Goal: Task Accomplishment & Management: Manage account settings

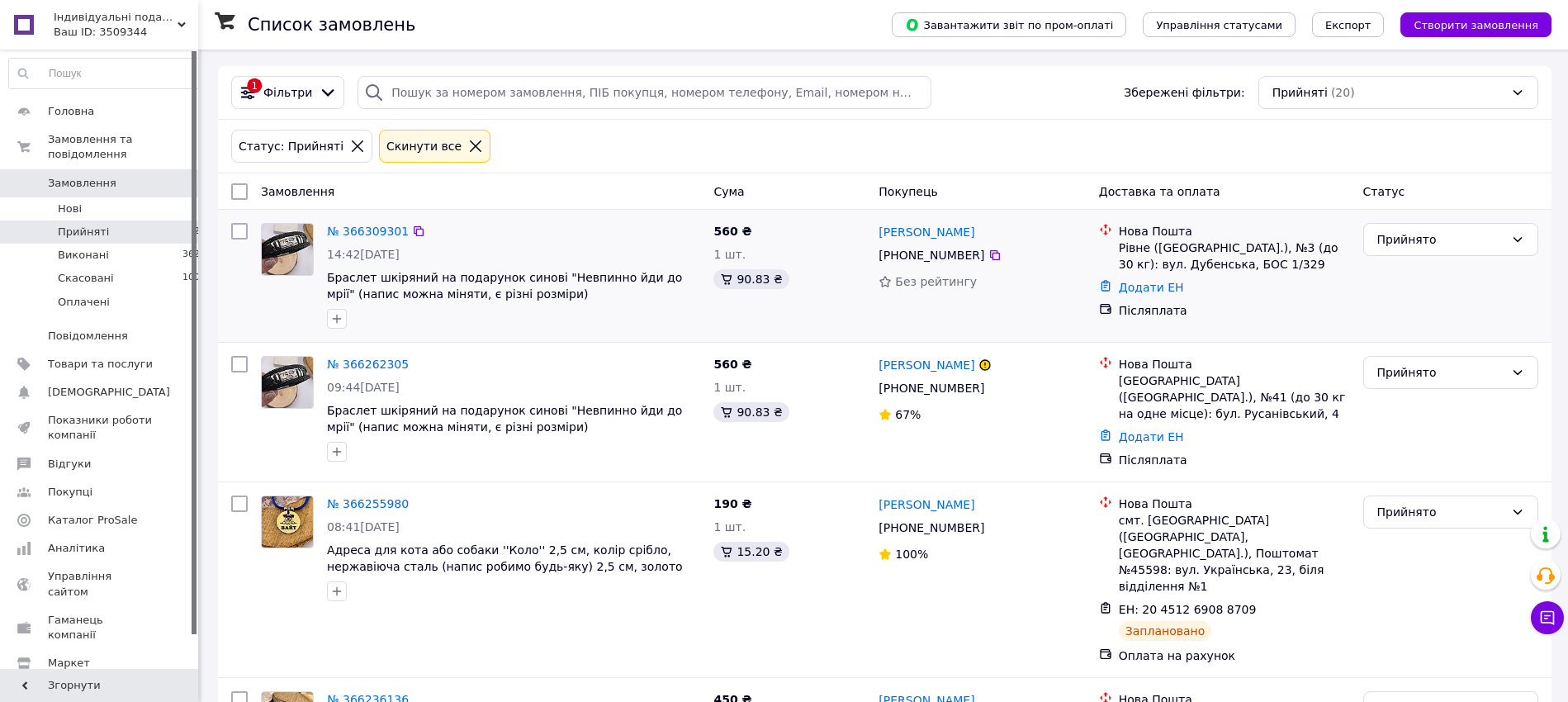
click at [133, 296] on li "Оплачені 1" at bounding box center [107, 306] width 215 height 32
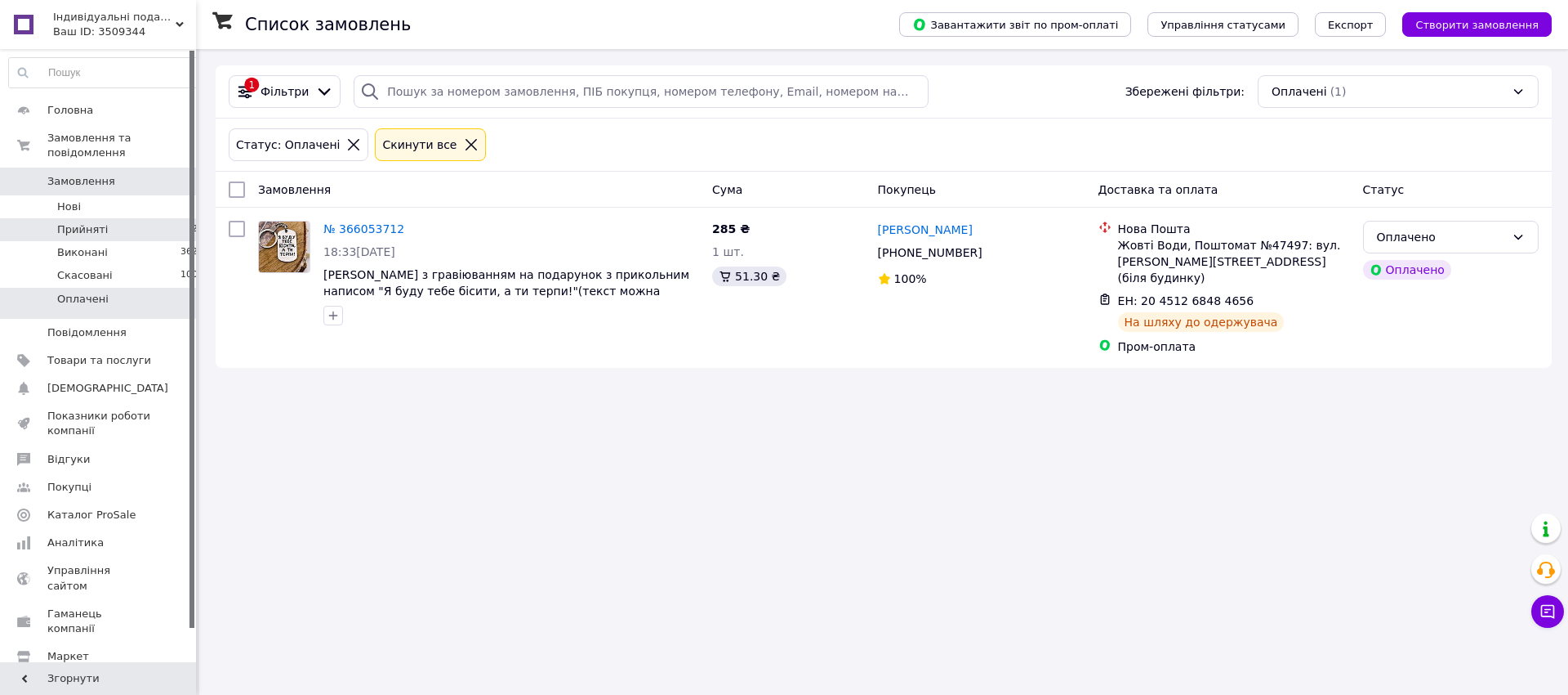
click at [151, 218] on li "Прийняті 20" at bounding box center [106, 229] width 213 height 22
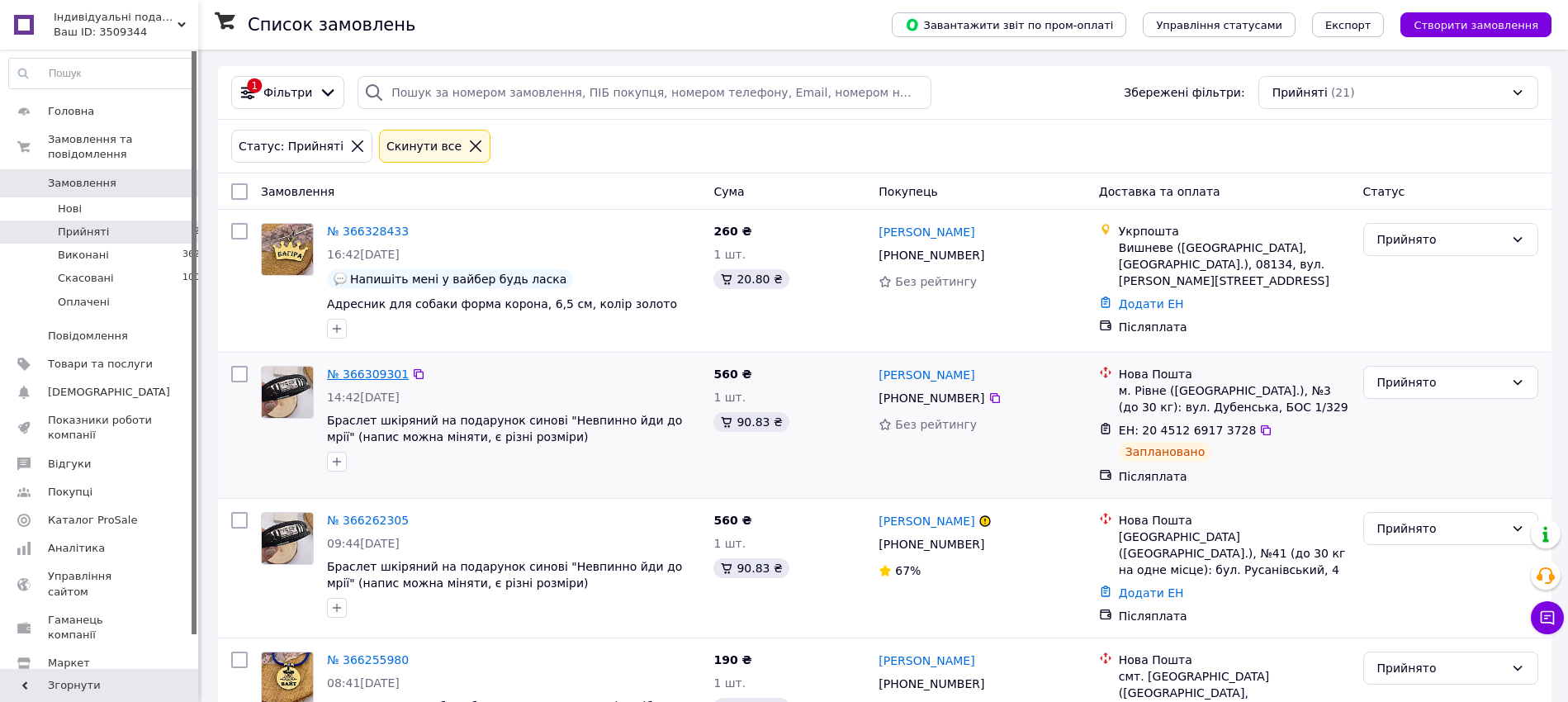
click at [352, 377] on link "№ 366309301" at bounding box center [368, 373] width 82 height 14
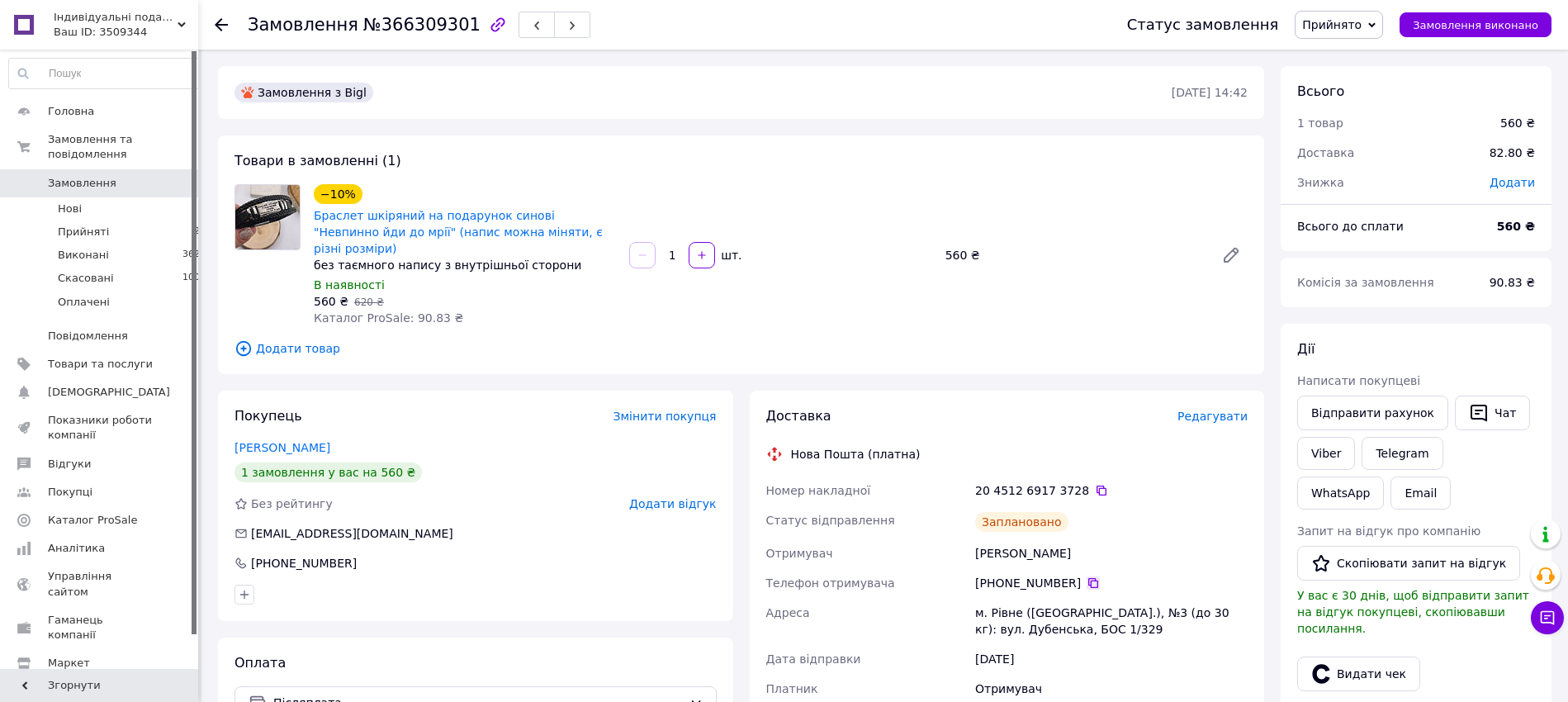
click at [1087, 576] on icon at bounding box center [1093, 582] width 14 height 14
drag, startPoint x: 1085, startPoint y: 474, endPoint x: 1058, endPoint y: 571, distance: 100.7
click at [1095, 484] on icon at bounding box center [1101, 490] width 14 height 14
click at [143, 221] on li "Прийняті 21" at bounding box center [107, 232] width 215 height 23
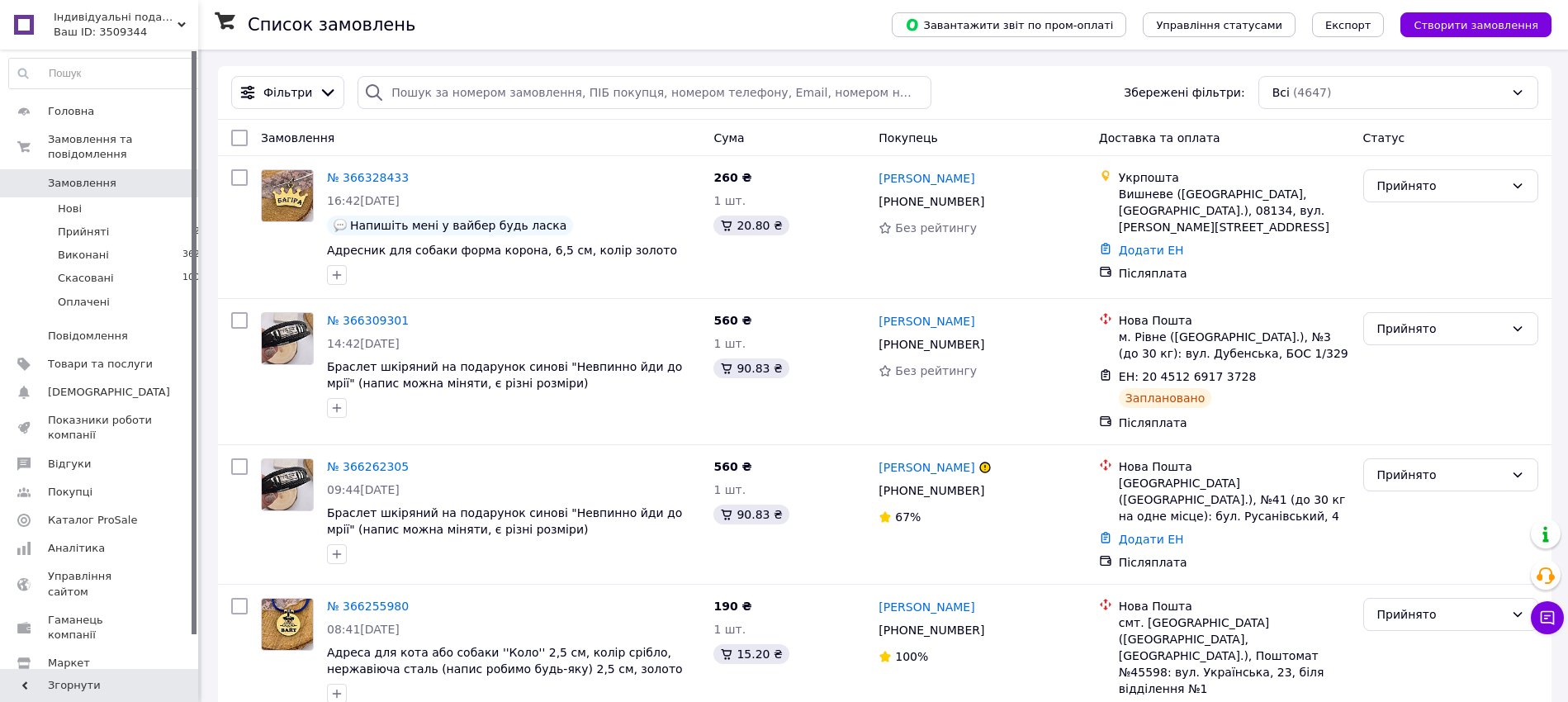
scroll to position [826, 0]
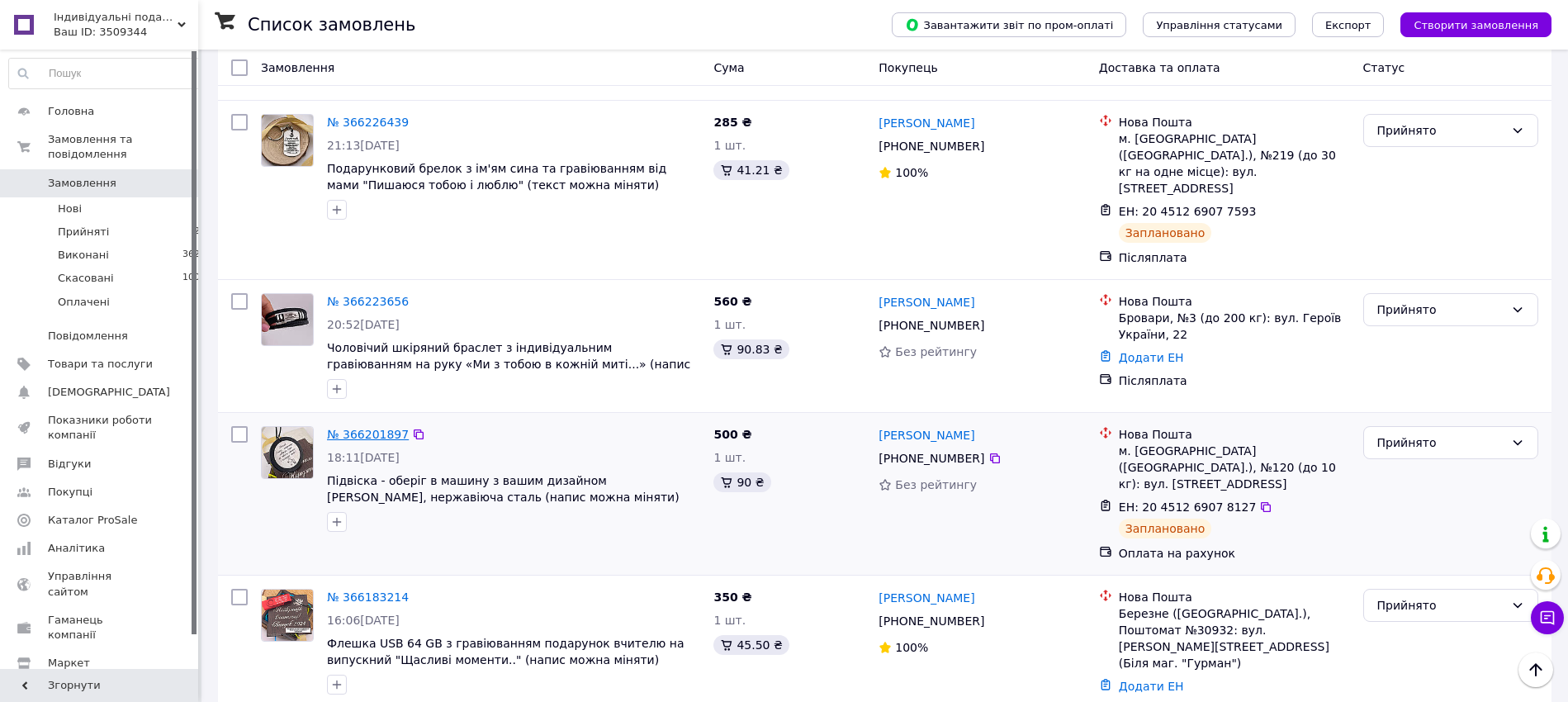
click at [363, 428] on link "№ 366201897" at bounding box center [368, 434] width 82 height 14
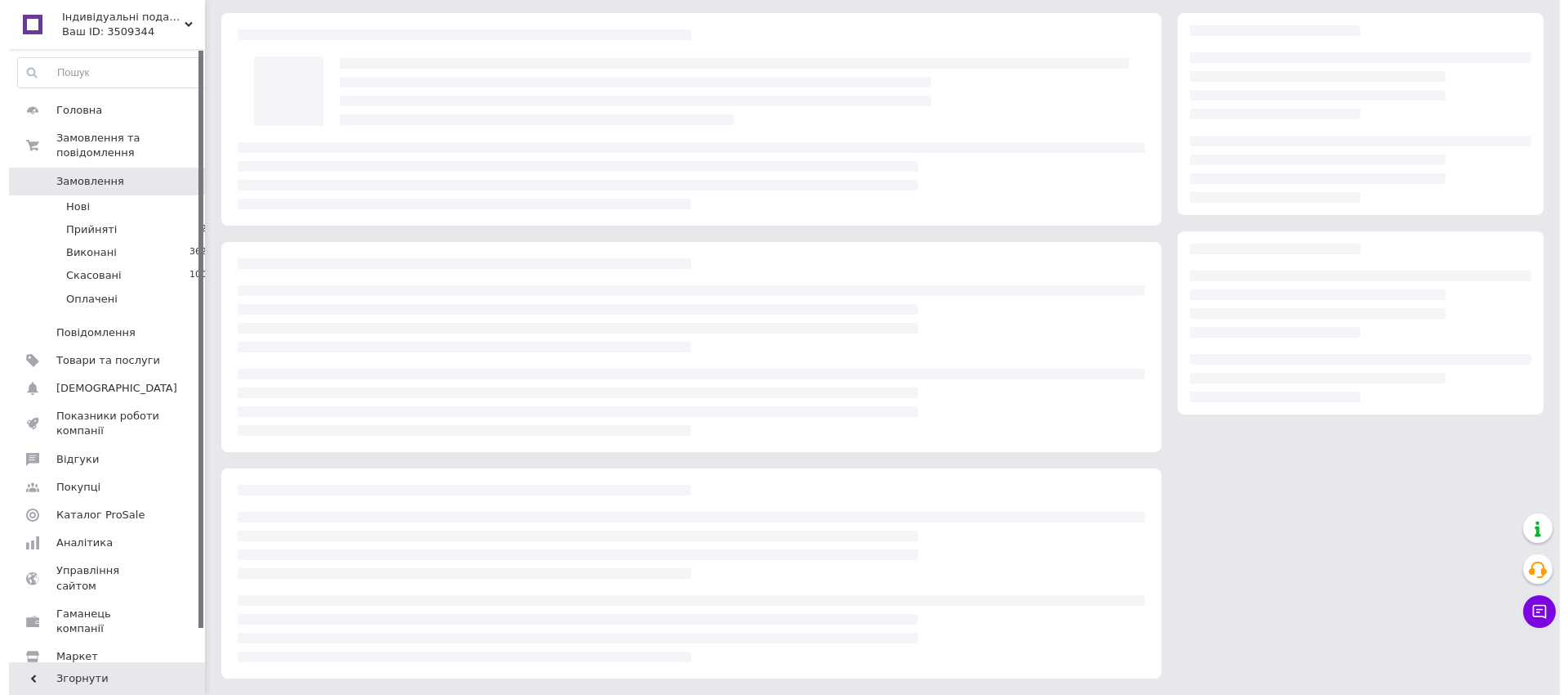
scroll to position [52, 0]
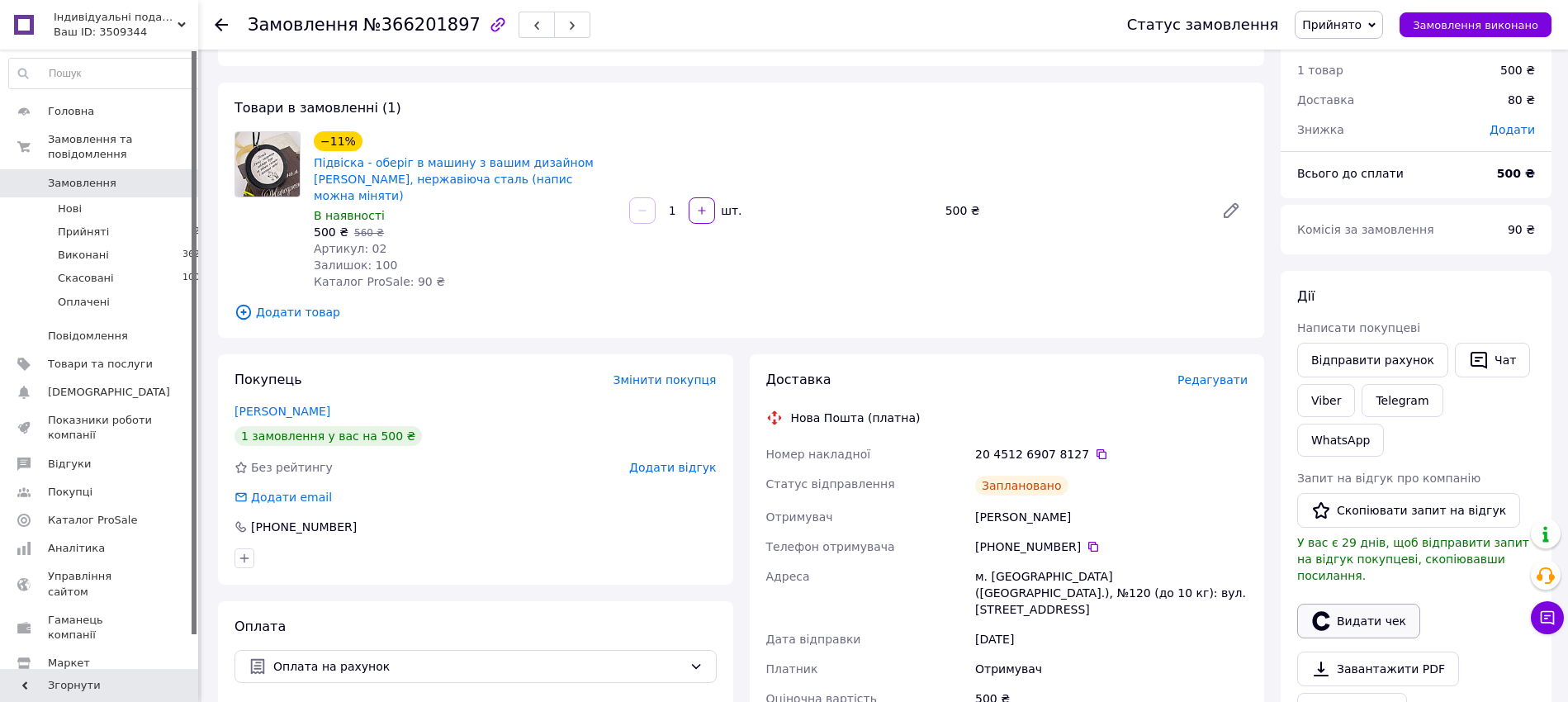
click at [1340, 603] on button "Видати чек" at bounding box center [1358, 620] width 123 height 35
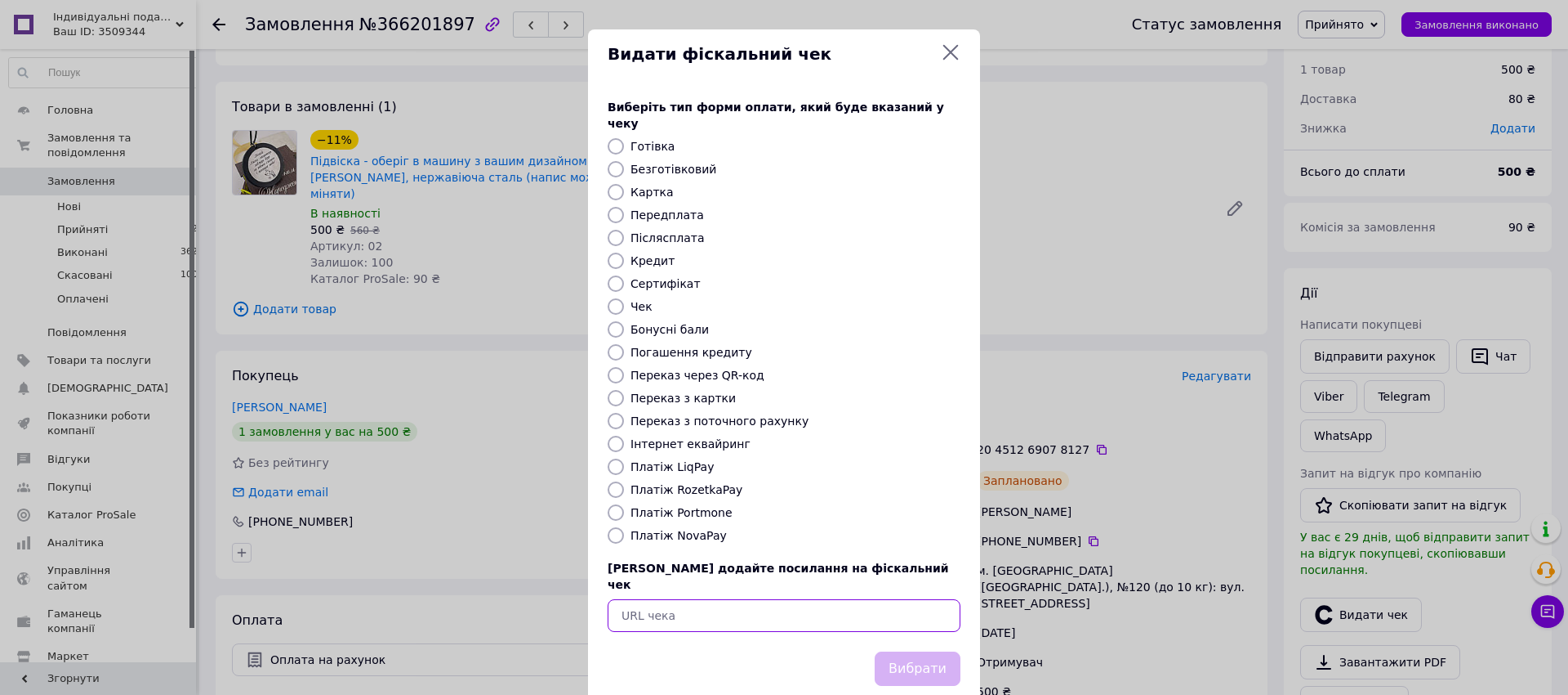
click at [795, 599] on input "text" at bounding box center [784, 615] width 353 height 32
paste input "https://check.checkbox.ua/fb1d69f1-e3e1-40d4-8b76-e951972e53ed"
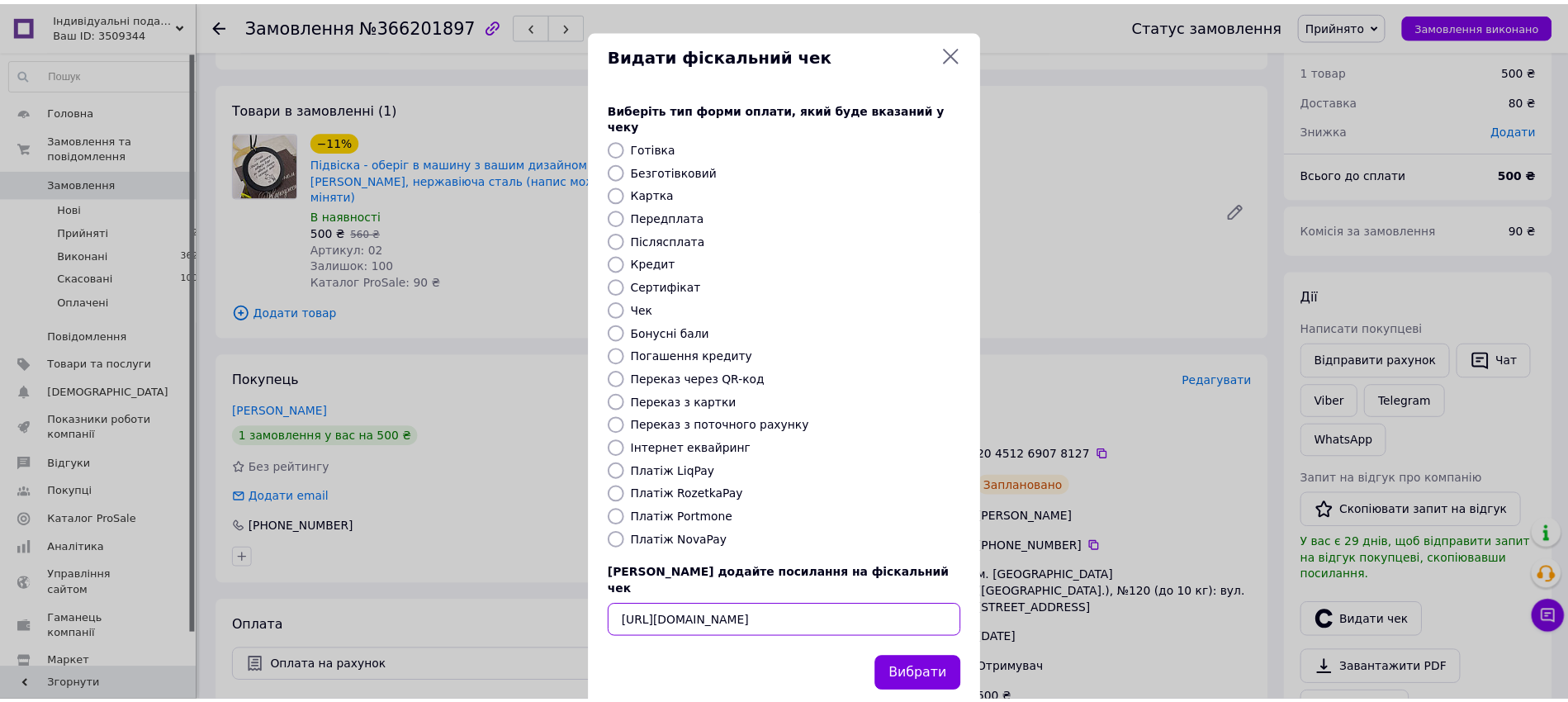
scroll to position [0, 23]
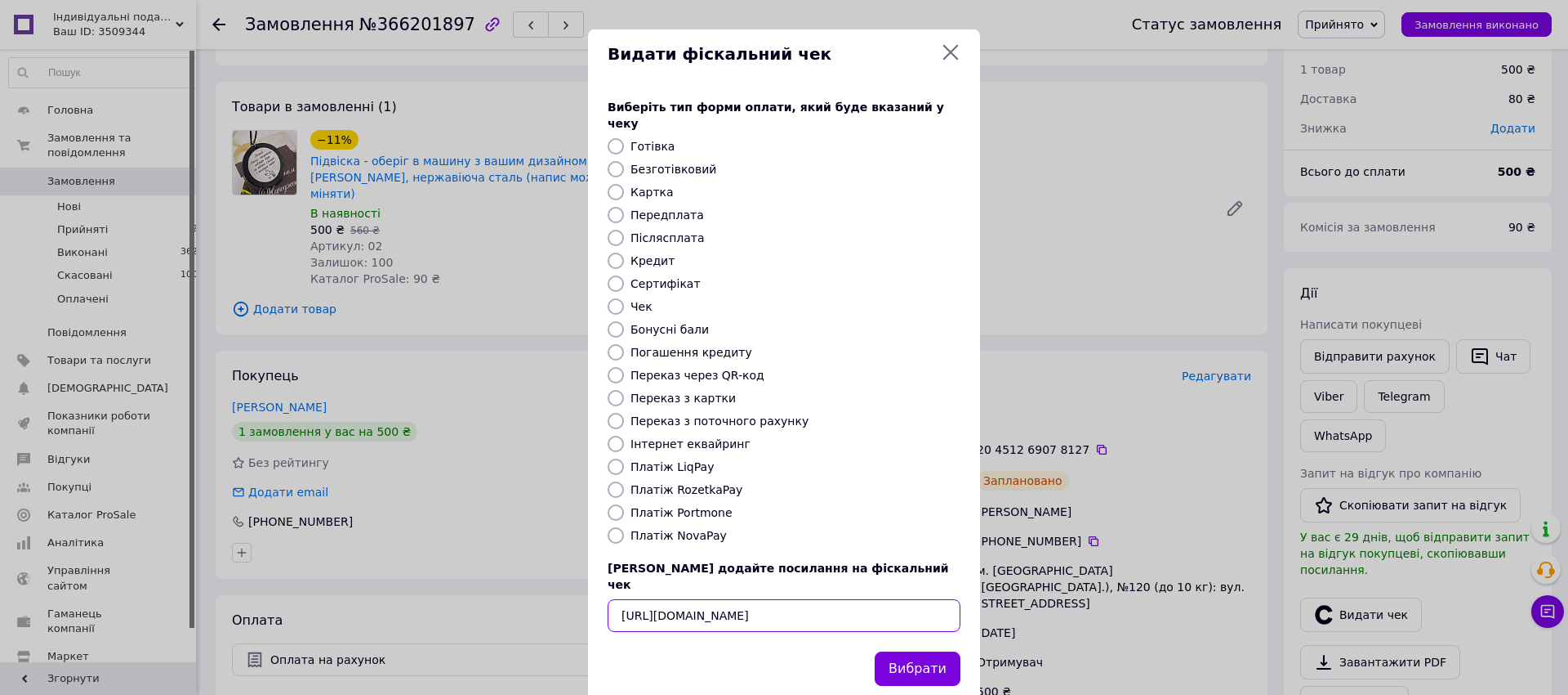
type input "https://check.checkbox.ua/fb1d69f1-e3e1-40d4-8b76-e951972e53ed"
click at [884, 651] on button "Вибрати" at bounding box center [917, 668] width 85 height 35
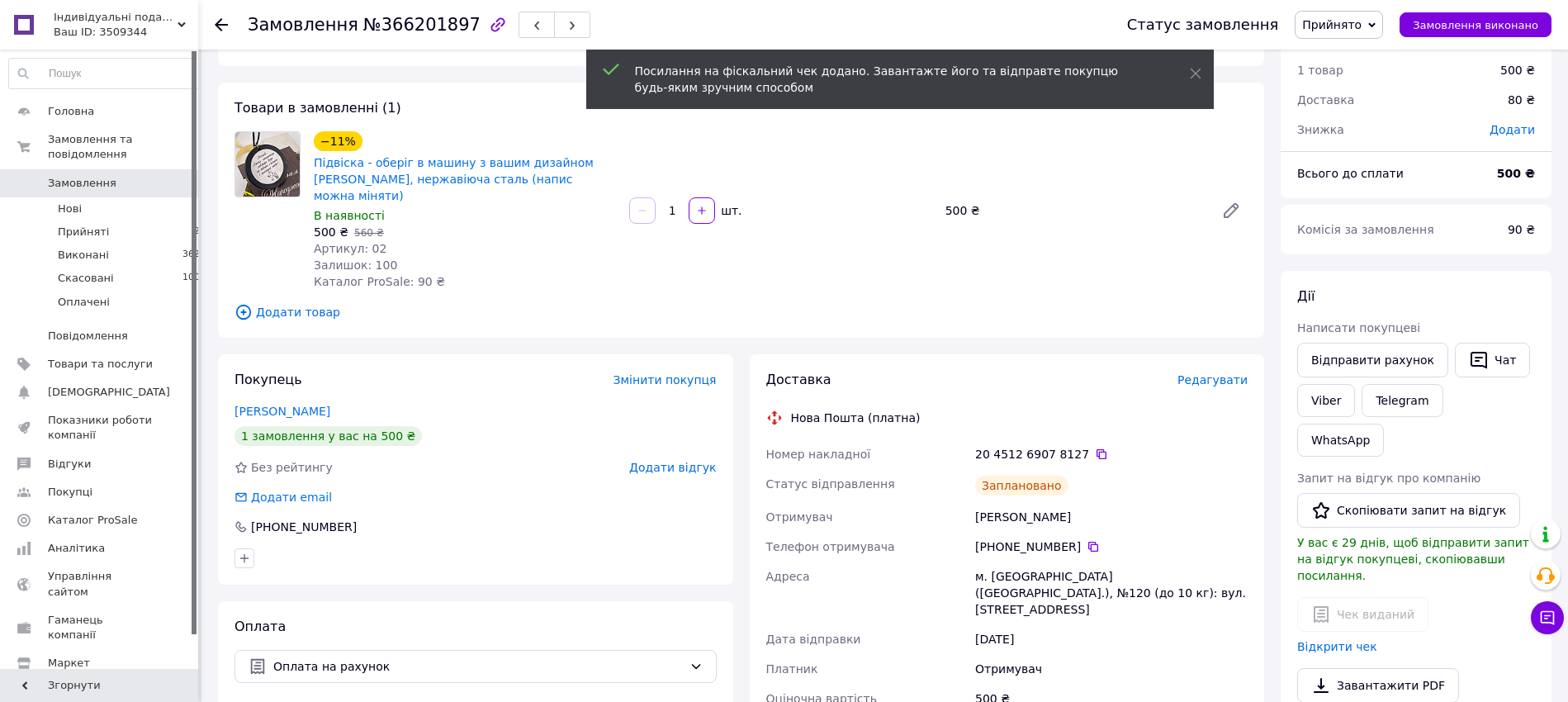
drag, startPoint x: 176, startPoint y: 213, endPoint x: 265, endPoint y: 11, distance: 220.7
click at [176, 221] on li "Прийняті 21" at bounding box center [107, 232] width 215 height 23
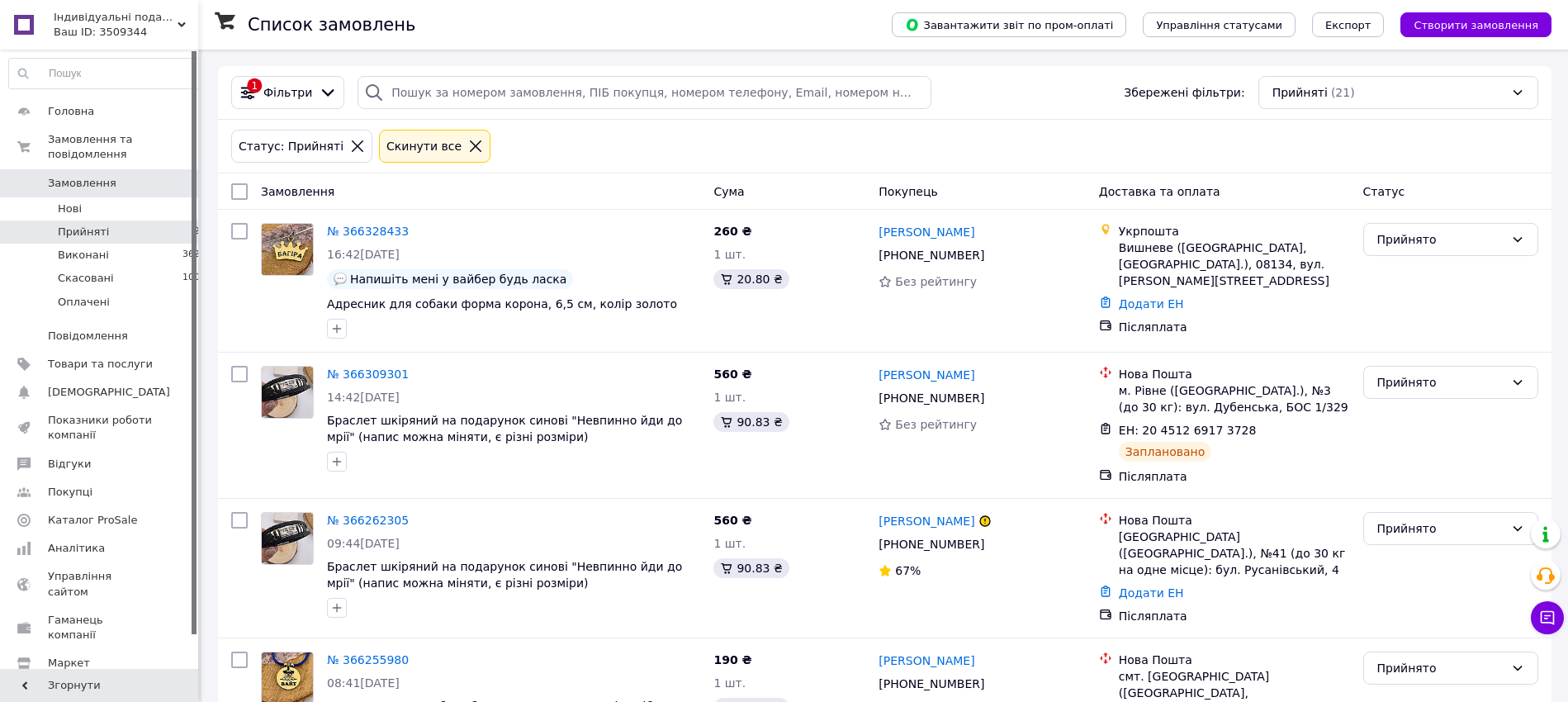
scroll to position [600, 0]
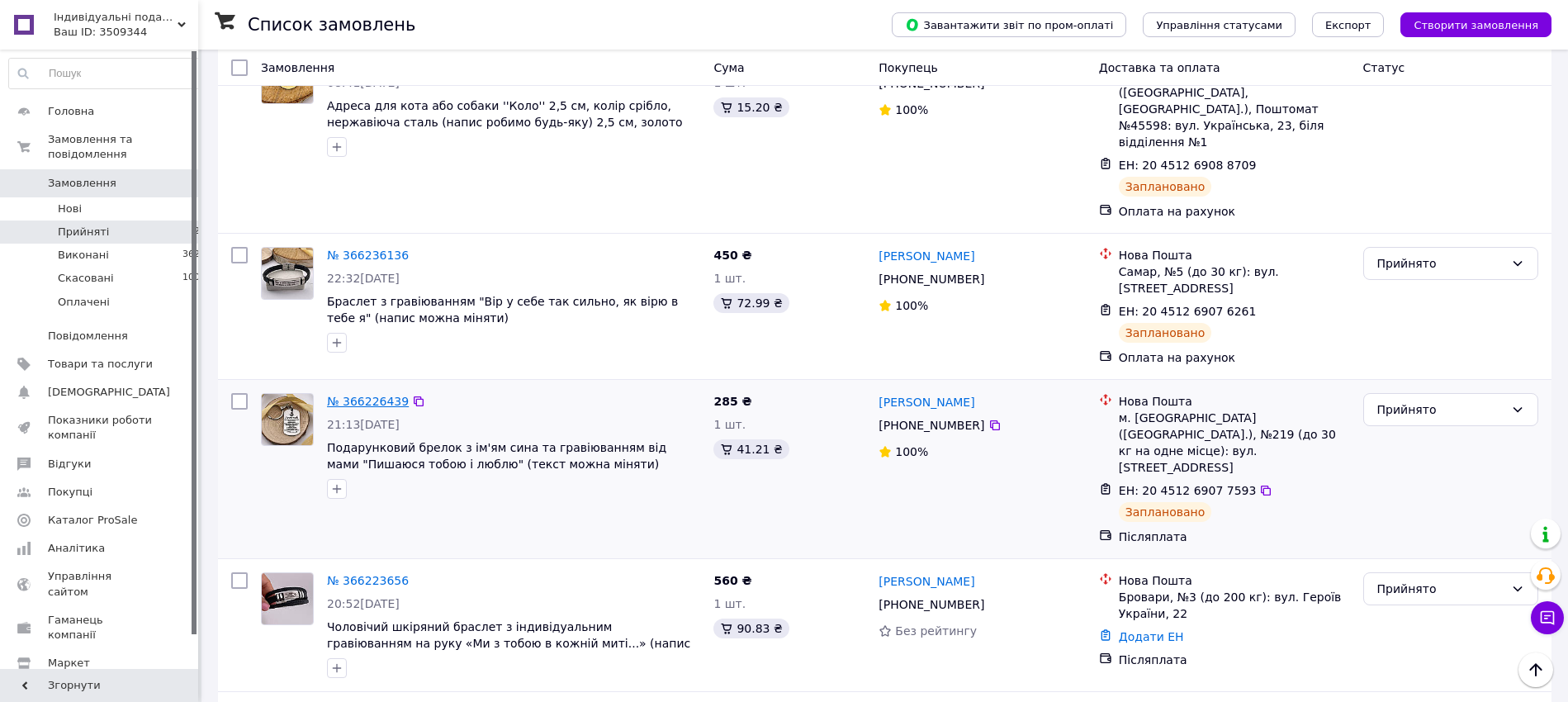
click at [390, 394] on link "№ 366226439" at bounding box center [368, 400] width 82 height 14
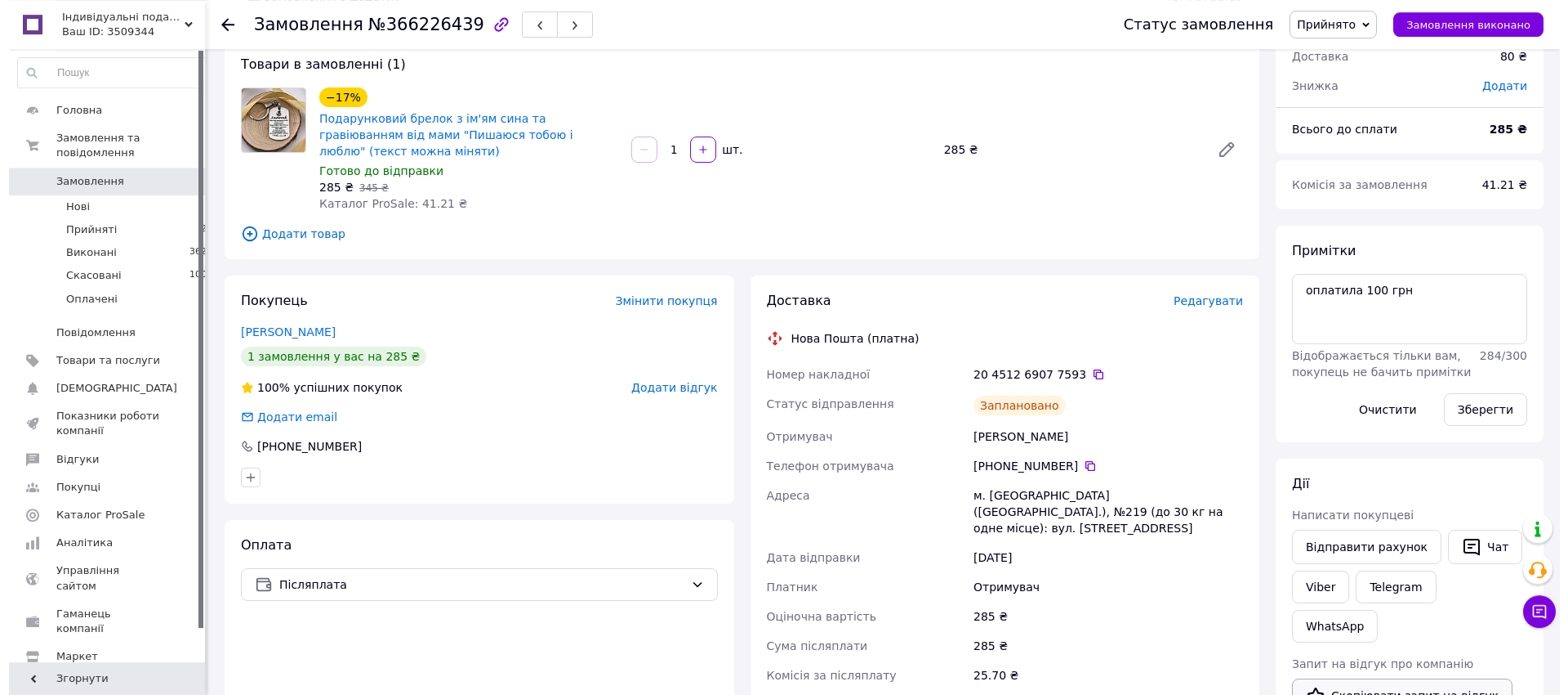
scroll to position [203, 0]
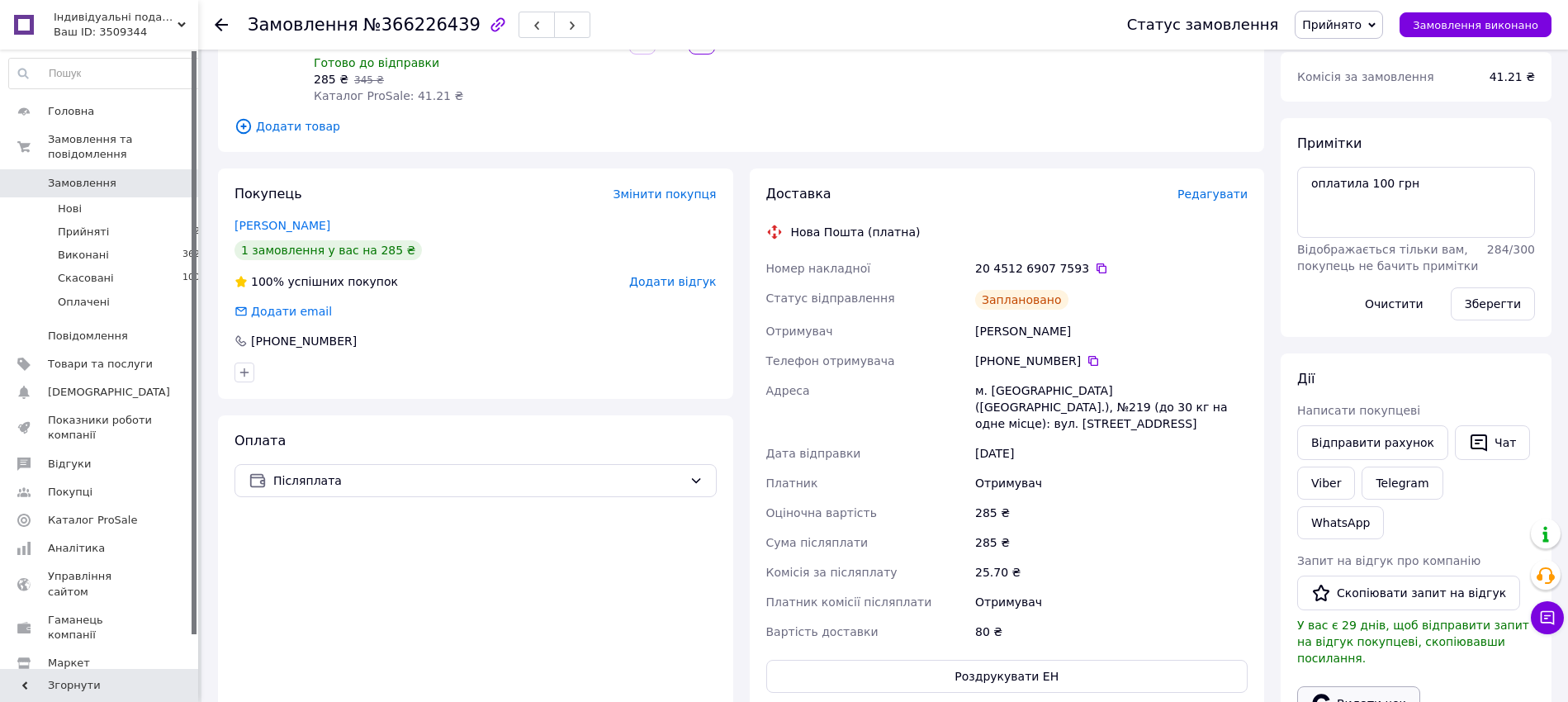
click at [1371, 686] on button "Видати чек" at bounding box center [1358, 703] width 123 height 35
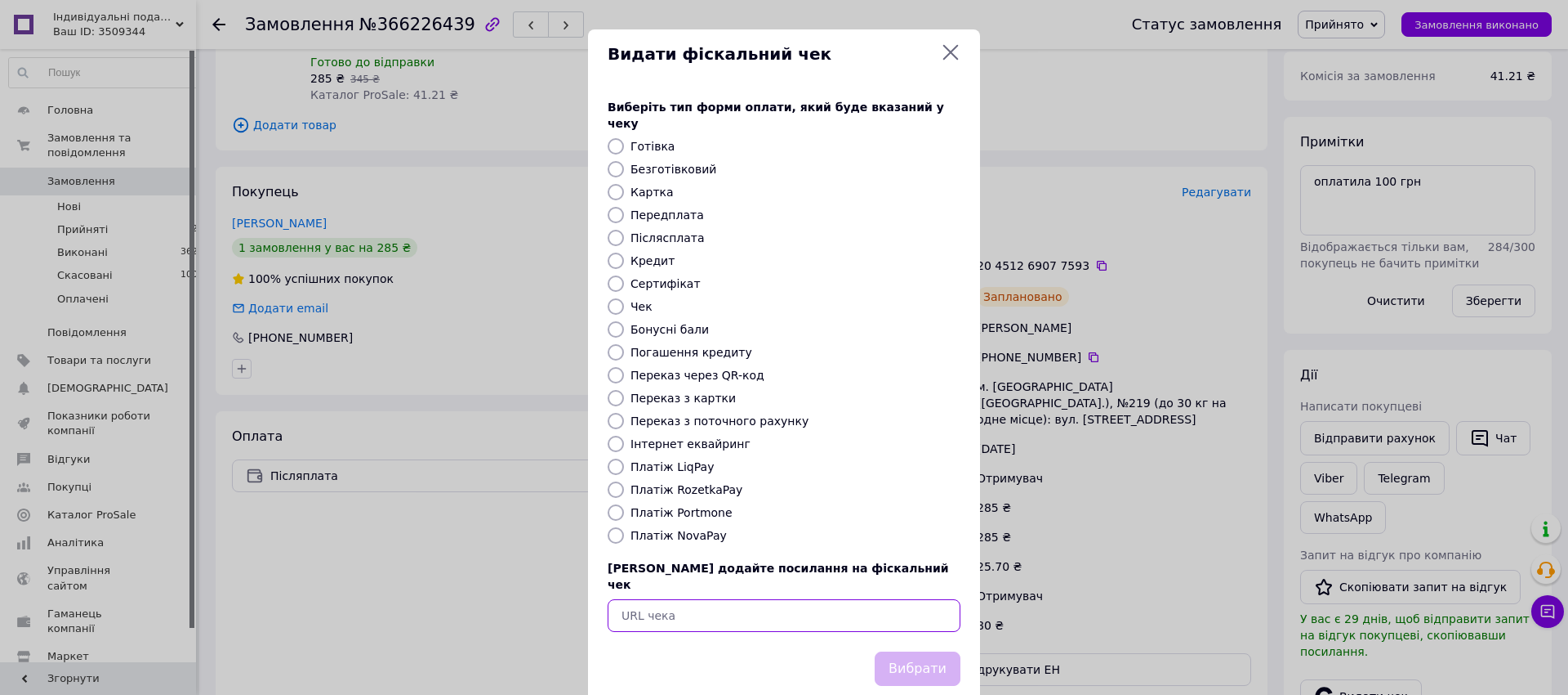
click at [749, 599] on input "text" at bounding box center [784, 615] width 353 height 32
paste input "https://check.checkbox.ua/d5dfe653-5163-466d-87b0-e8ee5c1ffd2b"
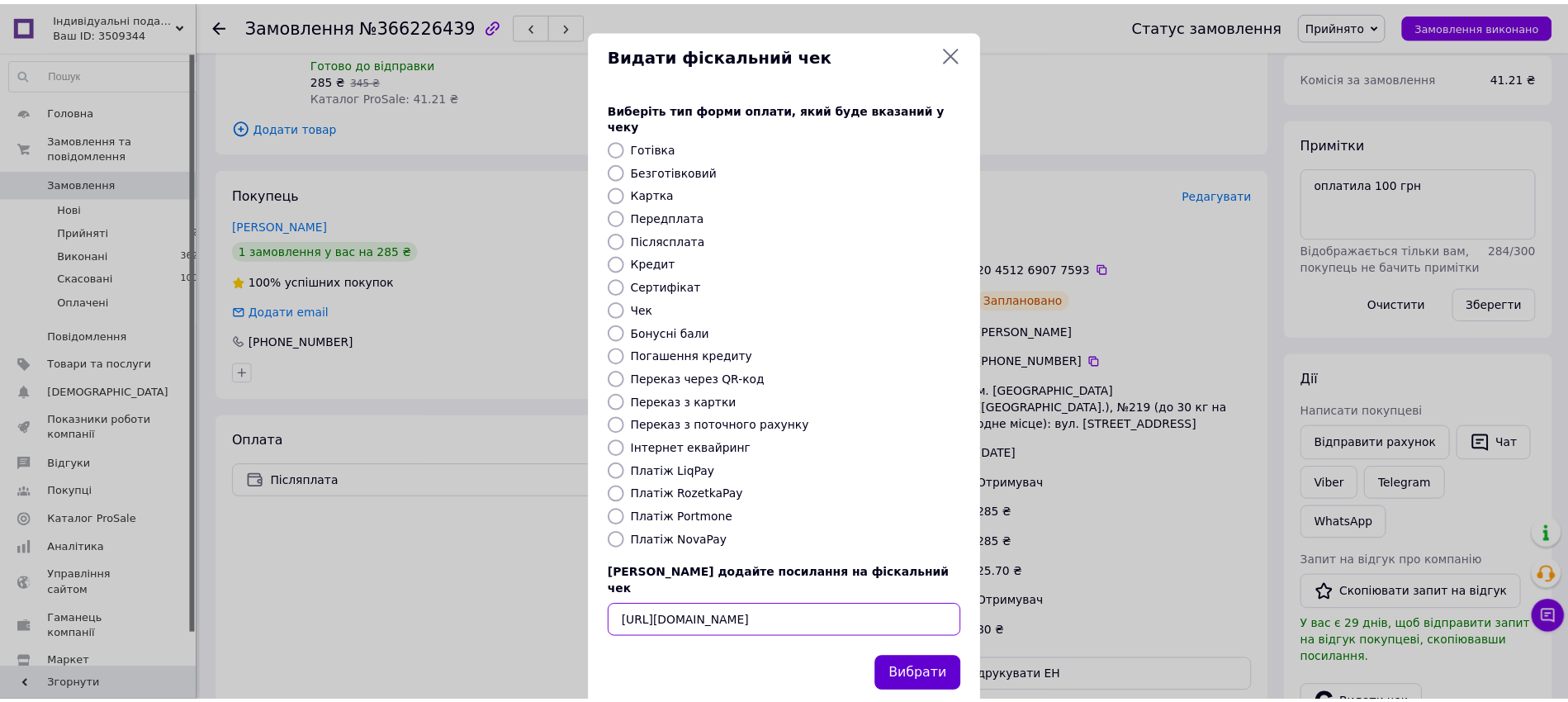
scroll to position [0, 19]
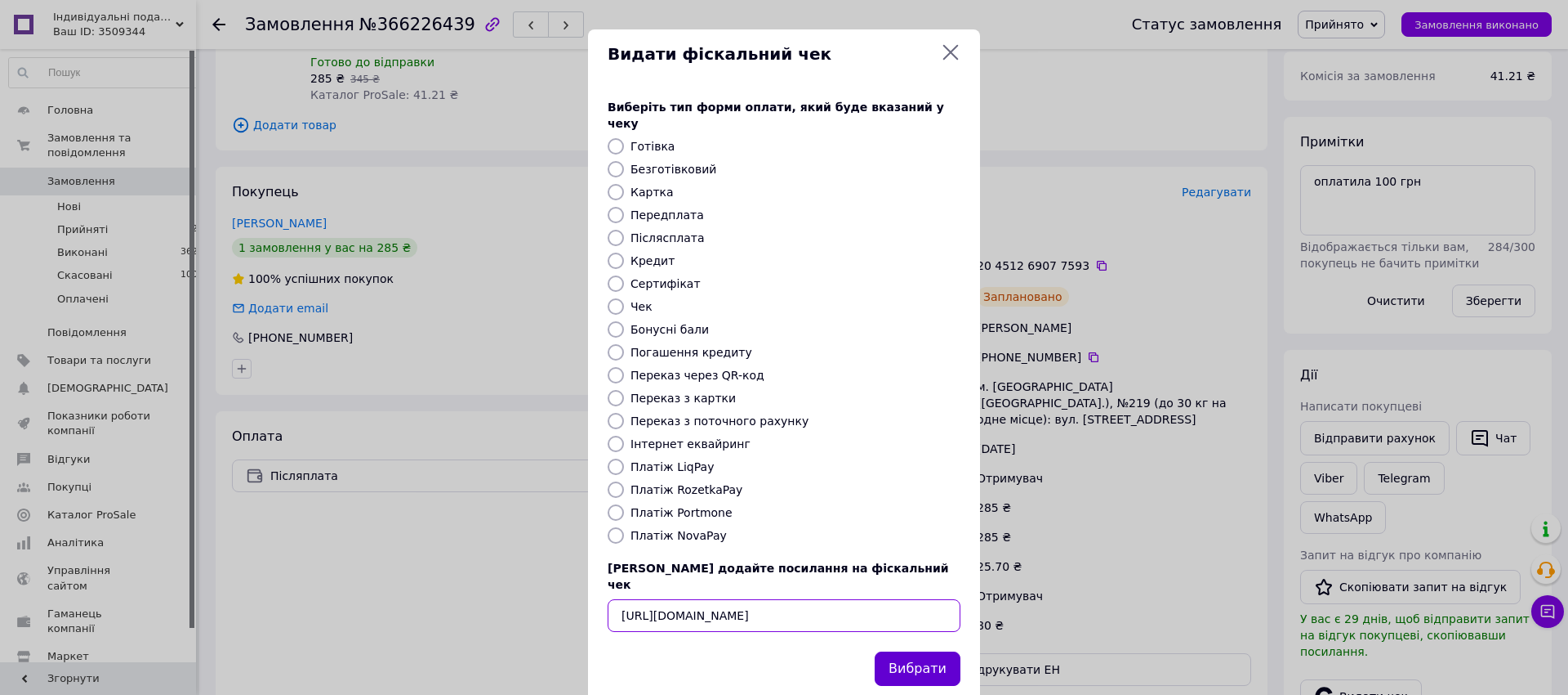
type input "https://check.checkbox.ua/d5dfe653-5163-466d-87b0-e8ee5c1ffd2b"
click at [893, 651] on button "Вибрати" at bounding box center [917, 668] width 85 height 35
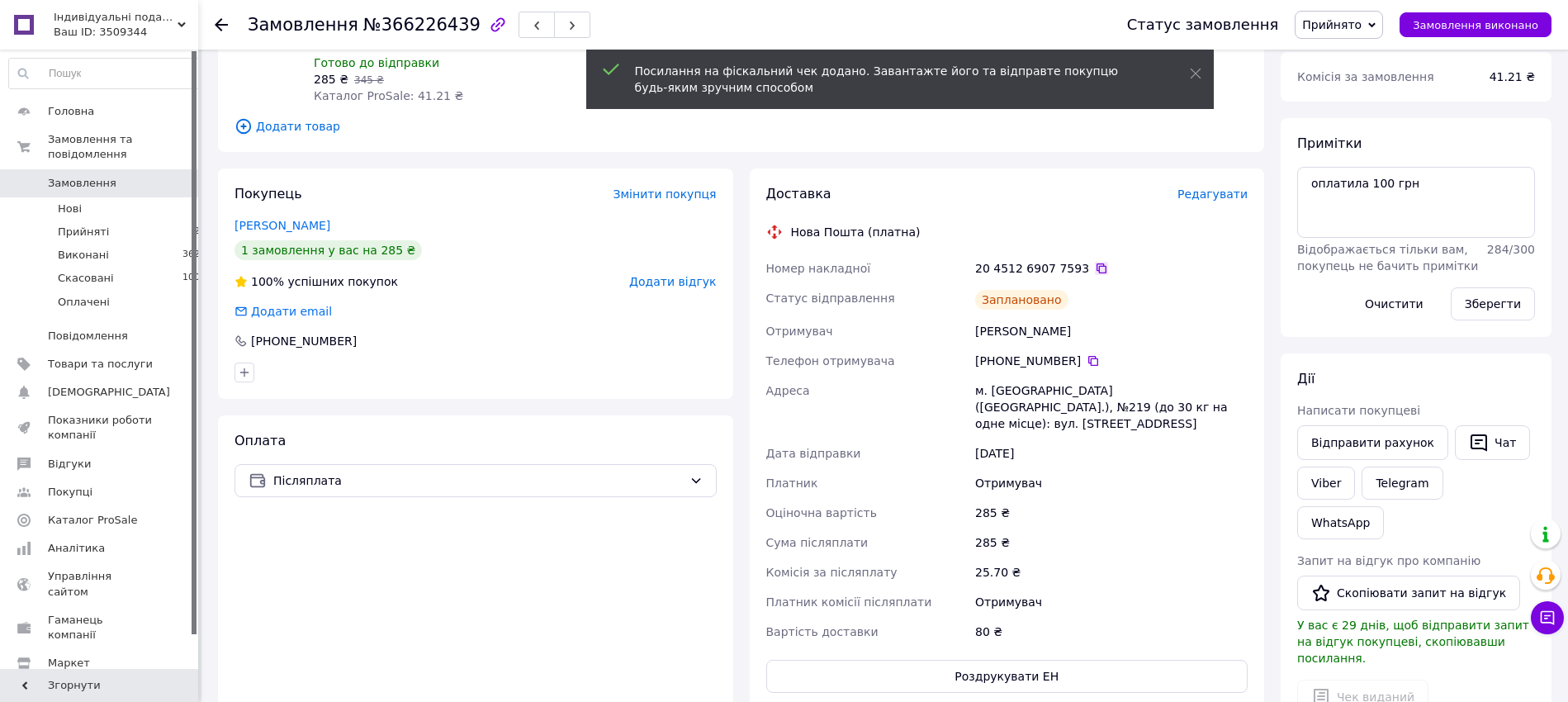
click at [1097, 263] on icon at bounding box center [1101, 268] width 10 height 10
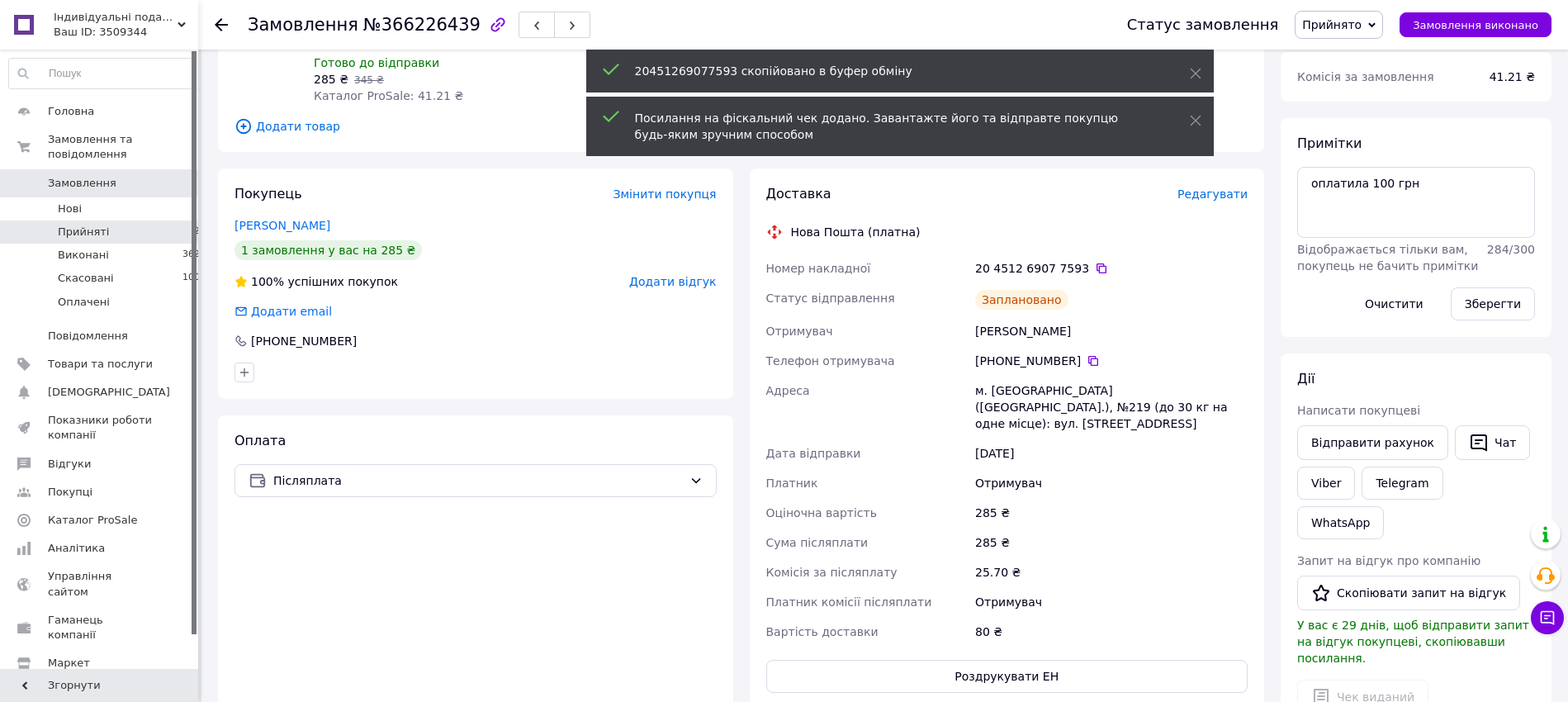
click at [158, 221] on li "Прийняті 21" at bounding box center [107, 232] width 215 height 23
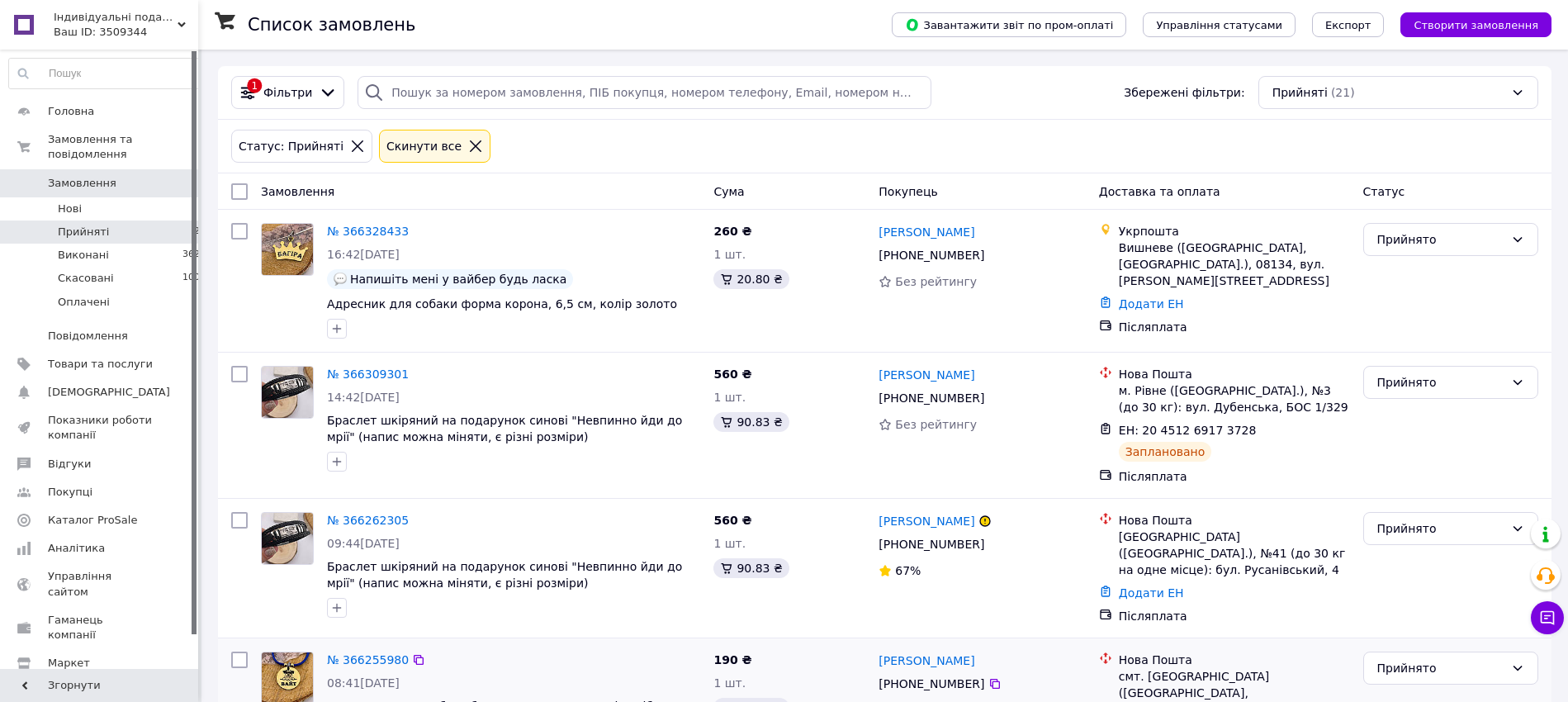
scroll to position [467, 0]
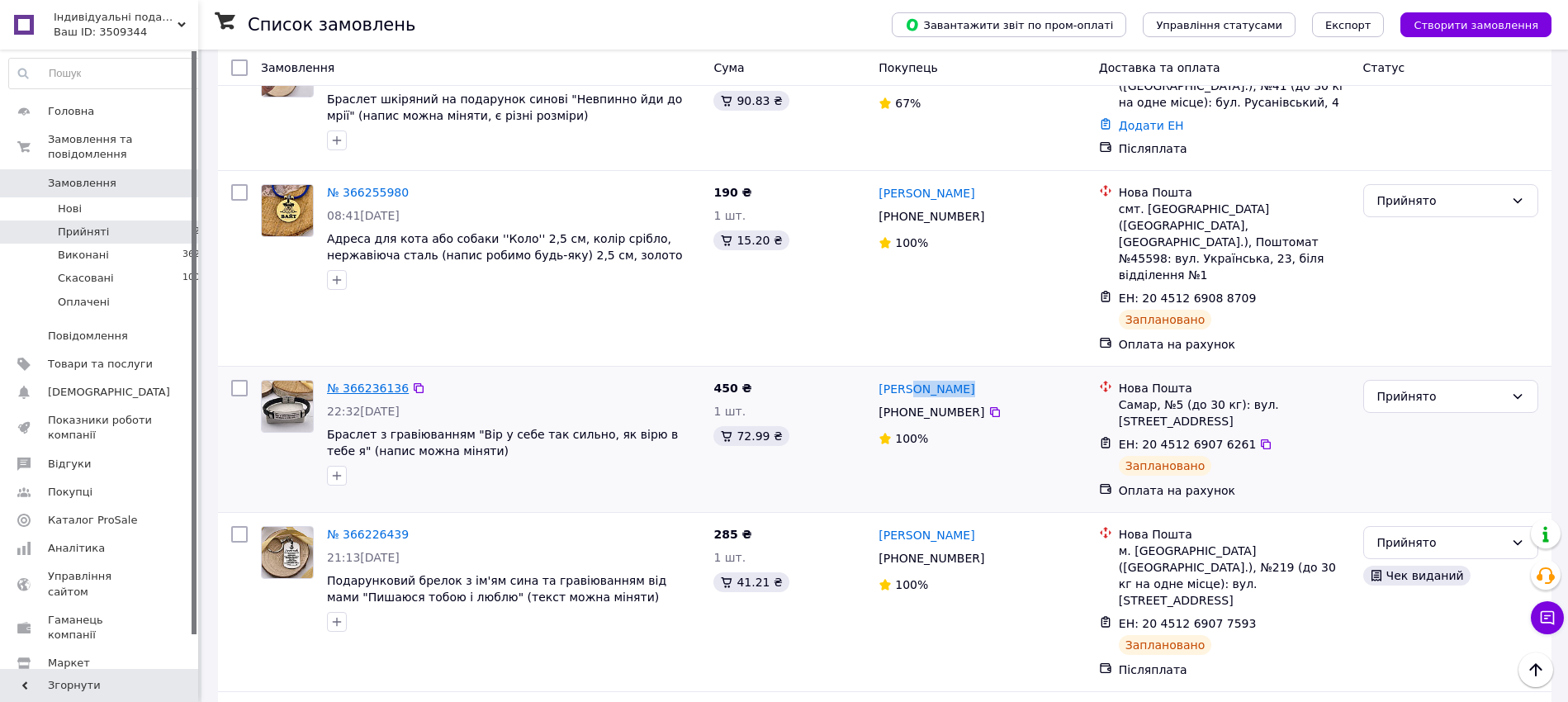
click at [352, 381] on link "№ 366236136" at bounding box center [368, 388] width 82 height 14
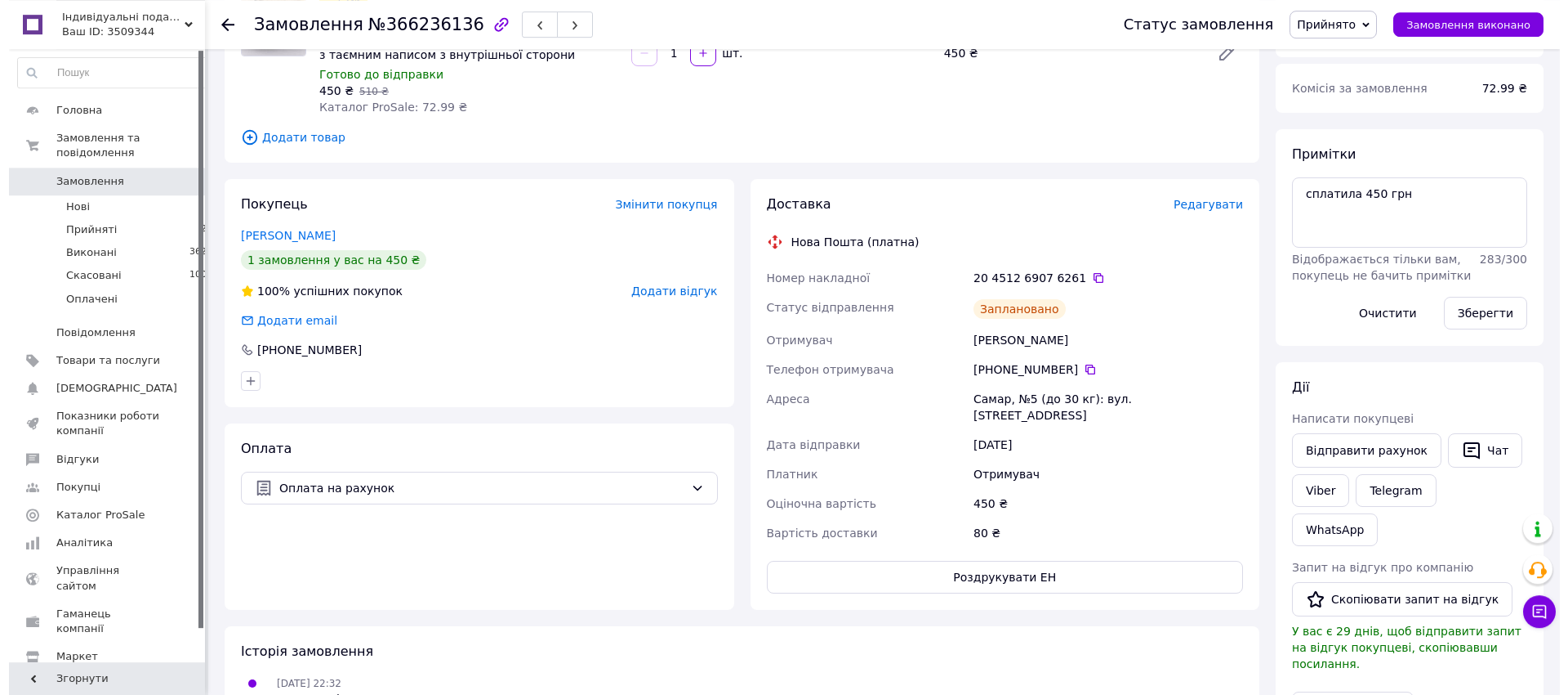
scroll to position [219, 0]
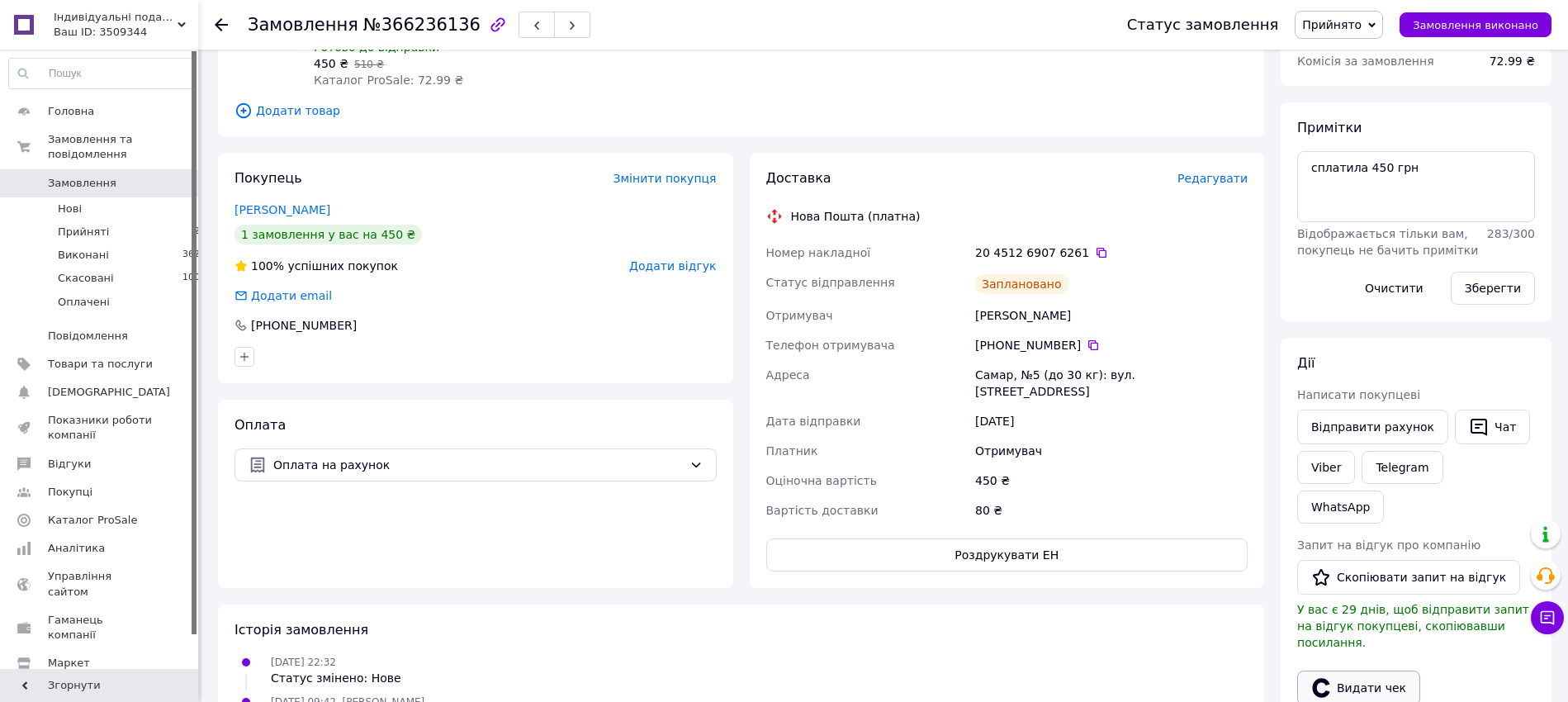
click at [1353, 670] on button "Видати чек" at bounding box center [1358, 687] width 123 height 35
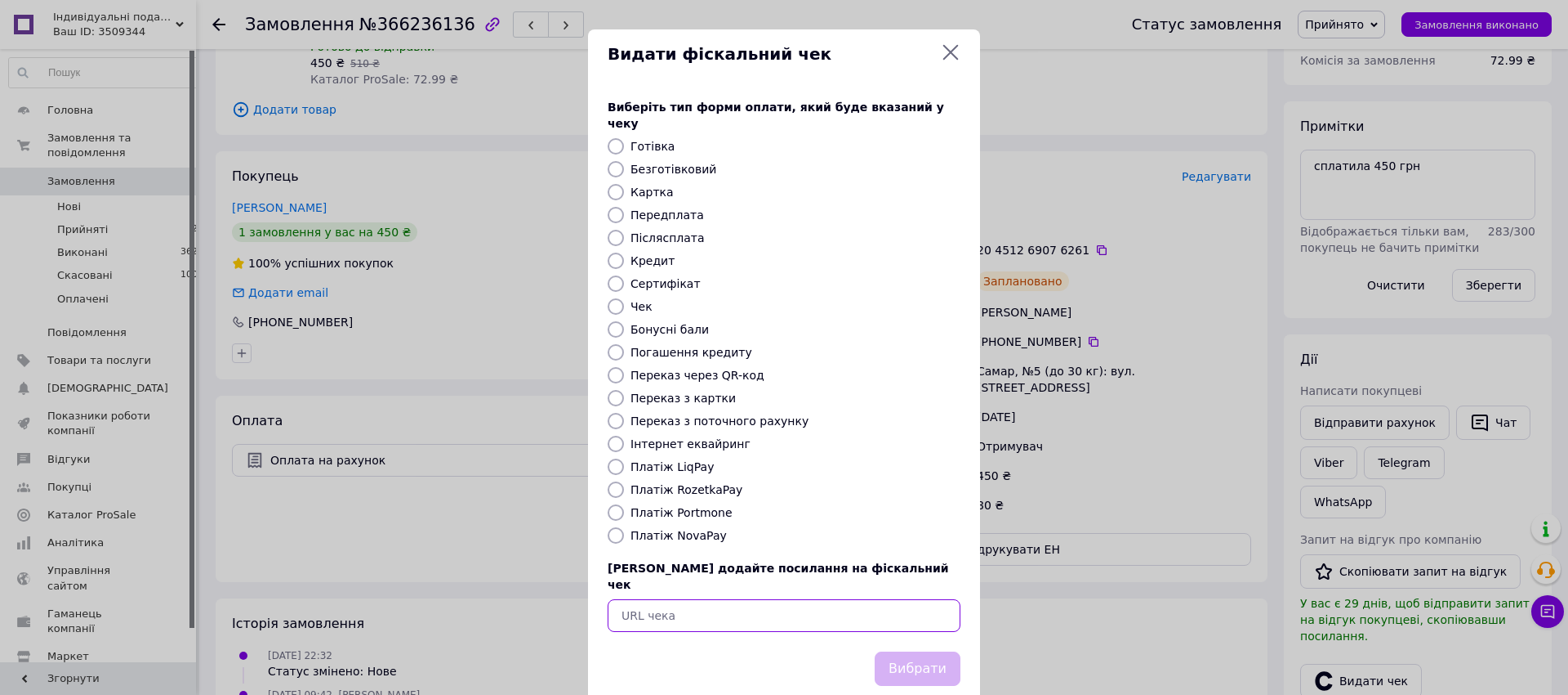
click at [936, 599] on input "text" at bounding box center [784, 615] width 353 height 32
paste input "https://check.checkbox.ua/2f682075-6789-4d10-af17-941a87ae6d55"
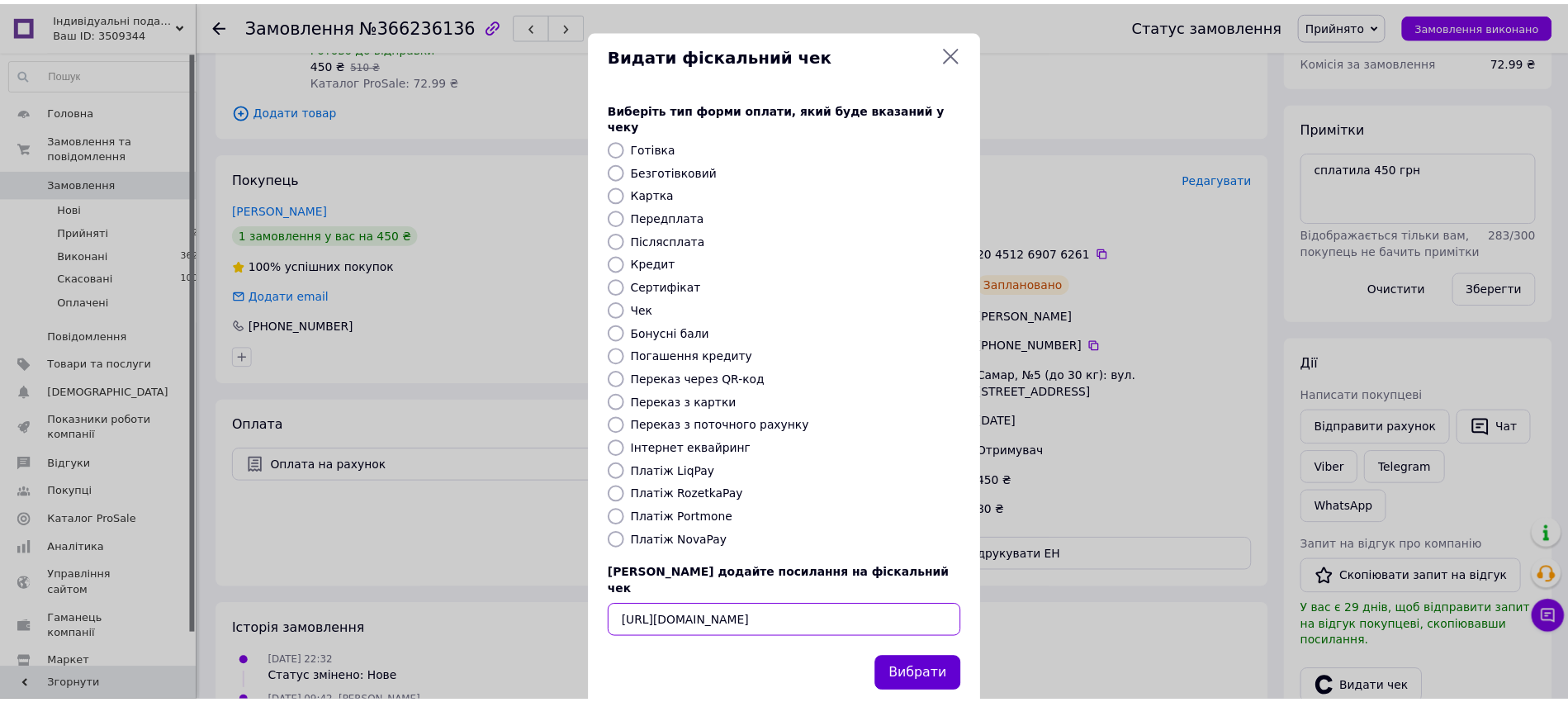
scroll to position [0, 20]
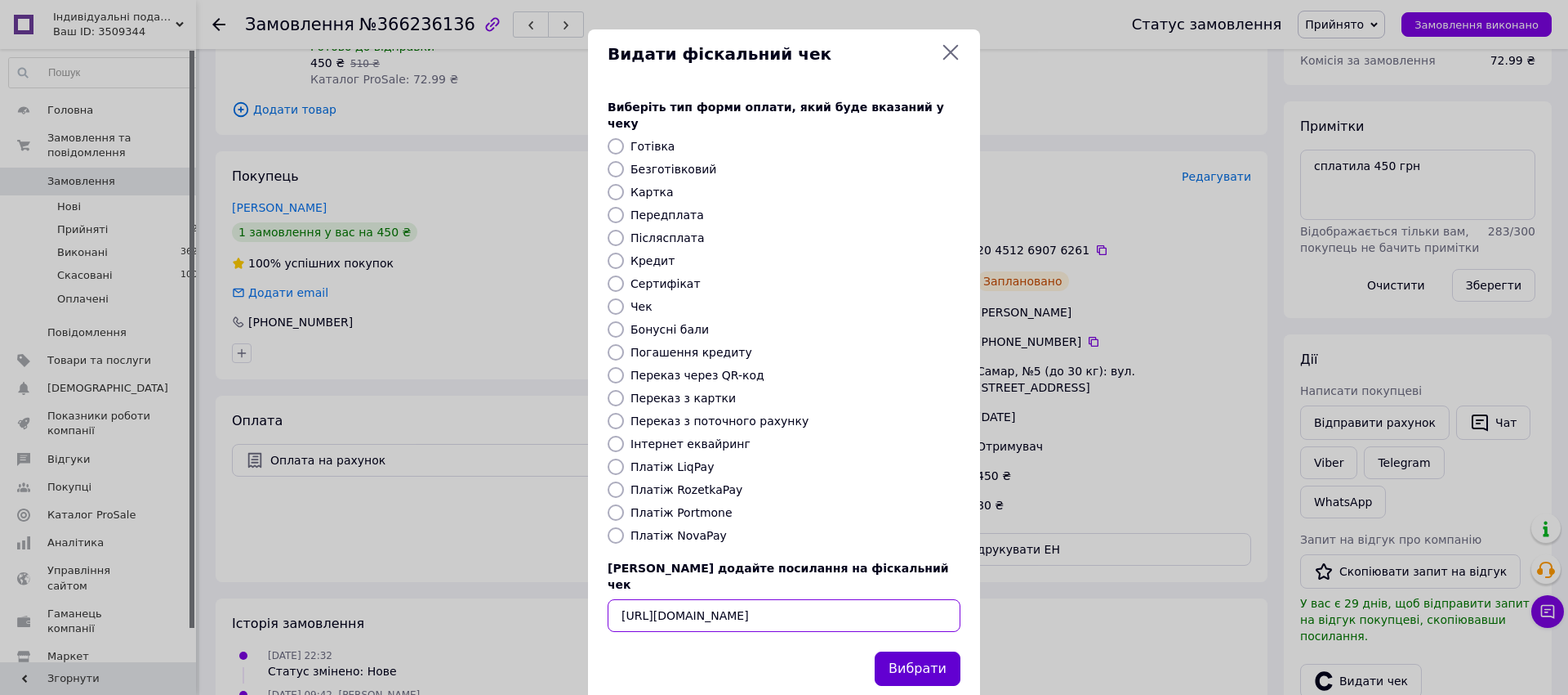
type input "https://check.checkbox.ua/2f682075-6789-4d10-af17-941a87ae6d55"
click at [927, 651] on button "Вибрати" at bounding box center [917, 668] width 85 height 35
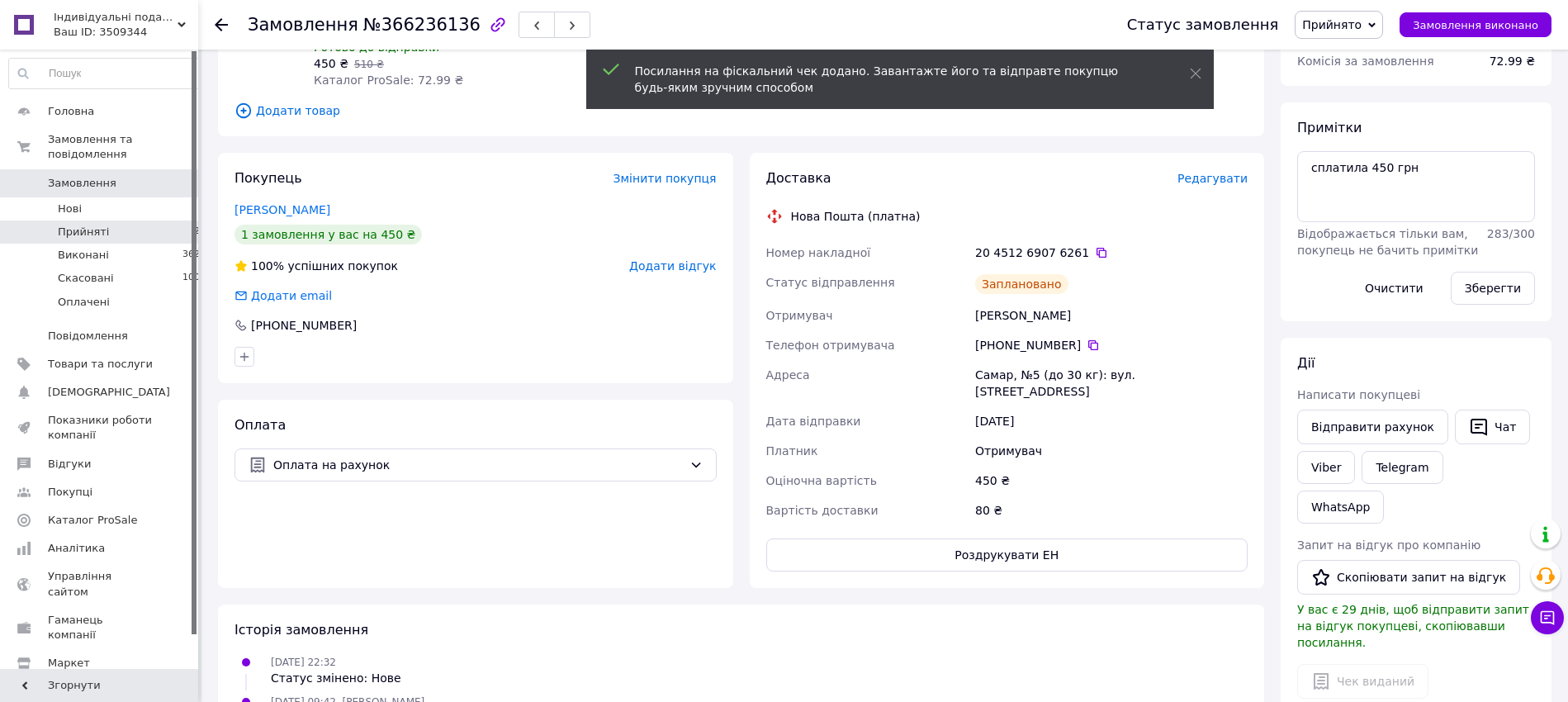
click at [166, 221] on li "Прийняті 21" at bounding box center [107, 232] width 215 height 23
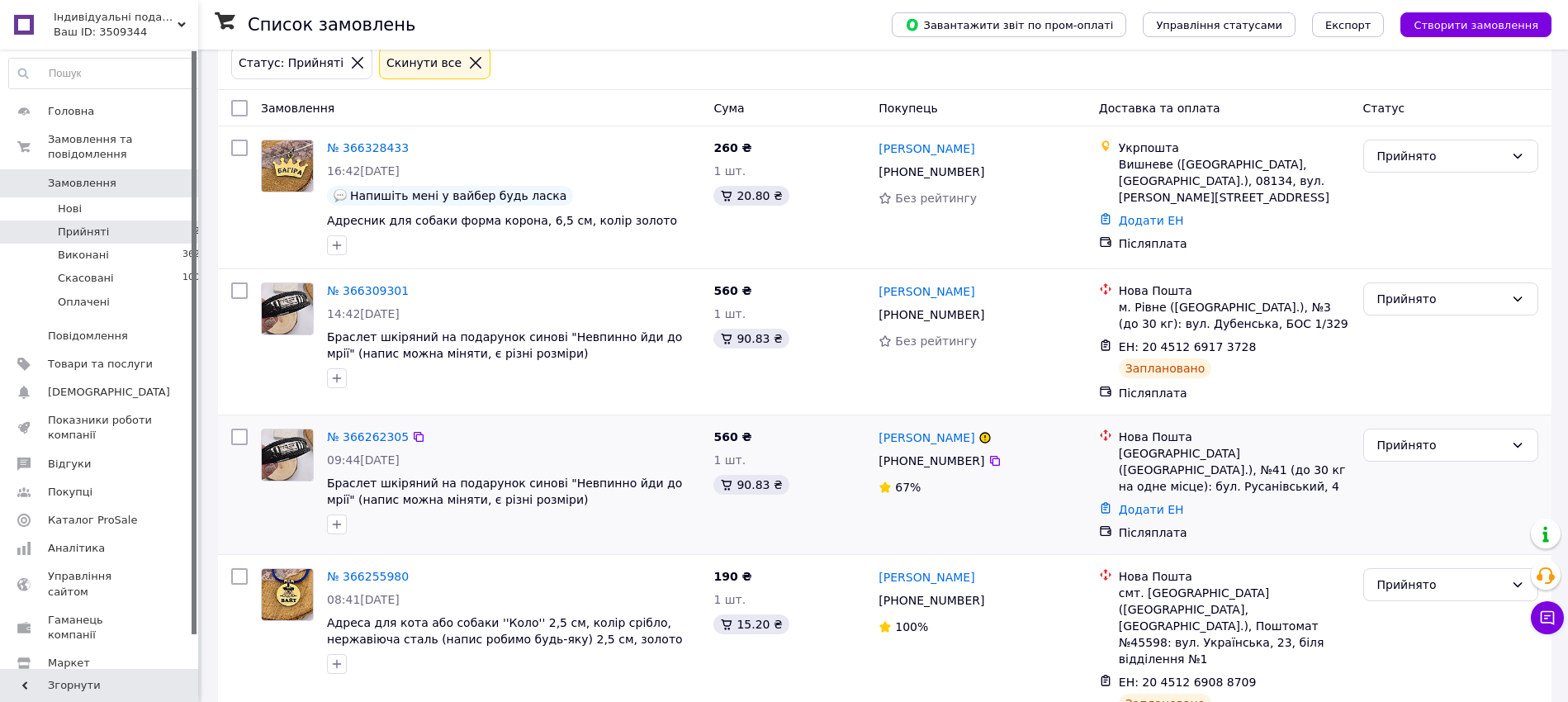
scroll to position [84, 0]
click at [357, 570] on link "№ 366255980" at bounding box center [368, 575] width 82 height 14
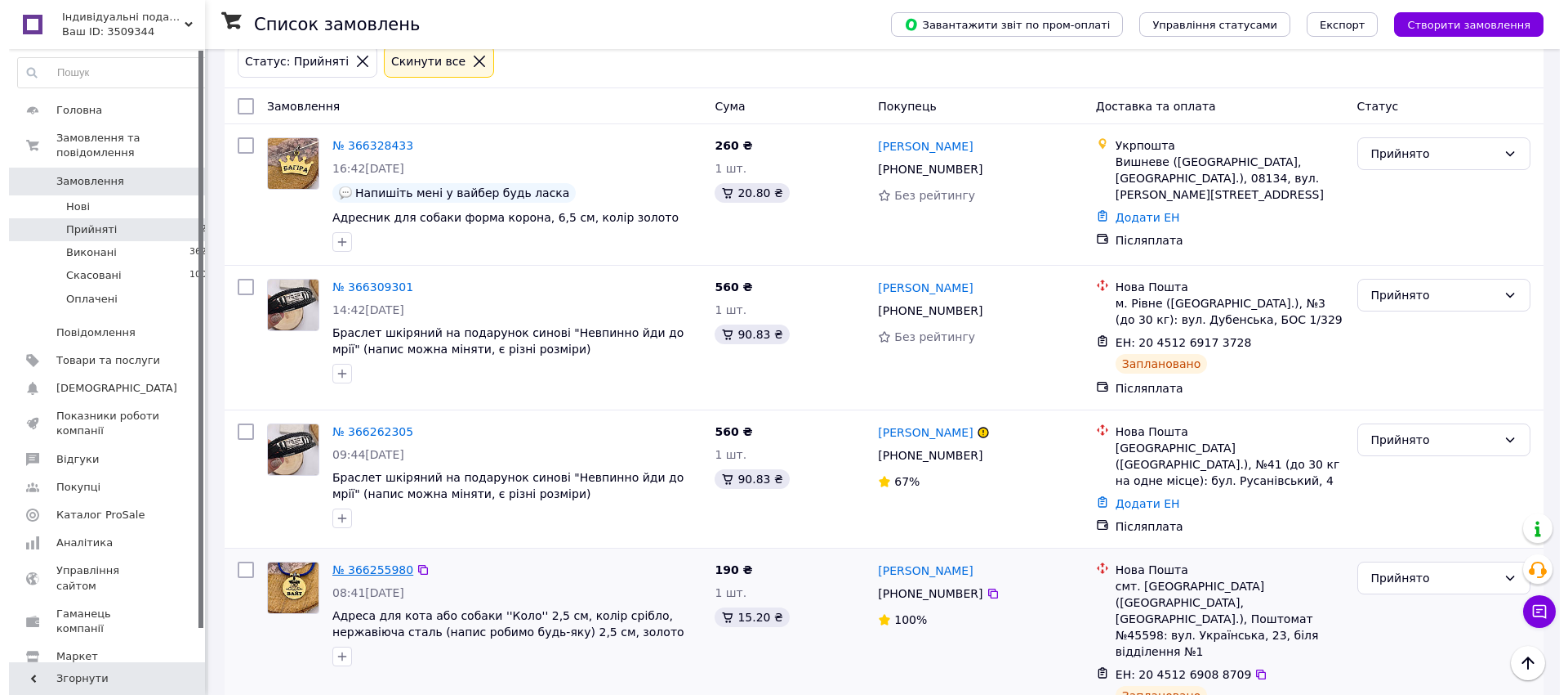
scroll to position [52, 0]
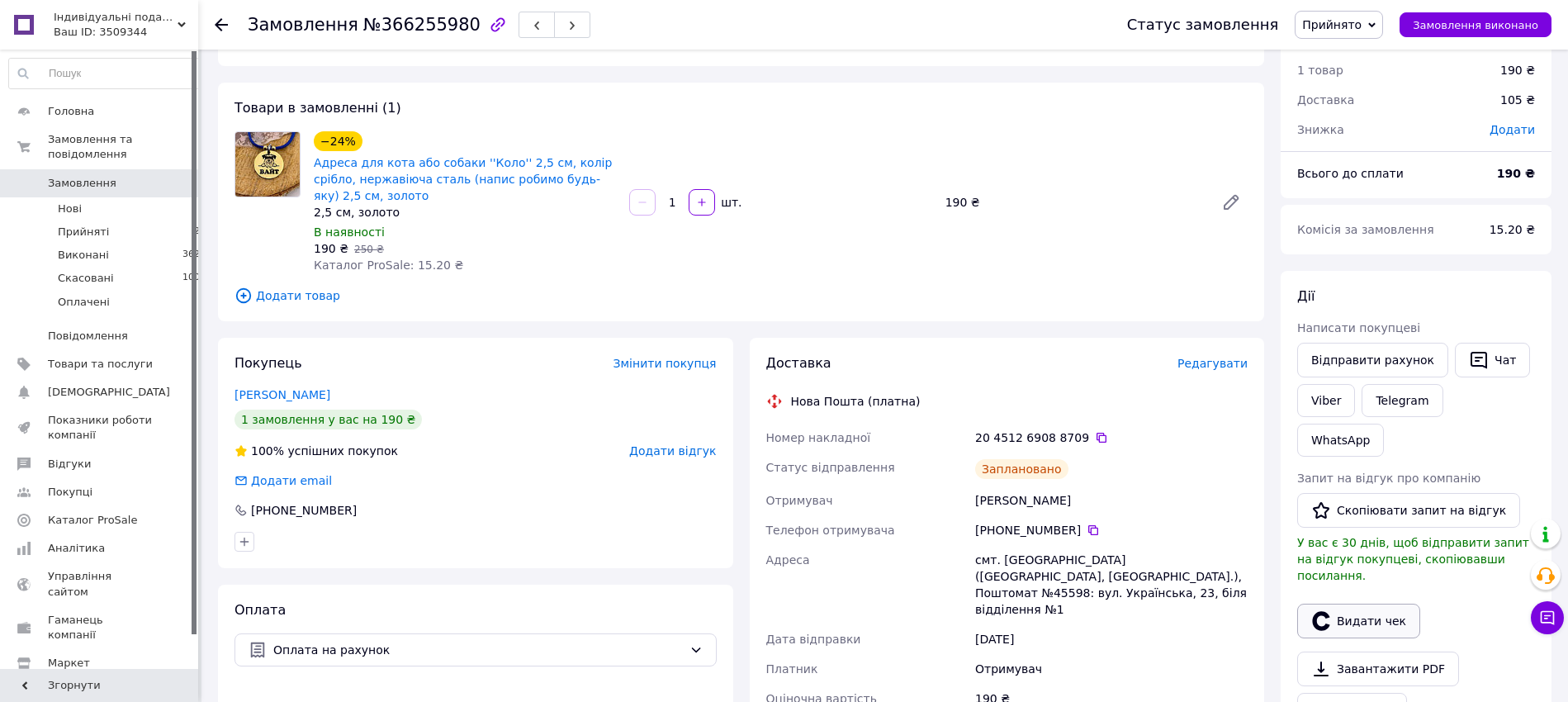
click at [1320, 611] on icon "button" at bounding box center [1320, 620] width 17 height 19
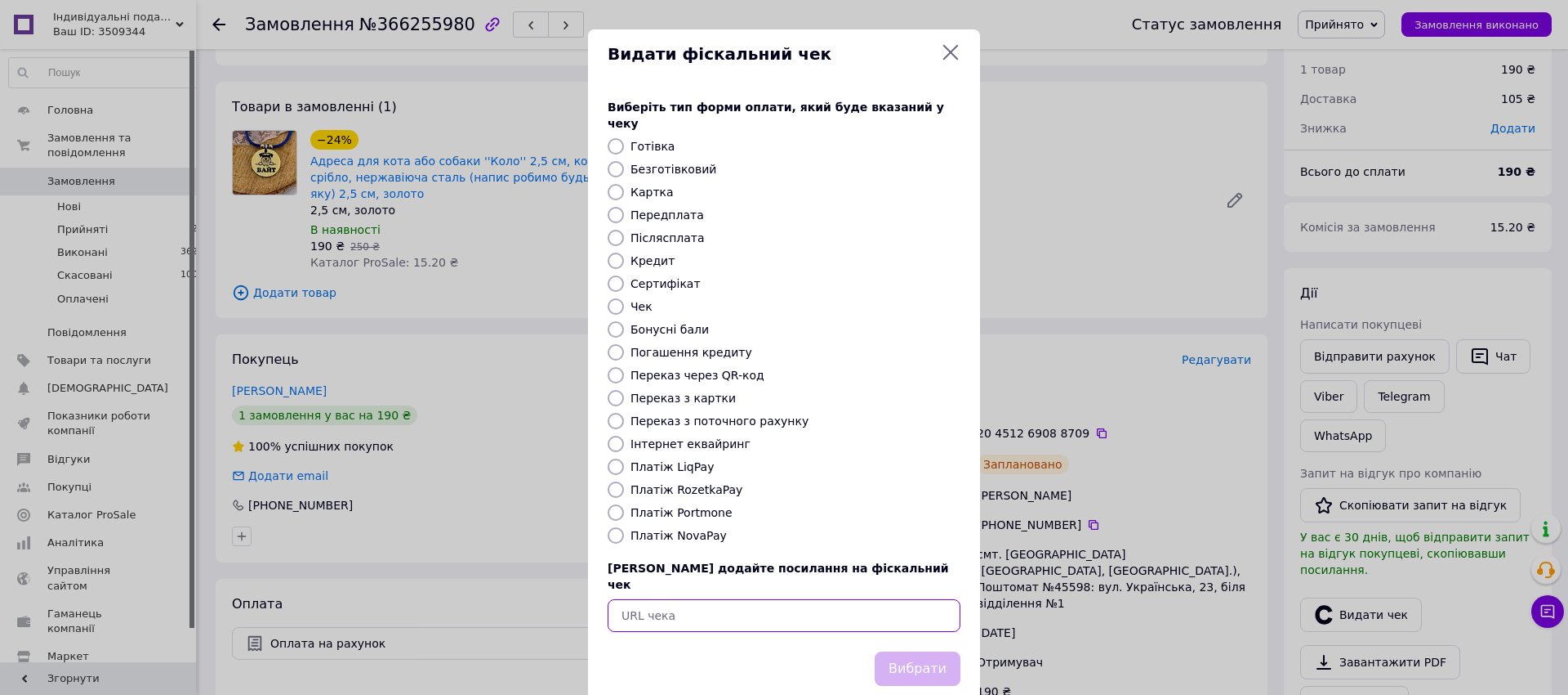
click at [863, 599] on input "text" at bounding box center [784, 615] width 353 height 32
paste input "https://check.checkbox.ua/a8b3cc00-8c86-49b7-b366-6ebc004257c0"
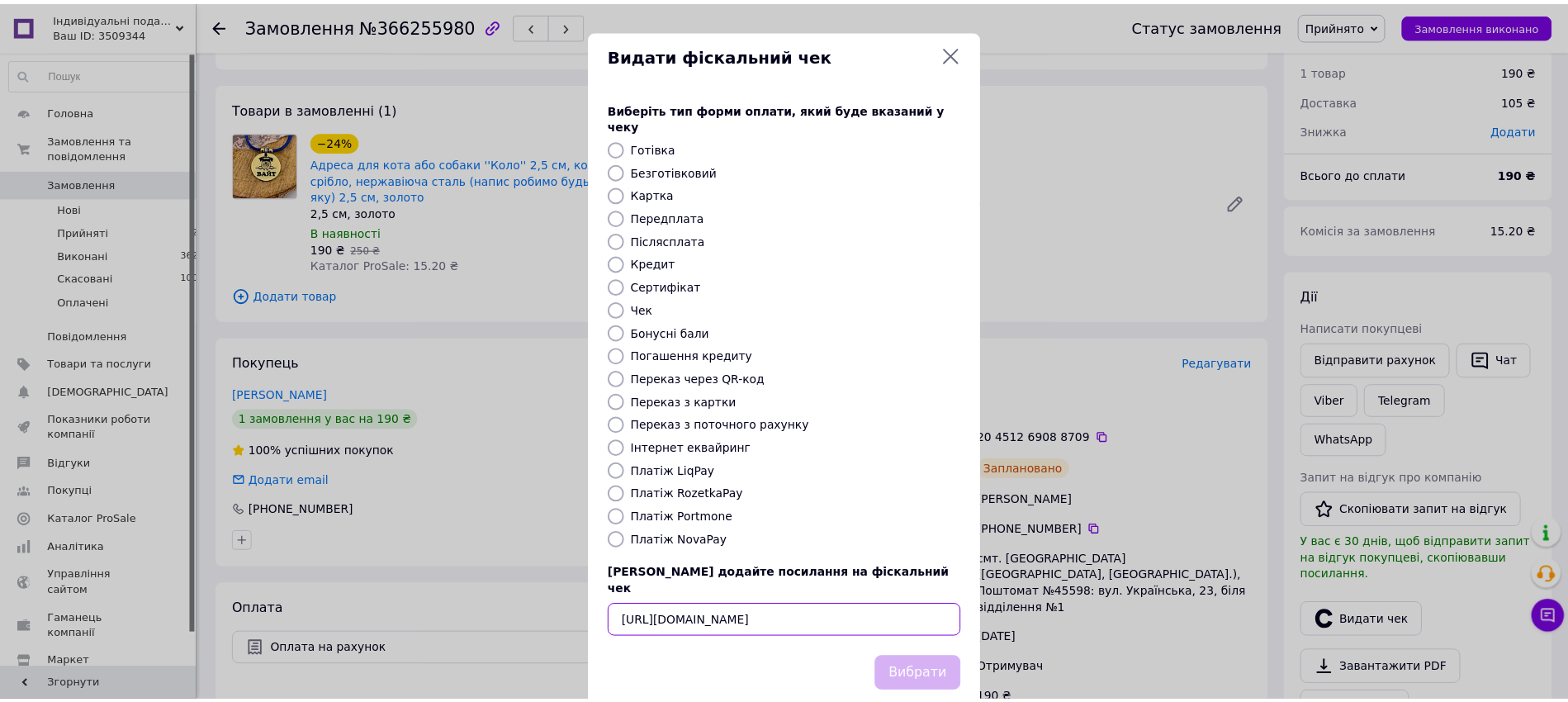
scroll to position [0, 23]
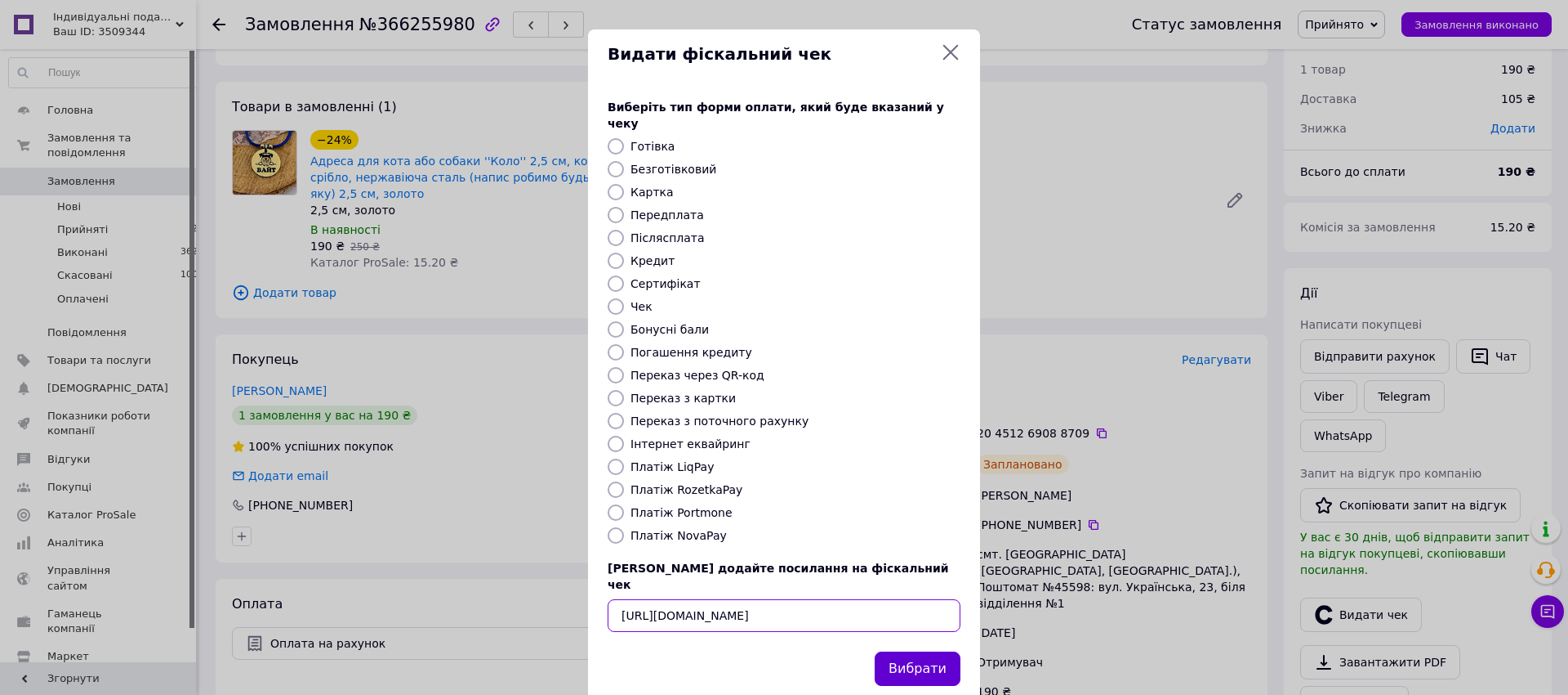
type input "https://check.checkbox.ua/a8b3cc00-8c86-49b7-b366-6ebc004257c0"
click at [914, 651] on button "Вибрати" at bounding box center [917, 668] width 85 height 35
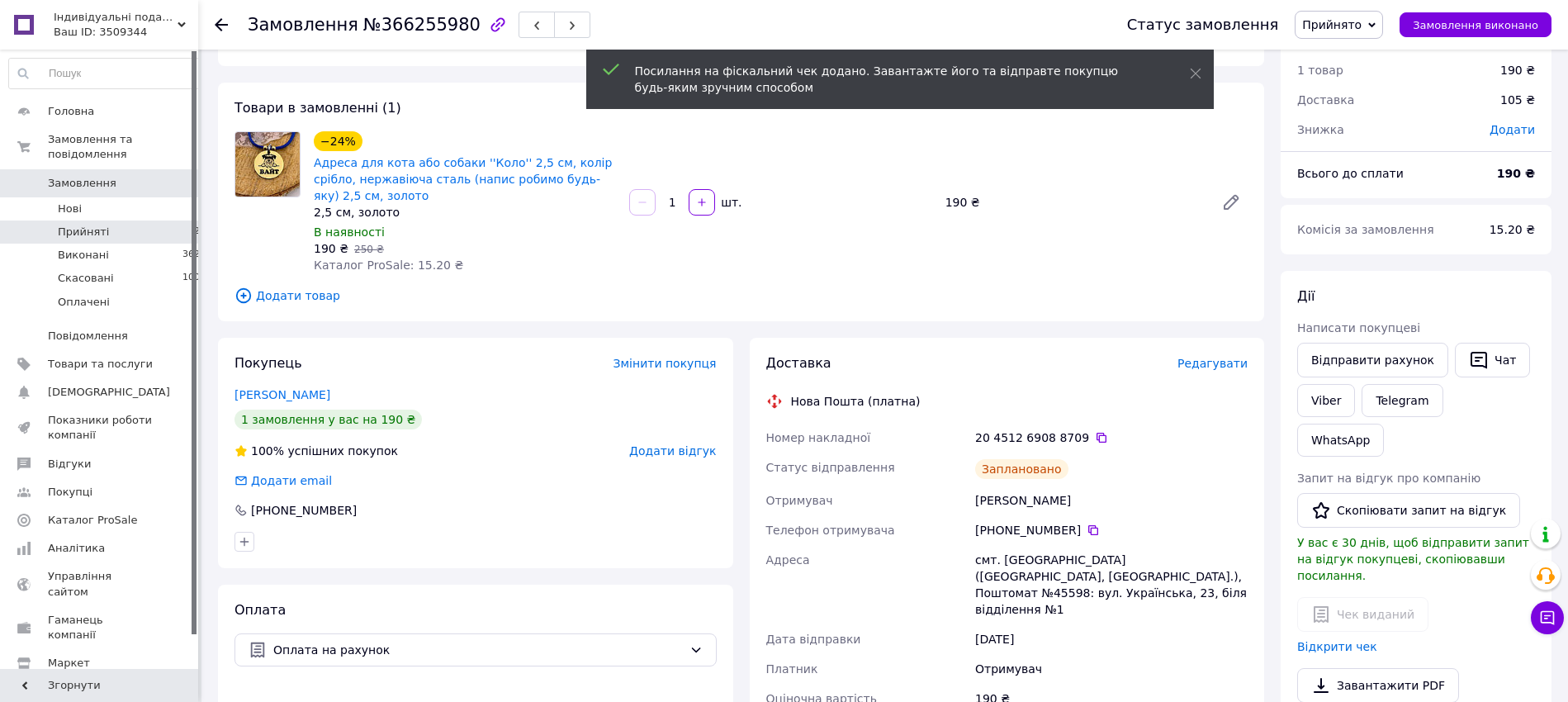
click at [176, 221] on li "Прийняті 21" at bounding box center [107, 232] width 215 height 23
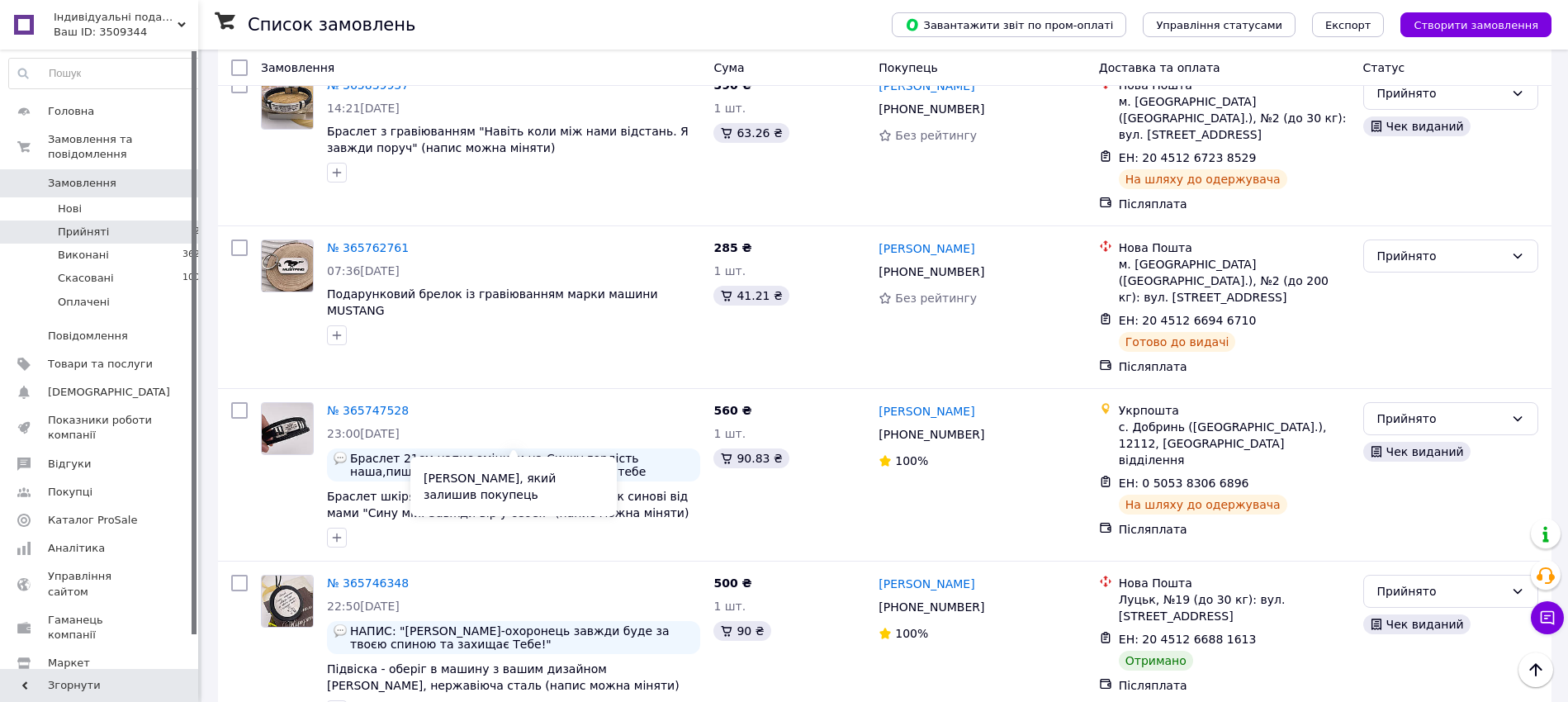
scroll to position [2694, 0]
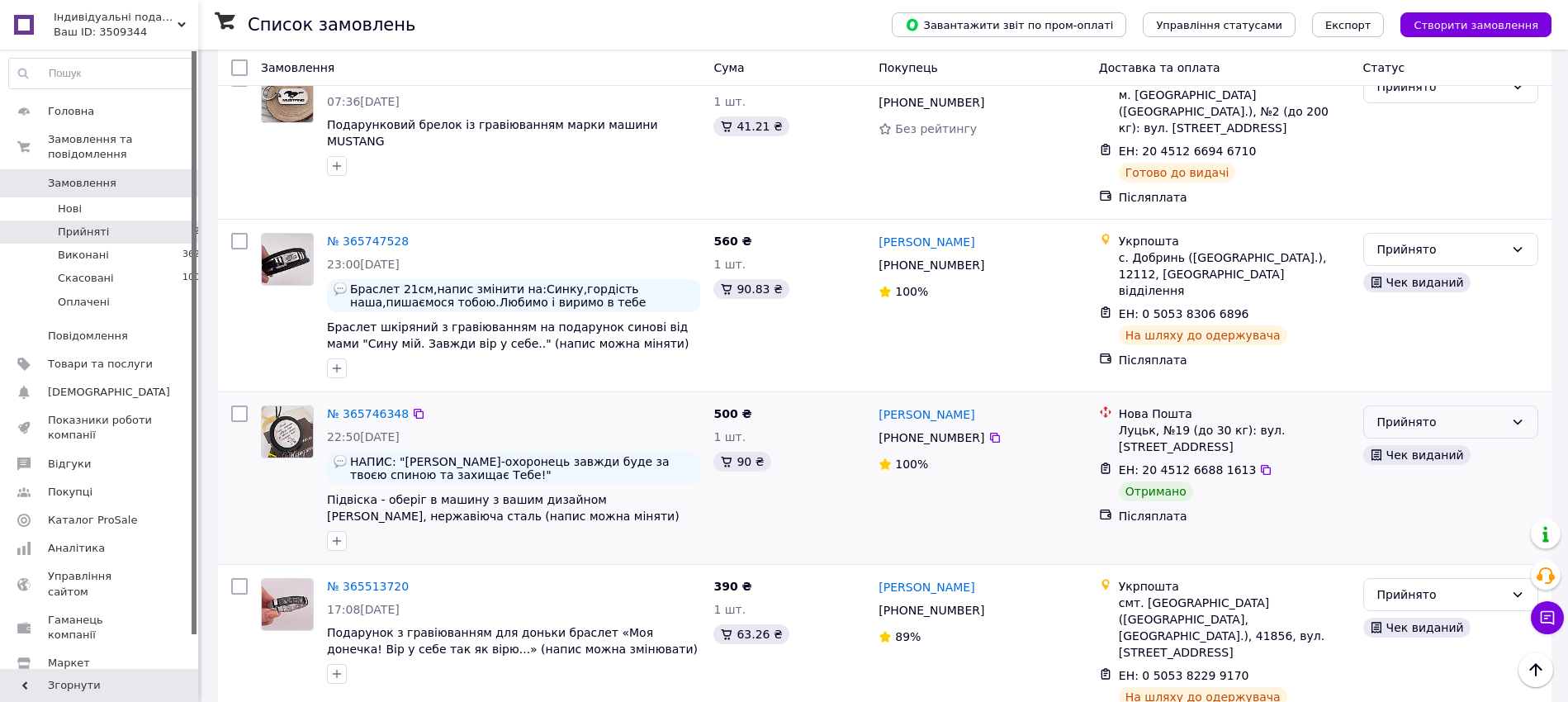
click at [1387, 412] on div "Прийнято" at bounding box center [1441, 421] width 127 height 18
click at [1388, 248] on li "Виконано" at bounding box center [1450, 250] width 174 height 30
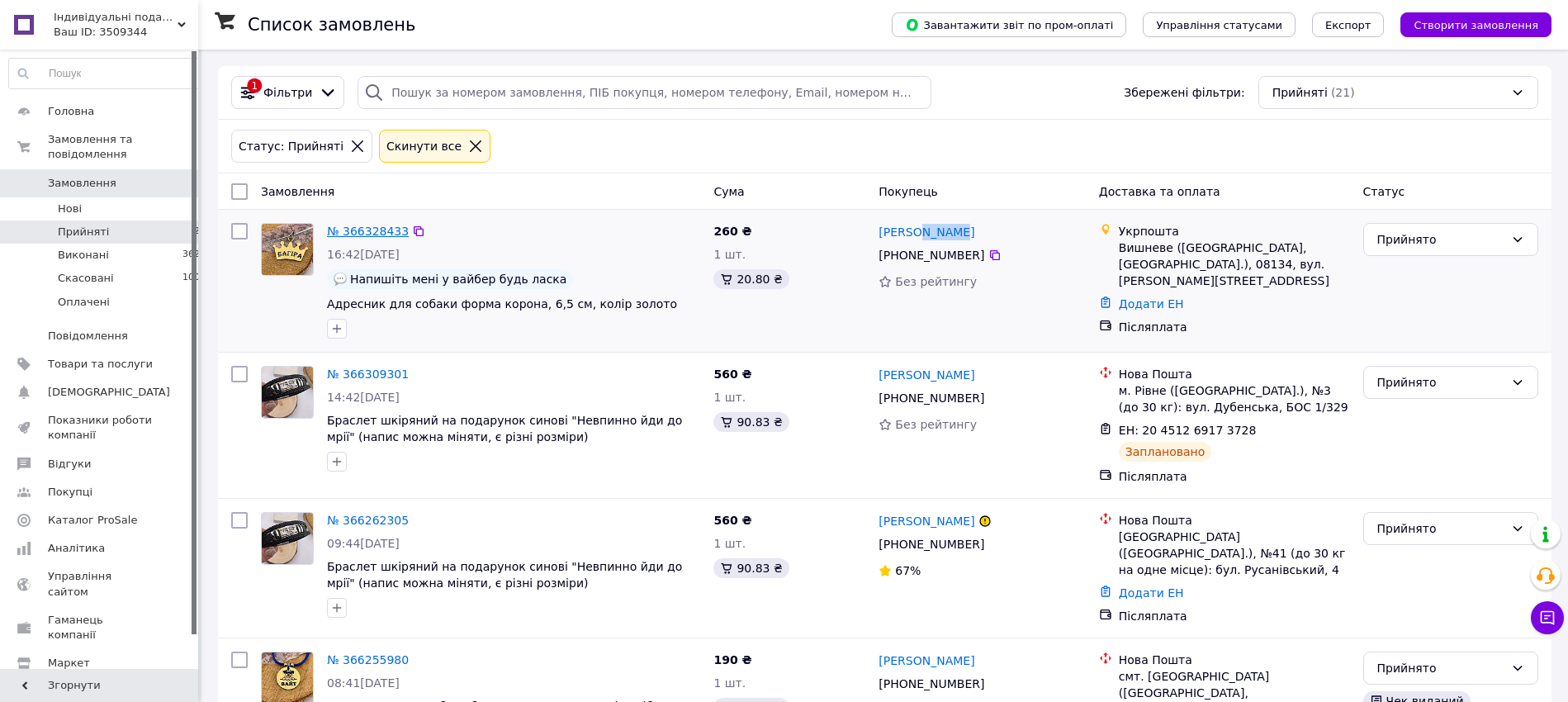
click at [359, 231] on link "№ 366328433" at bounding box center [368, 231] width 82 height 14
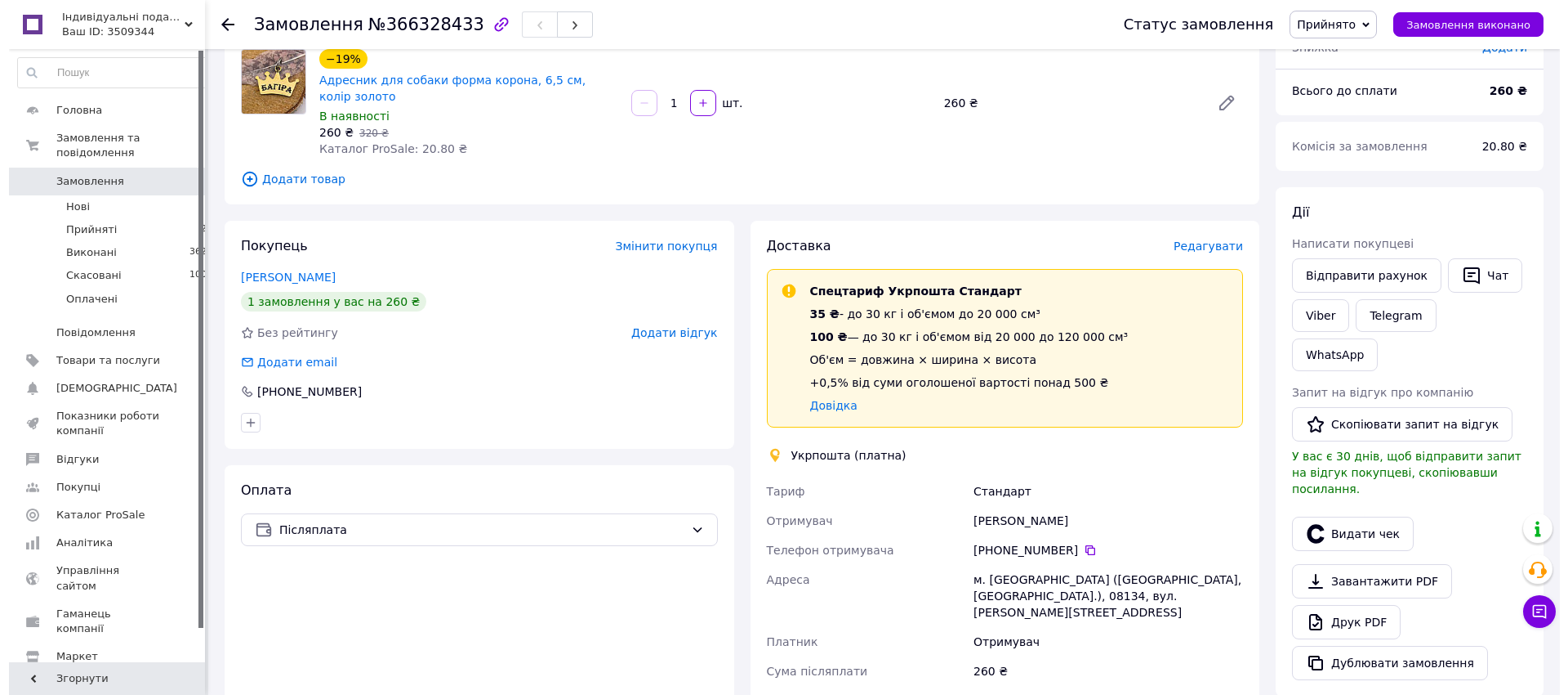
scroll to position [166, 0]
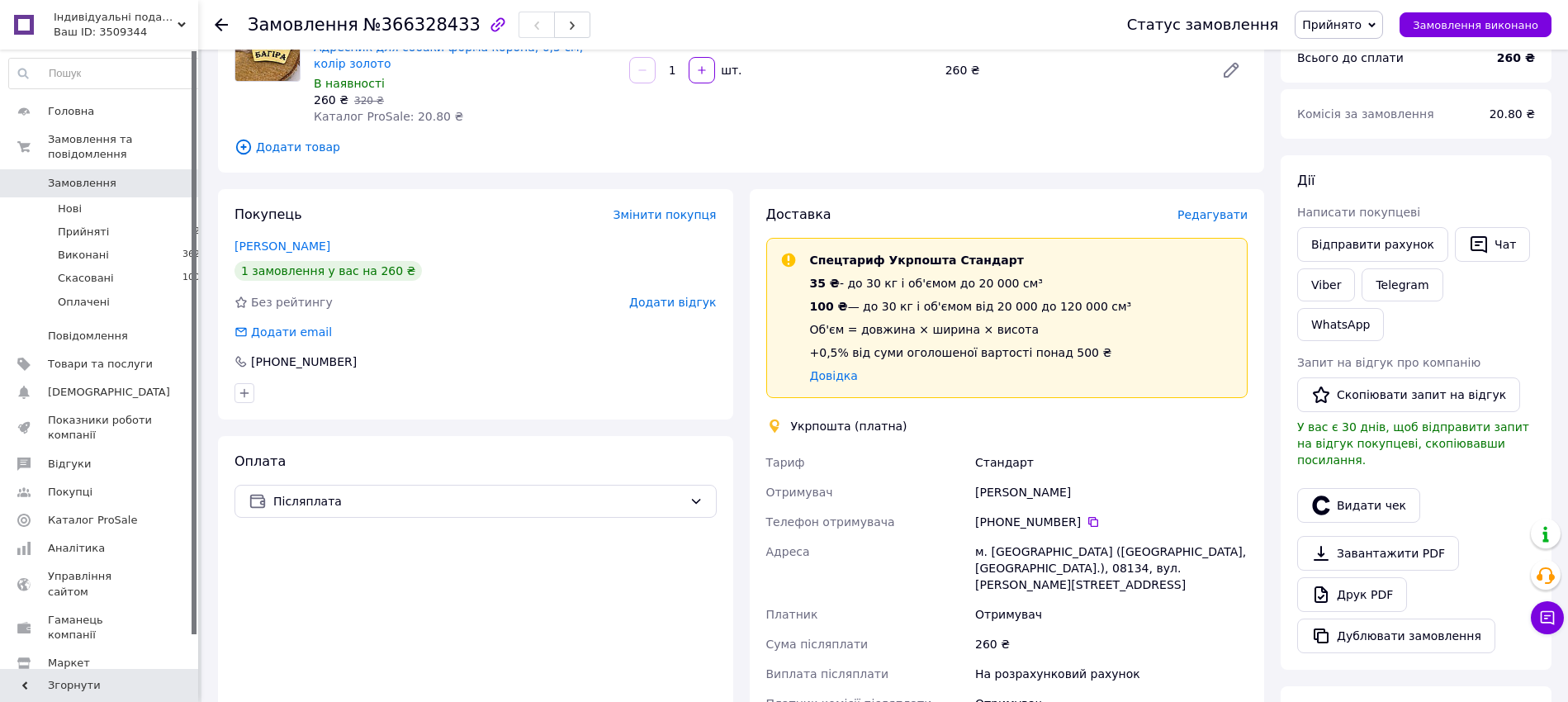
drag, startPoint x: 1086, startPoint y: 520, endPoint x: 1117, endPoint y: 666, distance: 149.3
click at [1087, 520] on icon at bounding box center [1093, 521] width 14 height 14
click at [1348, 488] on button "Видати чек" at bounding box center [1358, 505] width 123 height 35
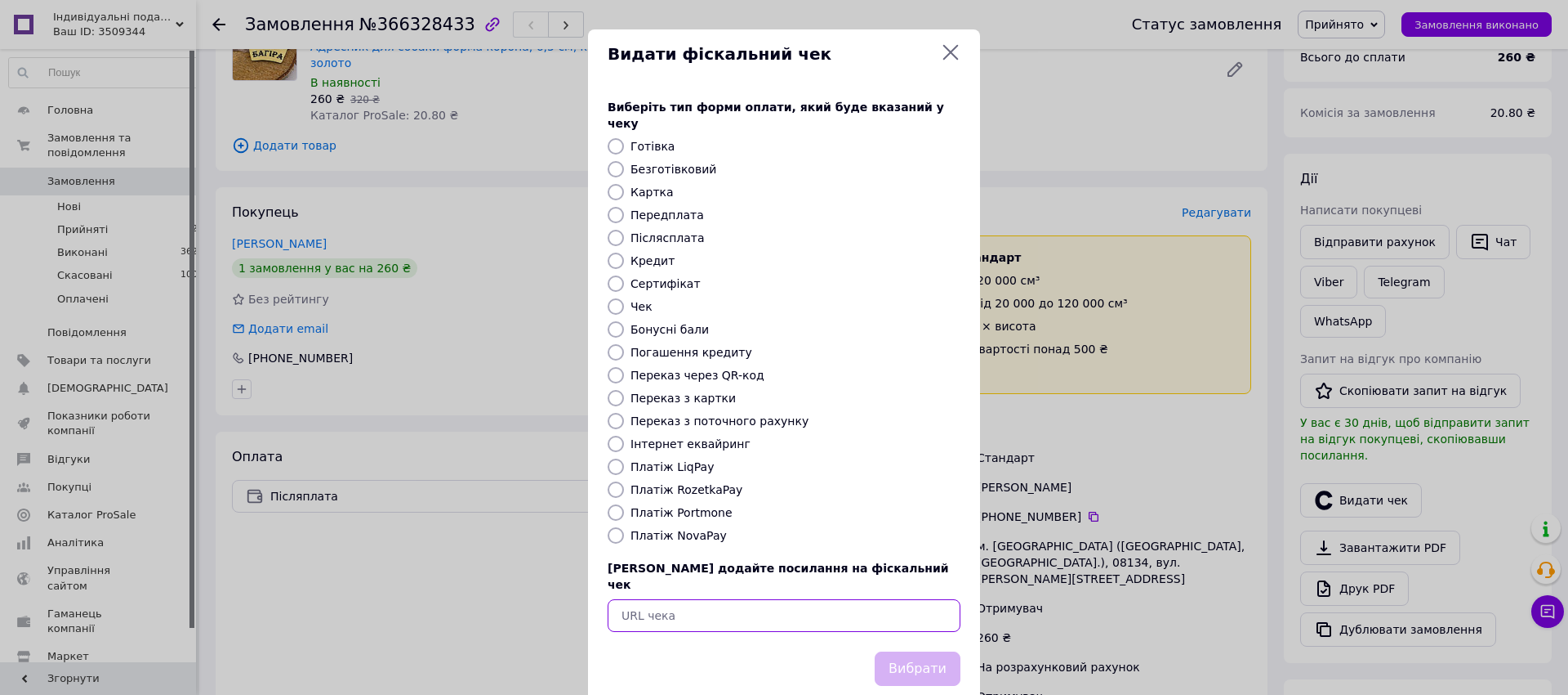
click at [896, 599] on input "text" at bounding box center [784, 615] width 353 height 32
paste input "https://check.checkbox.ua/20e01b44-0f1f-4dd4-8297-e7b7fb0b0992"
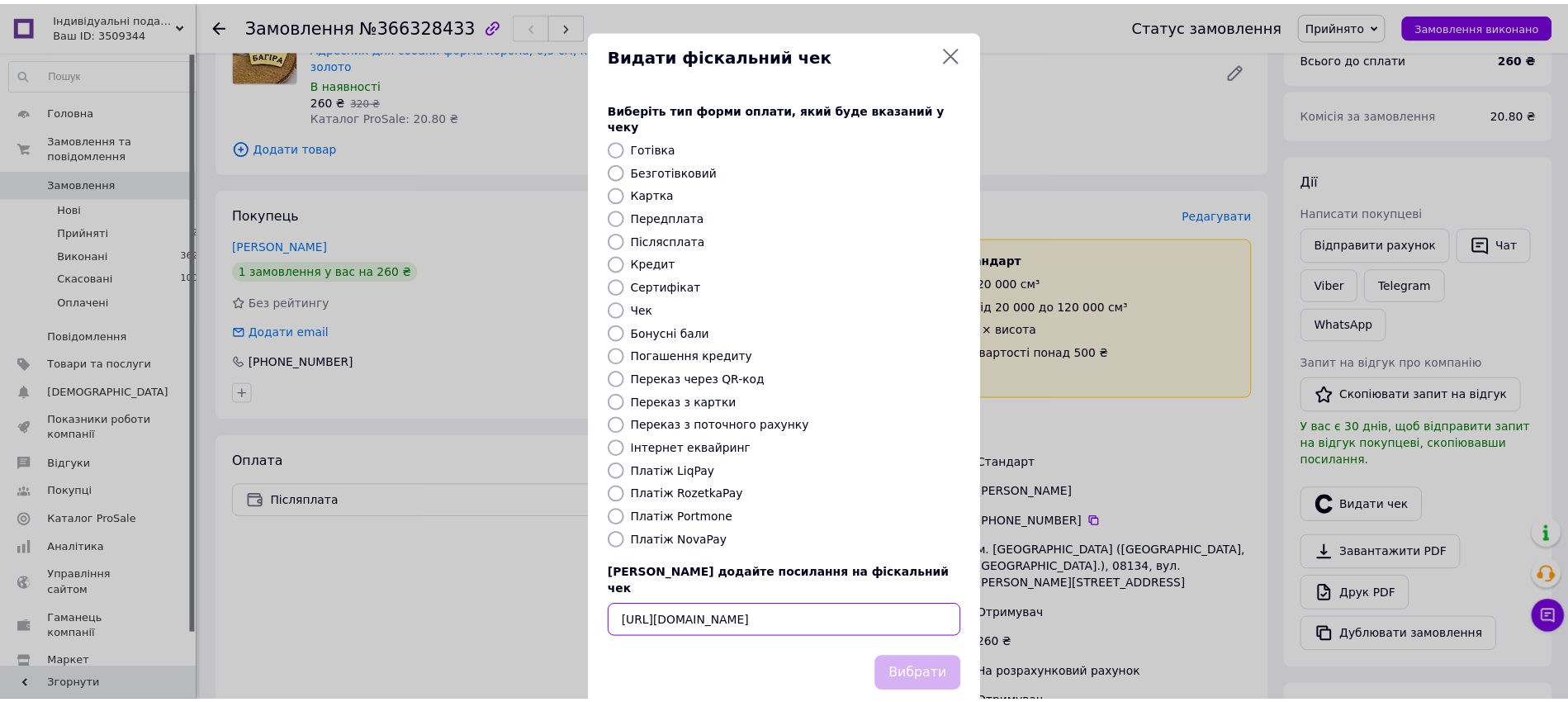
scroll to position [0, 21]
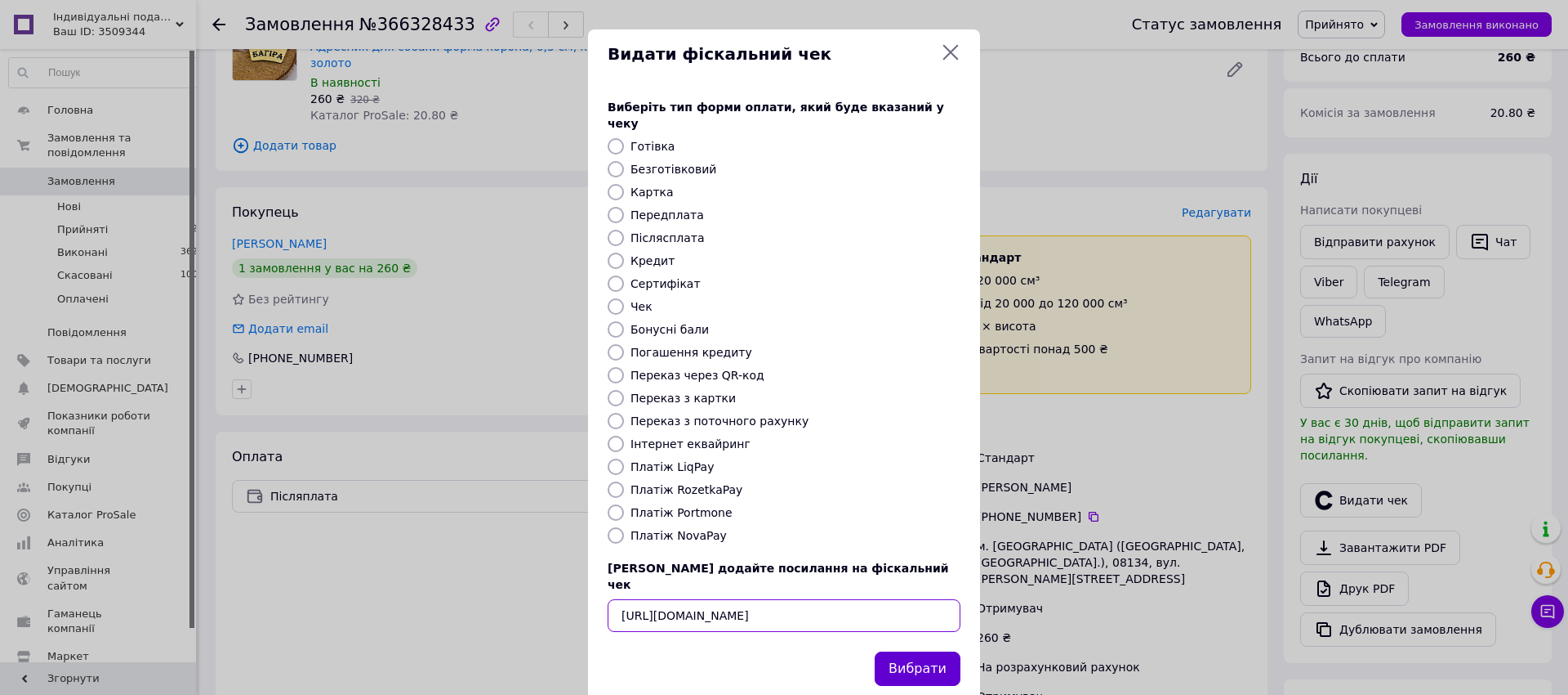
type input "https://check.checkbox.ua/20e01b44-0f1f-4dd4-8297-e7b7fb0b0992"
click at [917, 651] on button "Вибрати" at bounding box center [917, 668] width 85 height 35
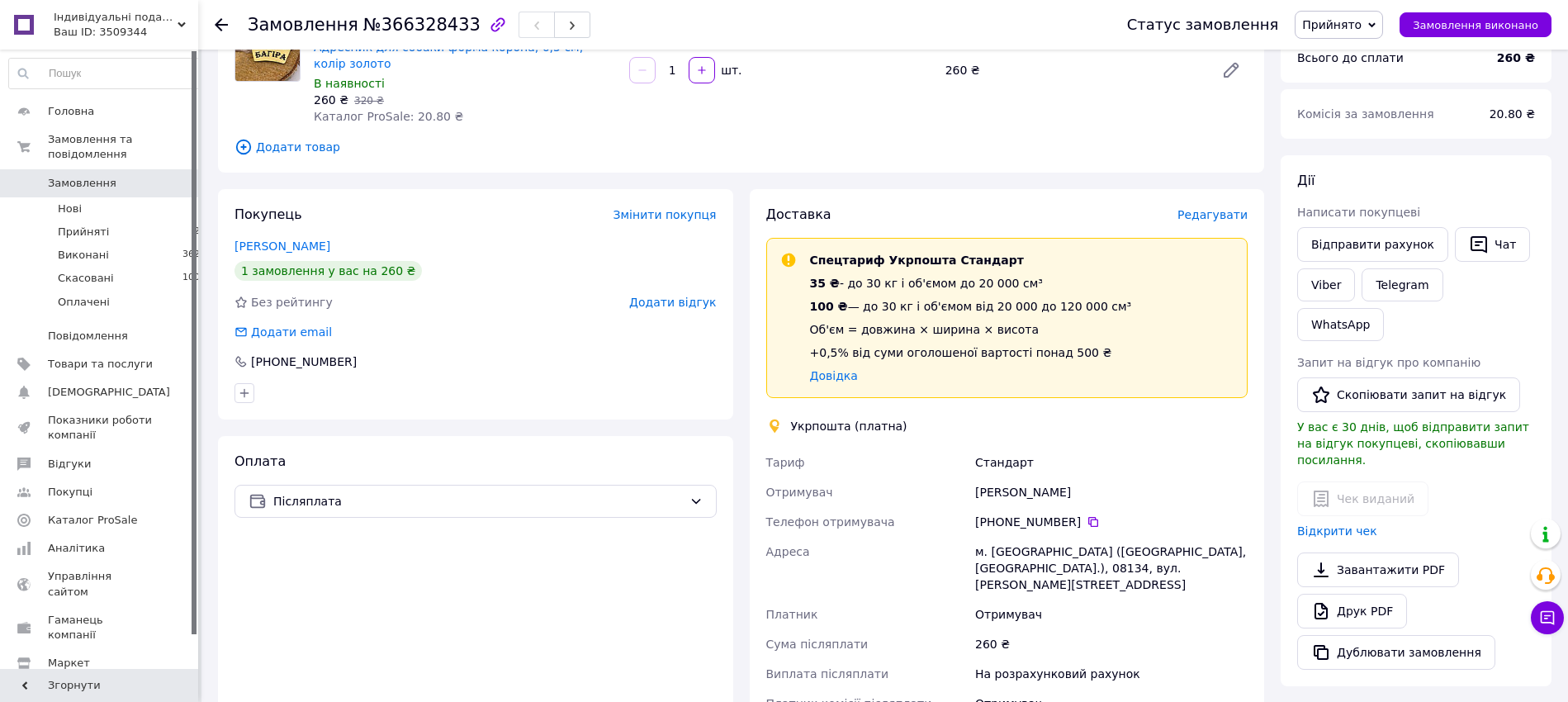
click at [1227, 549] on div "м. Вишневе (Київська обл., Бучанський р-н.), 08134, вул. Святошинська, 27Д" at bounding box center [1111, 568] width 279 height 63
drag, startPoint x: 1227, startPoint y: 549, endPoint x: 1205, endPoint y: 569, distance: 29.7
click at [1226, 549] on div "м. Вишневе (Київська обл., Бучанський р-н.), 08134, вул. Святошинська, 27Д" at bounding box center [1111, 568] width 279 height 63
copy div "08134"
click at [1087, 521] on icon at bounding box center [1093, 521] width 14 height 14
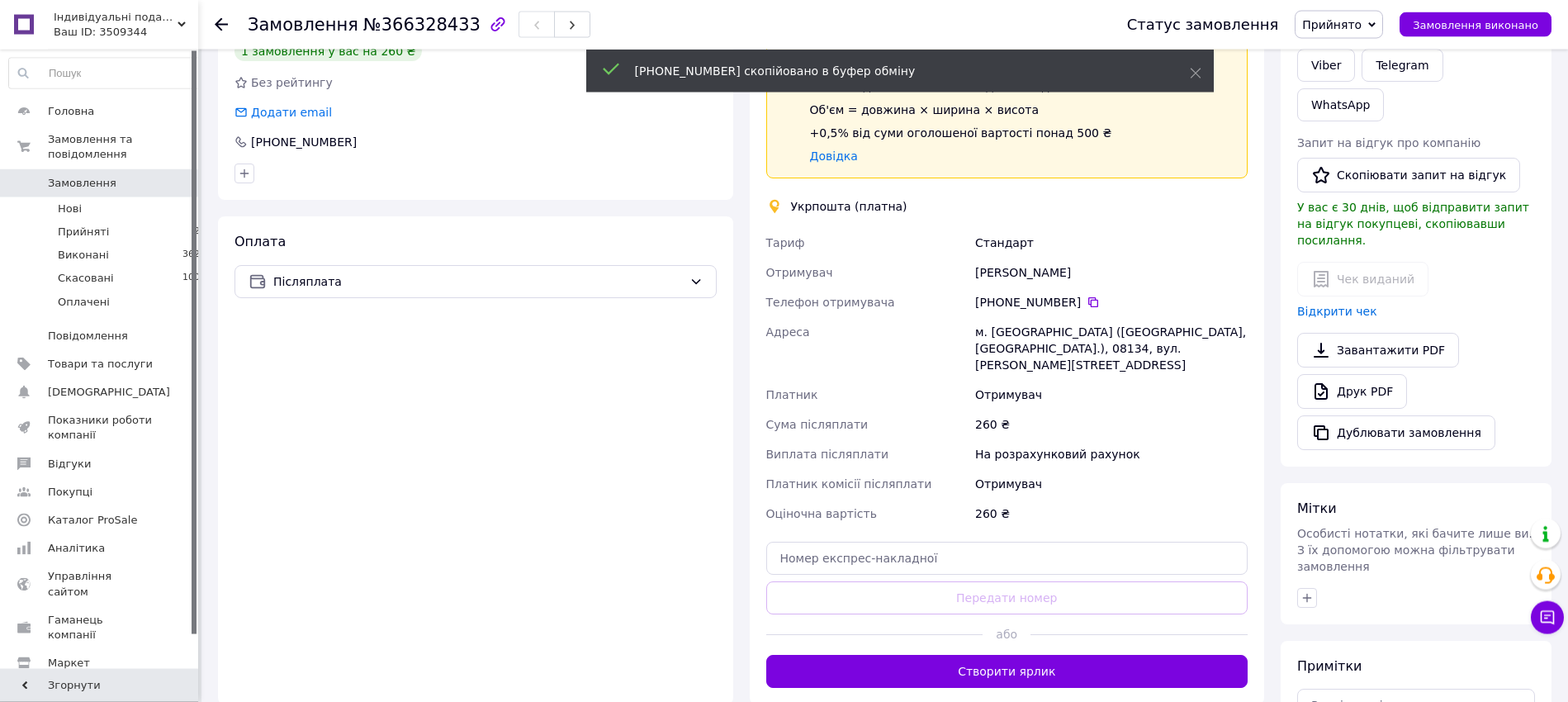
scroll to position [505, 0]
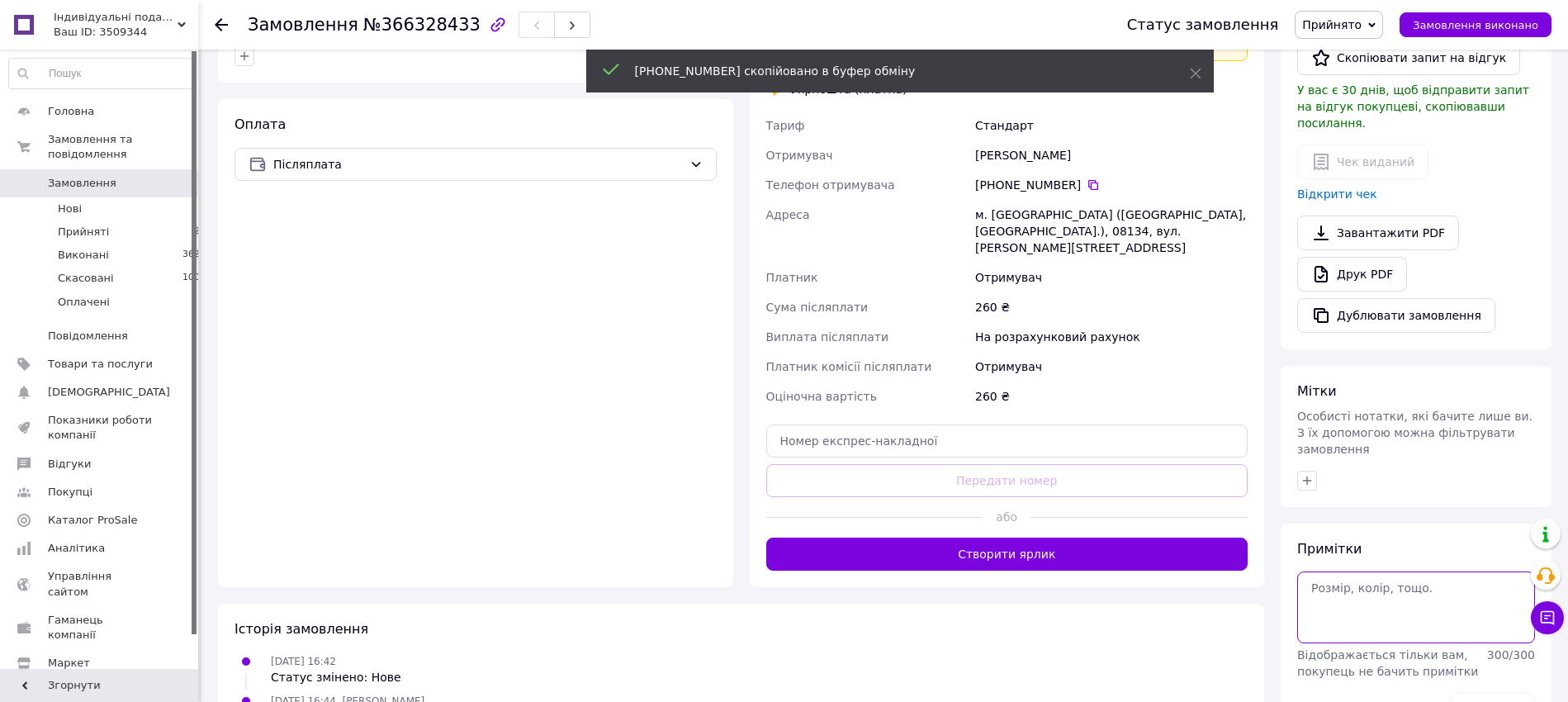
click at [1385, 571] on textarea at bounding box center [1416, 607] width 238 height 71
paste textarea "+380939205514"
drag, startPoint x: 1372, startPoint y: 523, endPoint x: 1334, endPoint y: 523, distance: 38.0
click at [1334, 571] on textarea "+380939205514" at bounding box center [1416, 607] width 238 height 71
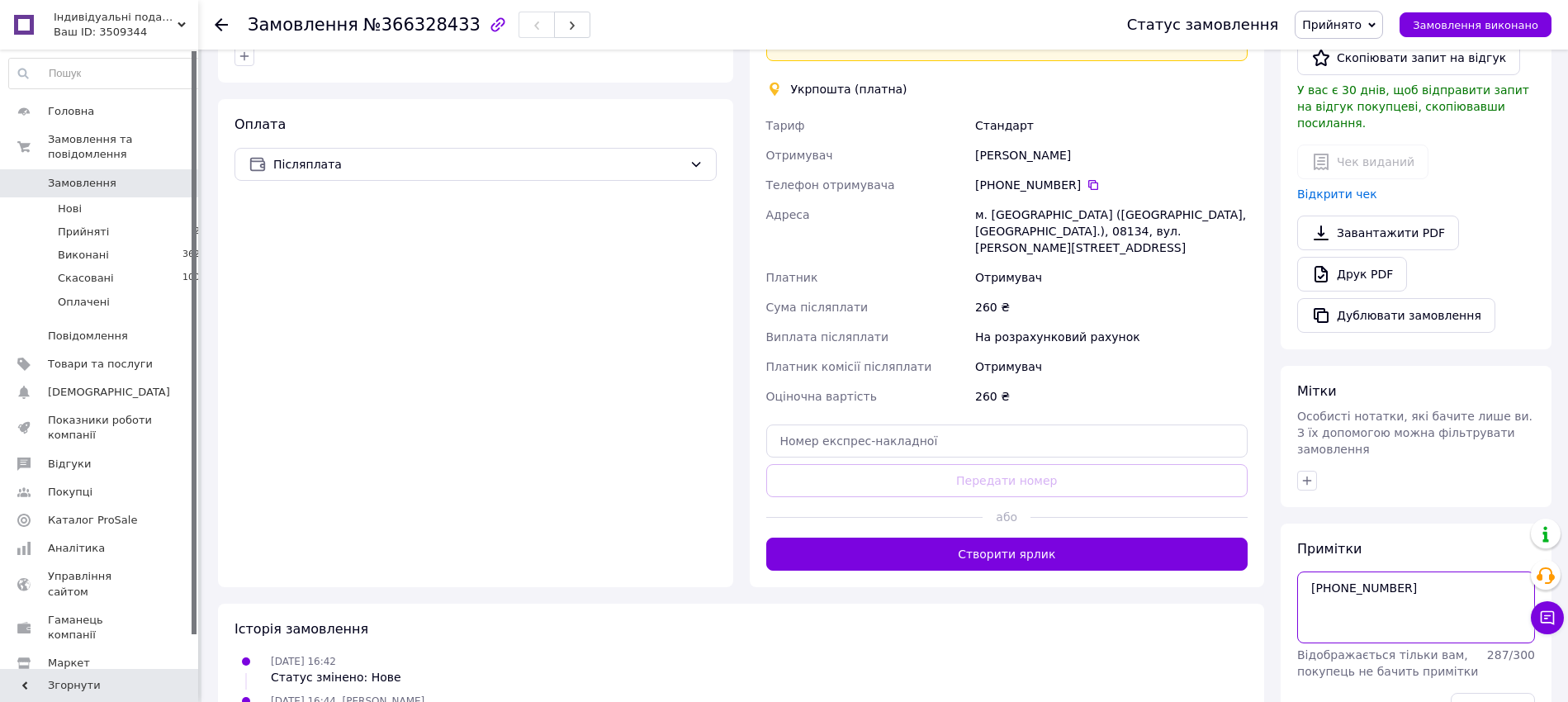
type textarea "+38"
drag, startPoint x: 1255, startPoint y: 520, endPoint x: 1212, endPoint y: 517, distance: 43.1
click at [1297, 571] on textarea "+38" at bounding box center [1416, 607] width 238 height 71
click at [1024, 160] on div "[PERSON_NAME]" at bounding box center [1111, 155] width 279 height 30
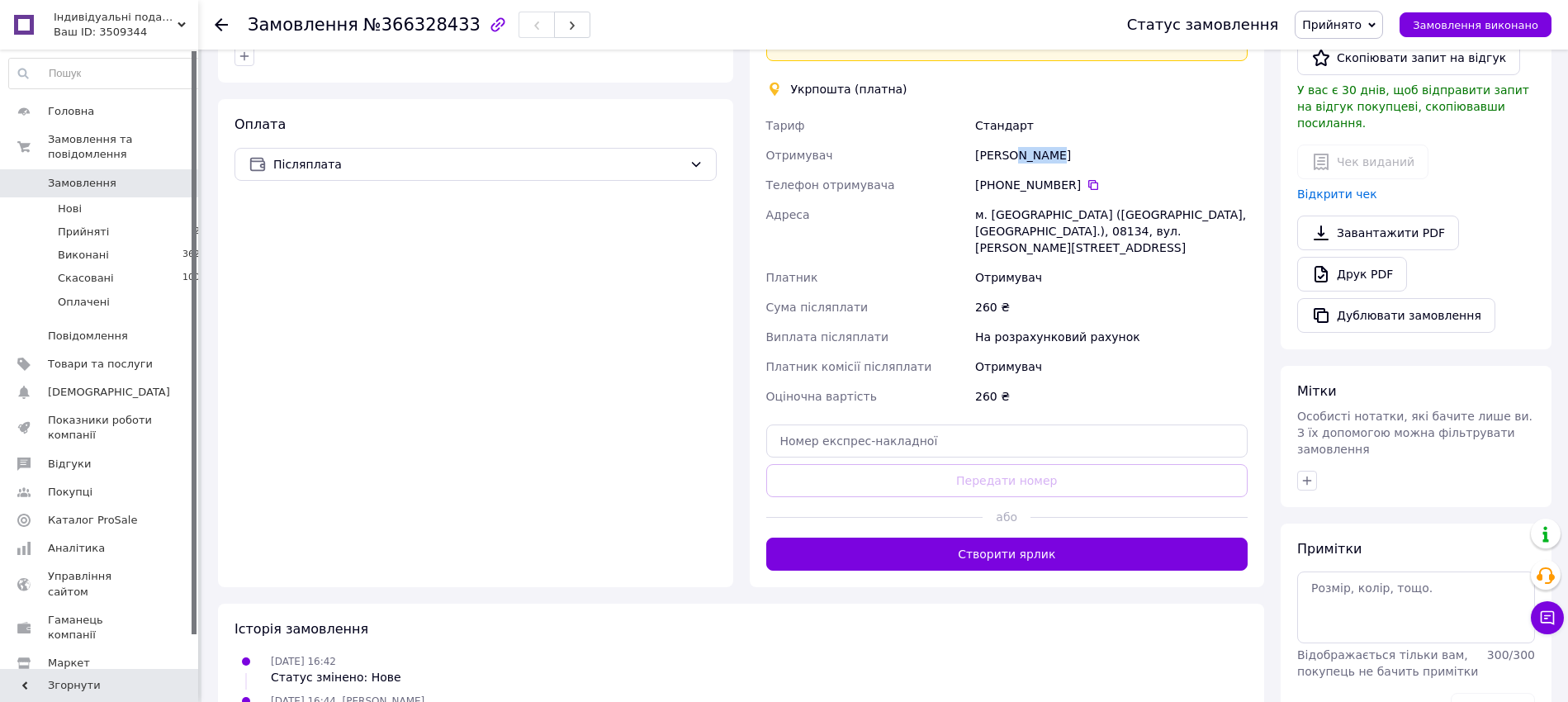
copy div "Гоцало"
click at [999, 154] on div "[PERSON_NAME]" at bounding box center [1111, 155] width 279 height 30
copy div "Елена"
click at [1383, 571] on textarea at bounding box center [1416, 607] width 238 height 71
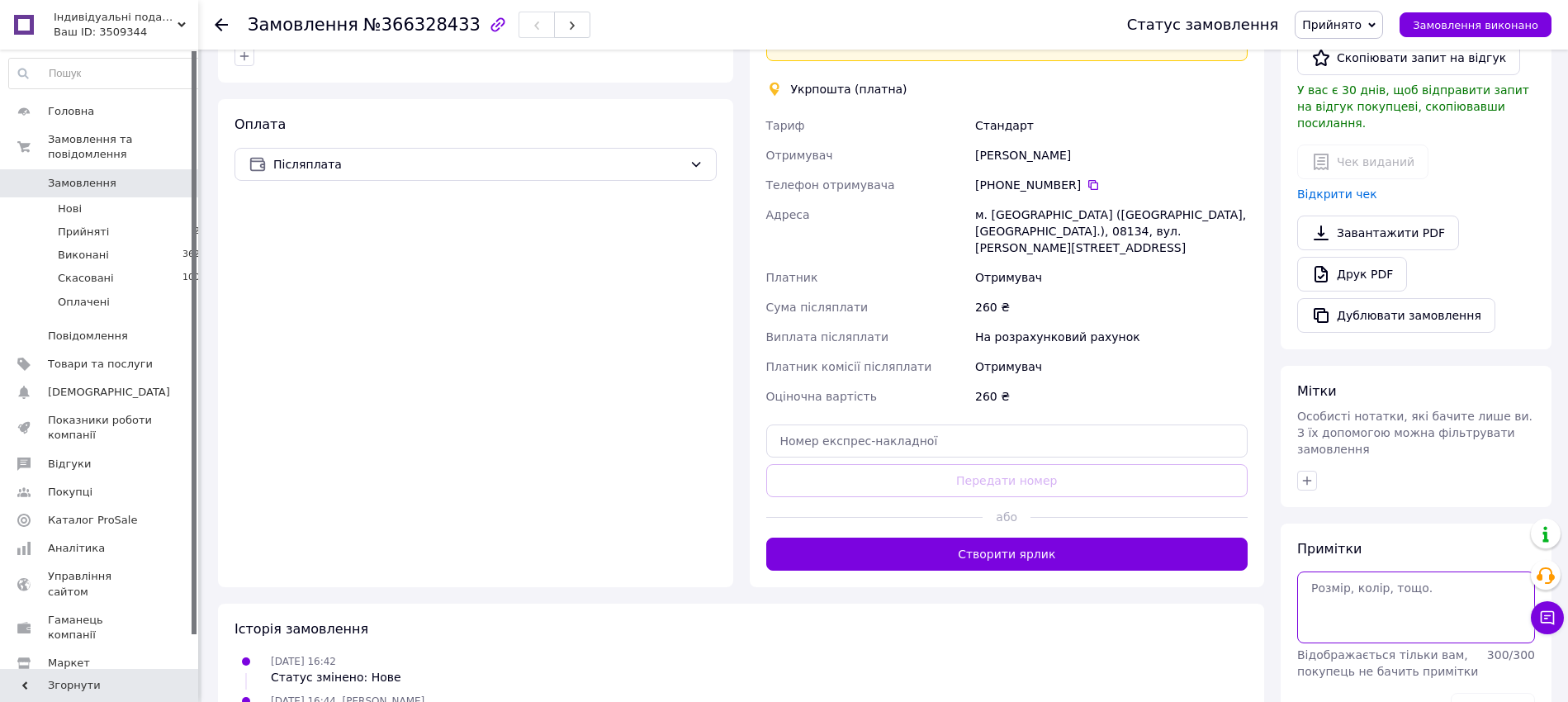
paste textarea "0505384146540"
type textarea "0505384146540"
click at [1503, 693] on button "Зберегти" at bounding box center [1493, 709] width 84 height 33
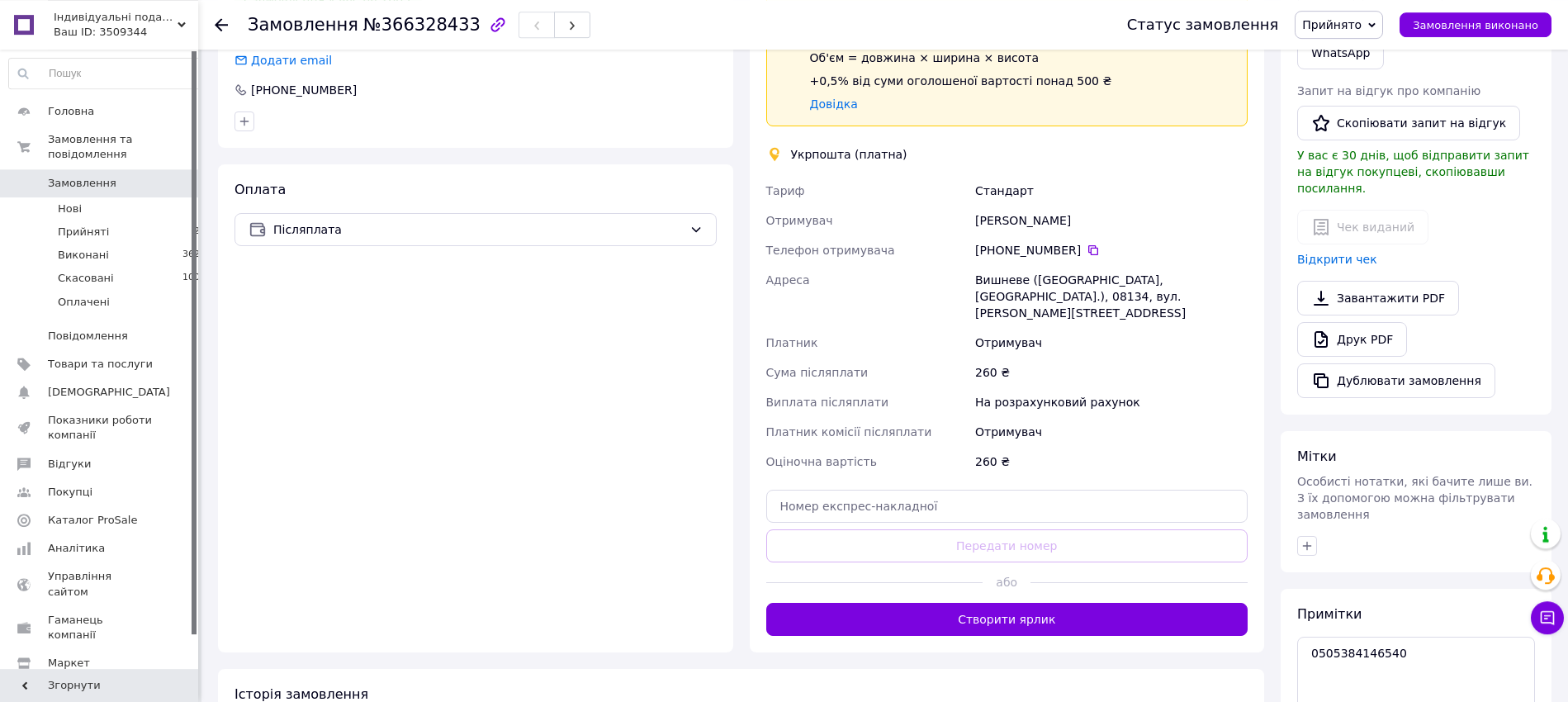
scroll to position [252, 0]
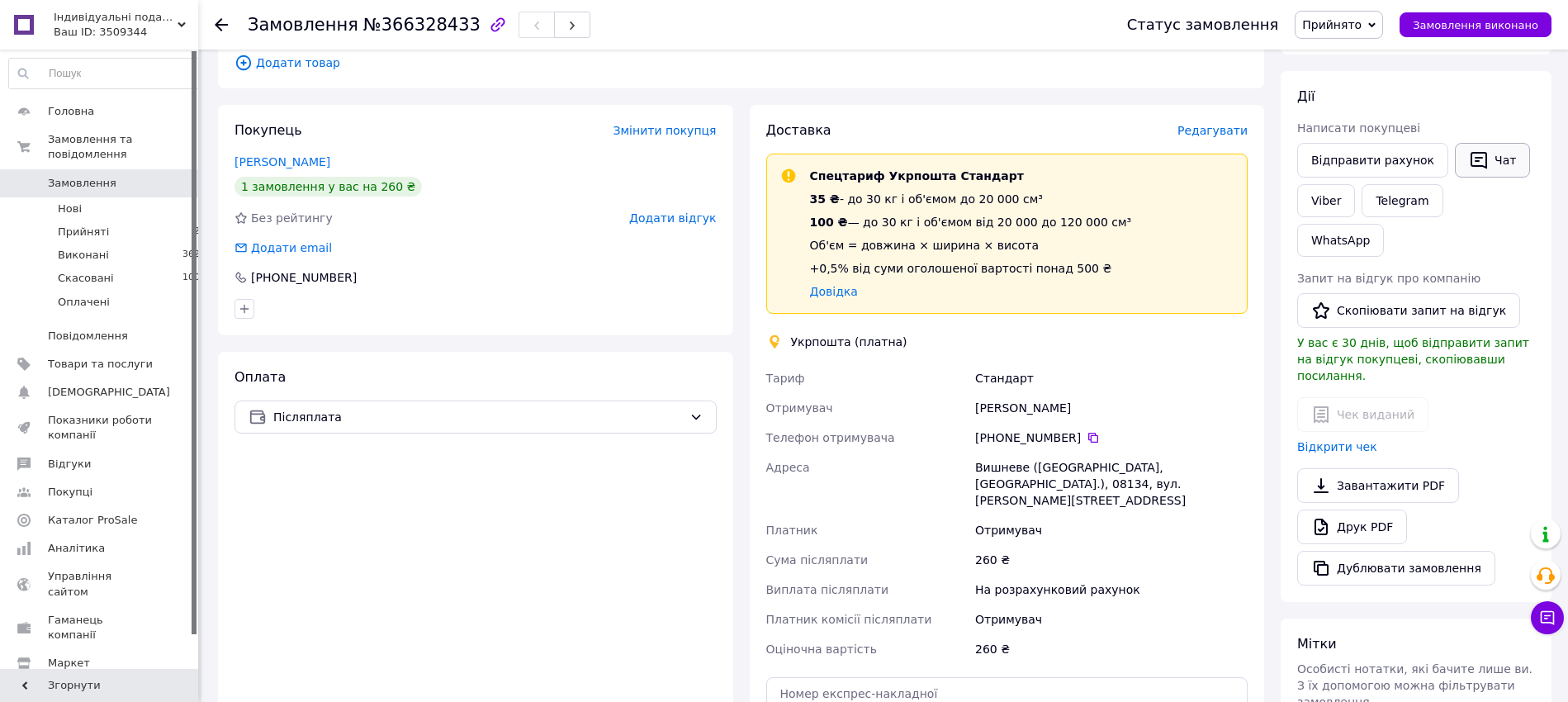
click at [1470, 156] on icon "button" at bounding box center [1479, 160] width 20 height 20
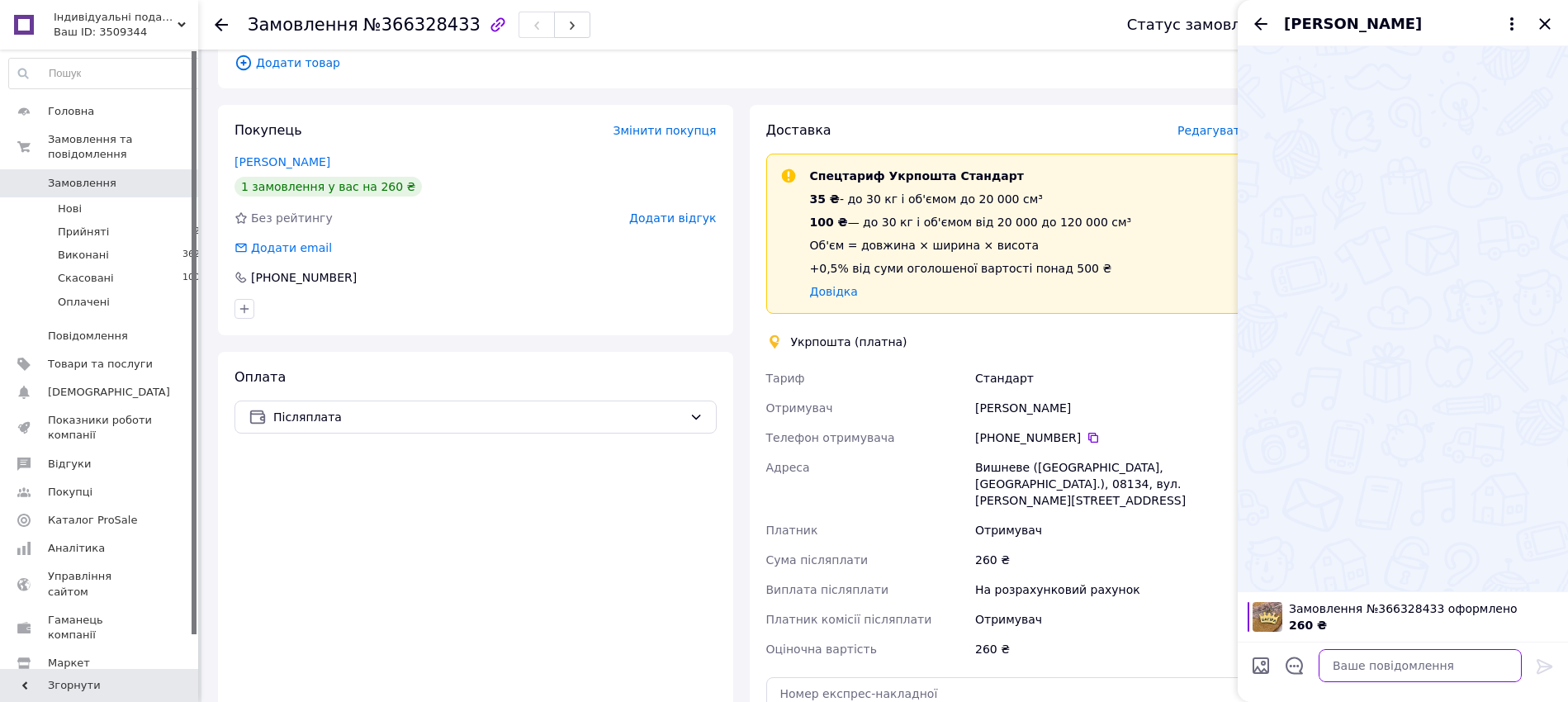
click at [1353, 666] on textarea at bounding box center [1420, 665] width 203 height 33
paste textarea "0505384146540"
type textarea "0505384146540"
click at [1255, 673] on icon "Показати кнопки" at bounding box center [1262, 667] width 18 height 18
click at [1266, 669] on input "Завантажити файли" at bounding box center [1261, 666] width 20 height 20
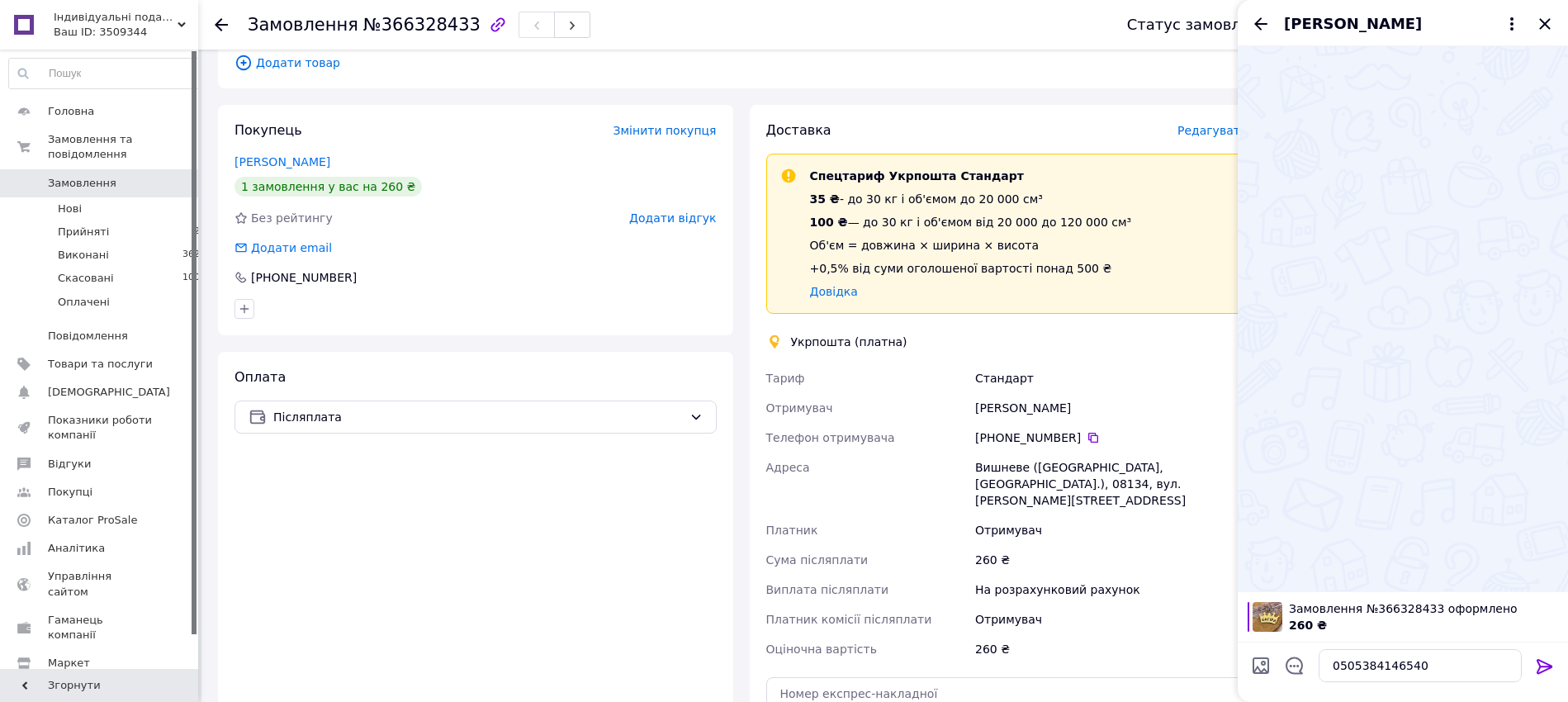
type input "C:\fakepath\Screenshot_277.jpg"
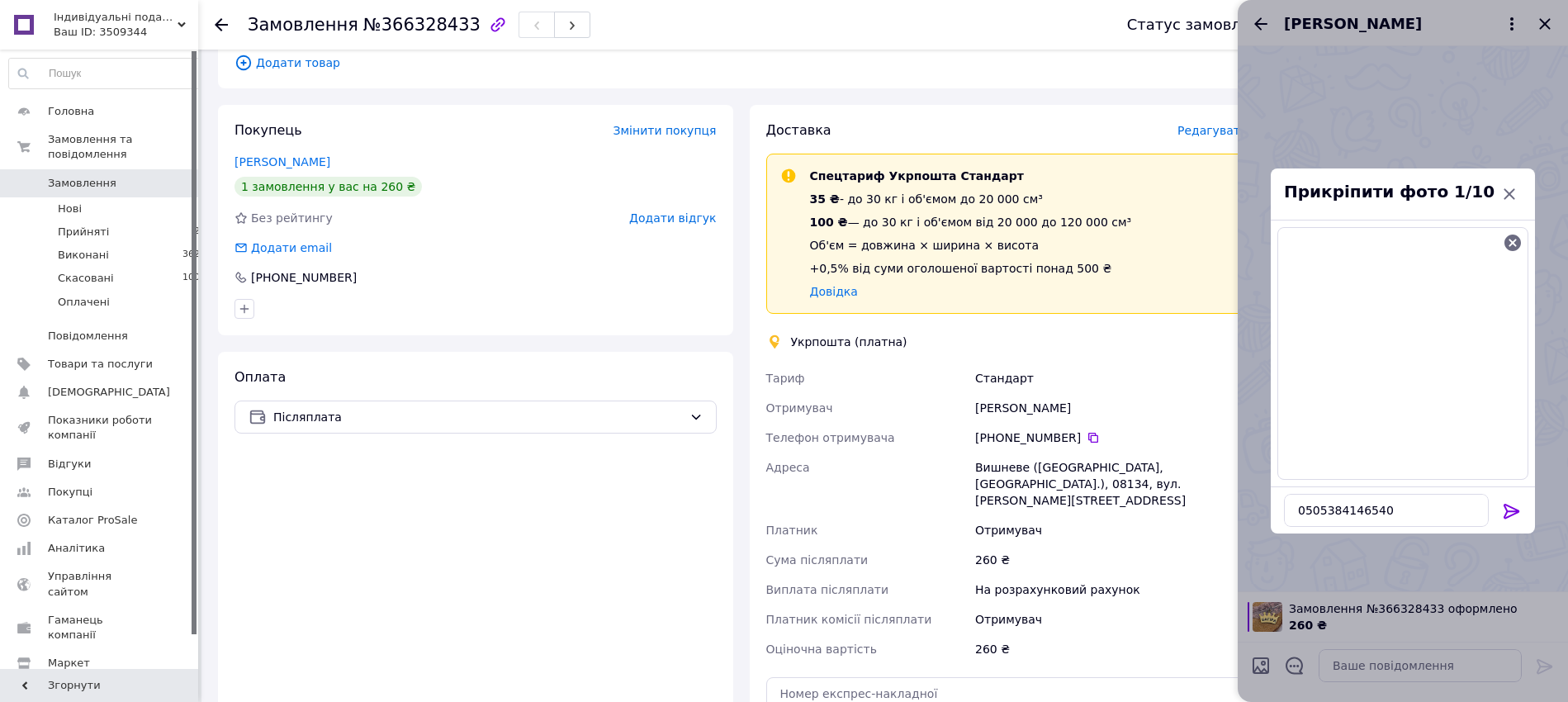
click at [1509, 520] on button at bounding box center [1512, 512] width 20 height 23
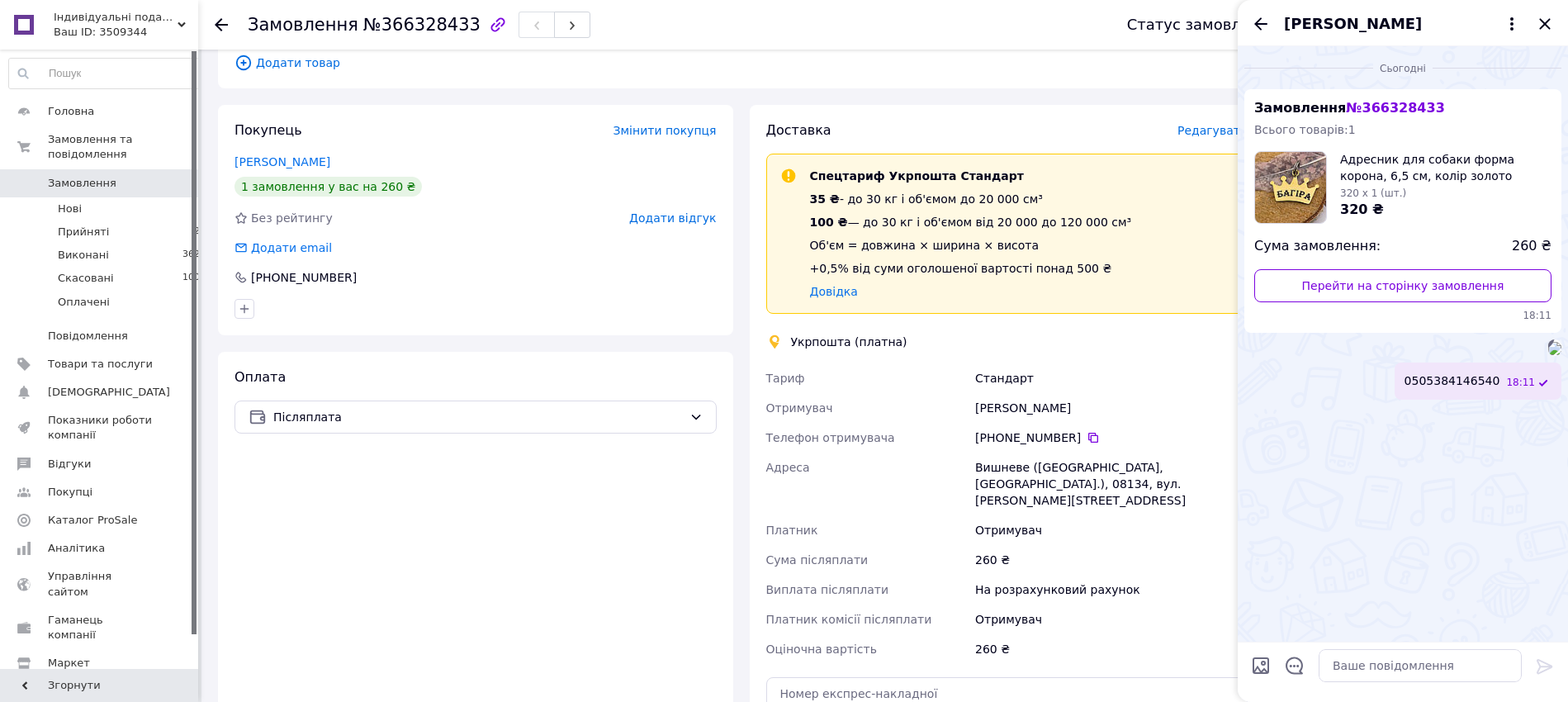
drag, startPoint x: 1539, startPoint y: 18, endPoint x: 1282, endPoint y: 70, distance: 262.2
click at [1539, 19] on icon "Закрити" at bounding box center [1545, 24] width 20 height 20
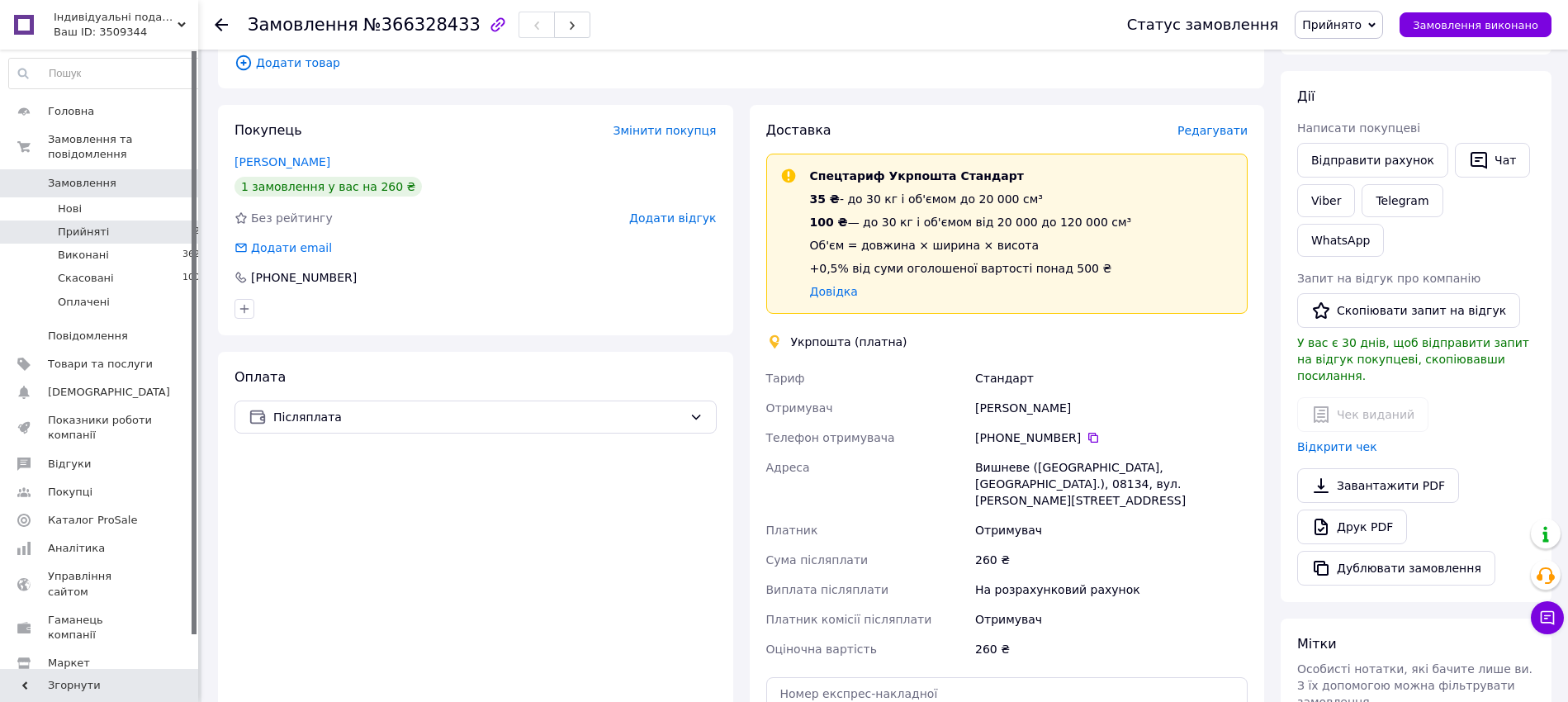
click at [144, 222] on li "Прийняті 20" at bounding box center [107, 232] width 215 height 23
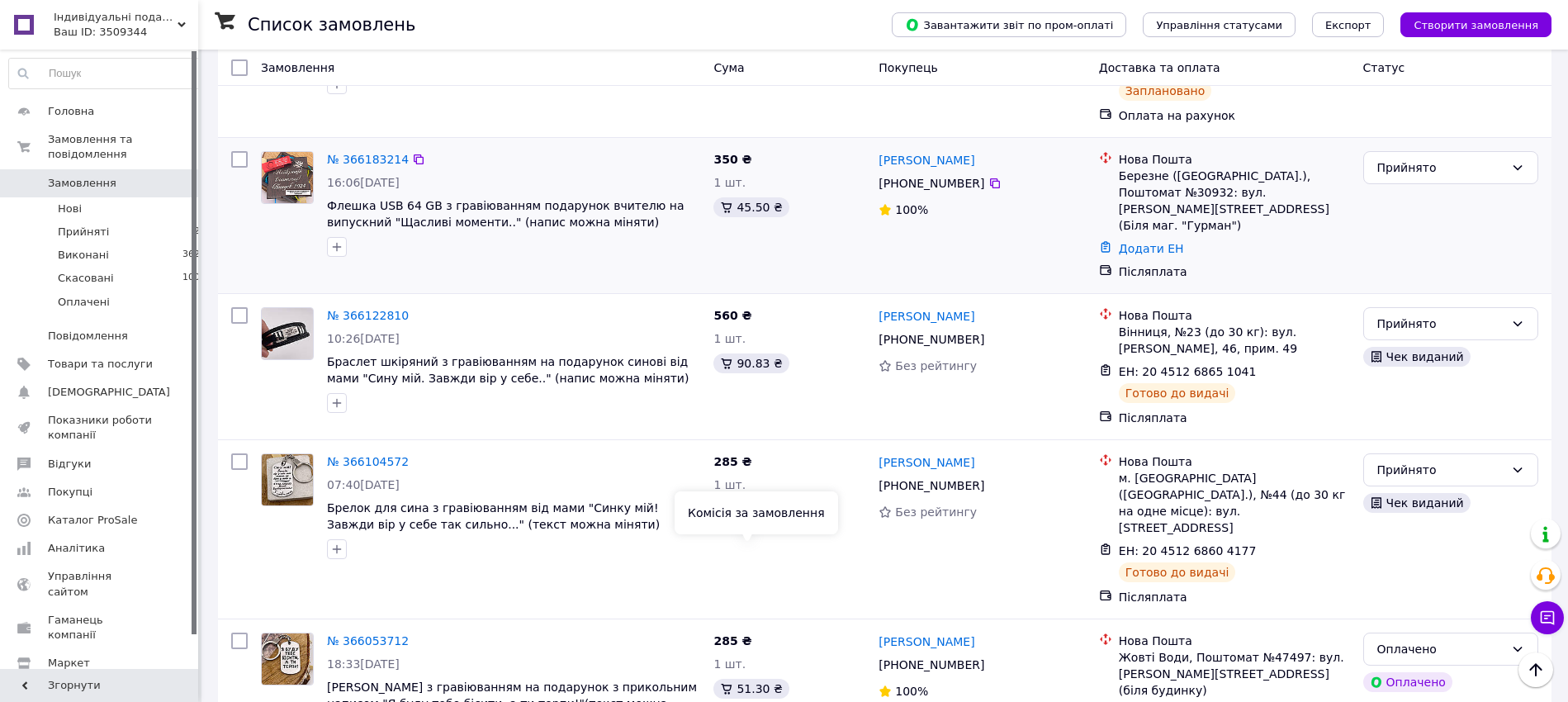
scroll to position [1599, 0]
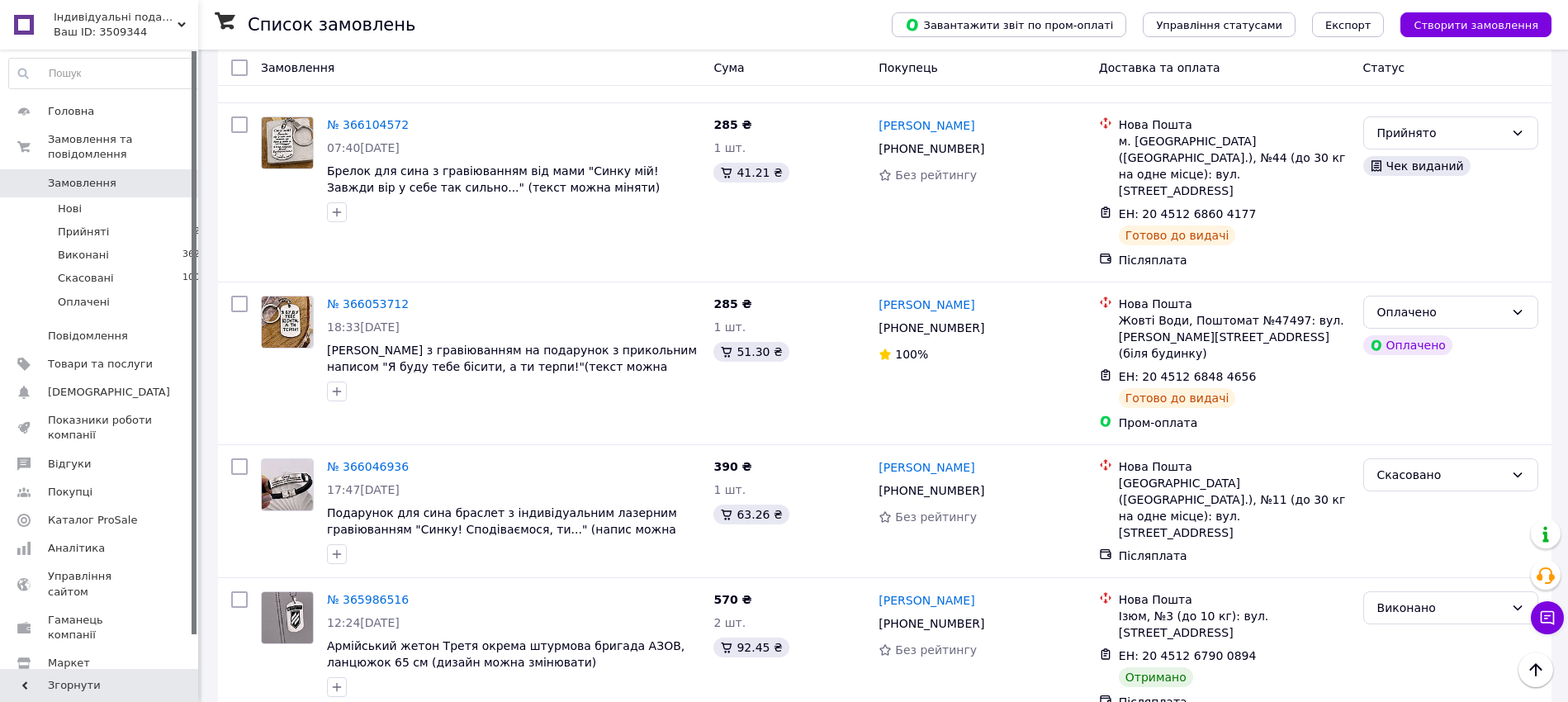
drag, startPoint x: 160, startPoint y: 213, endPoint x: 329, endPoint y: 683, distance: 499.5
click at [158, 221] on li "Прийняті 20" at bounding box center [107, 232] width 215 height 23
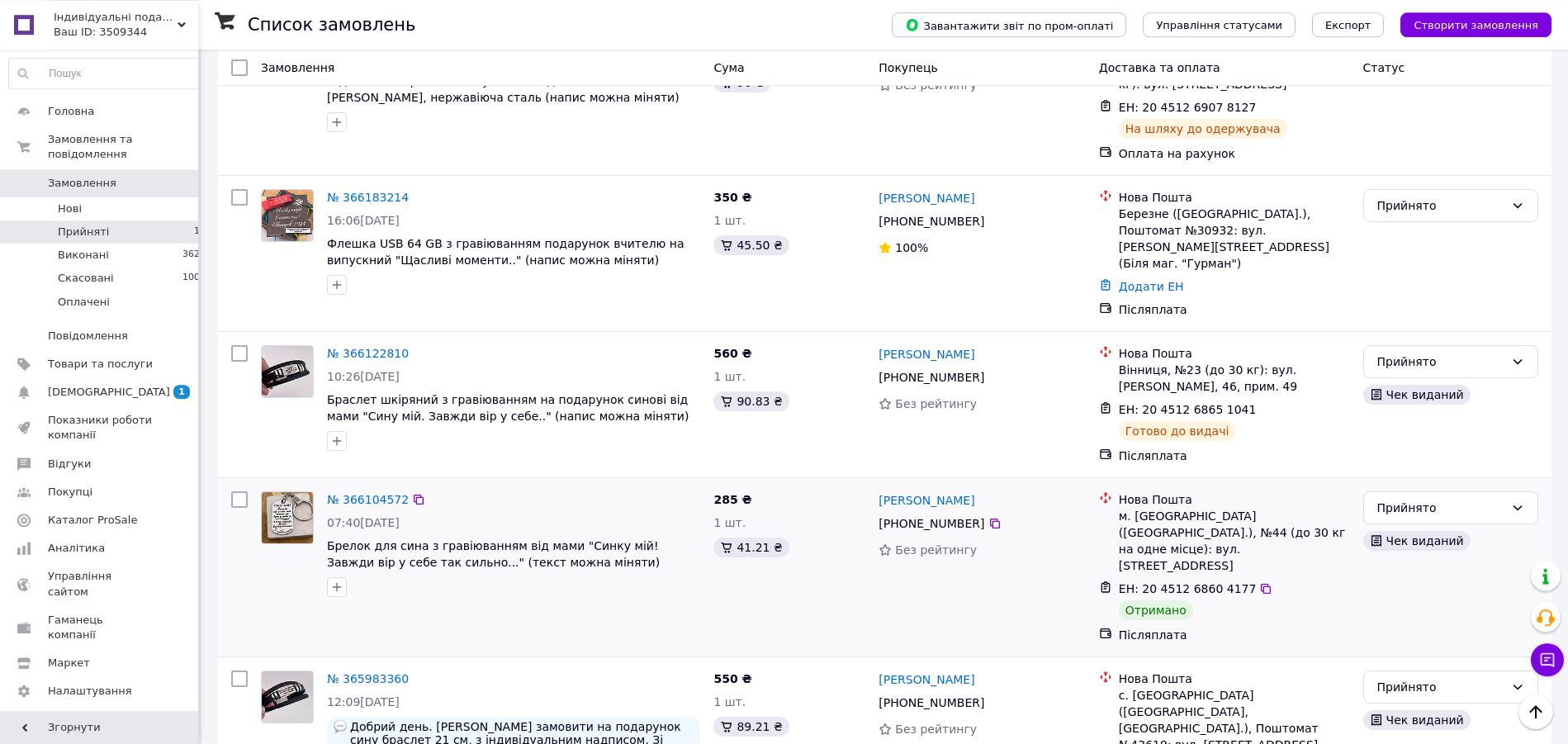
scroll to position [1119, 0]
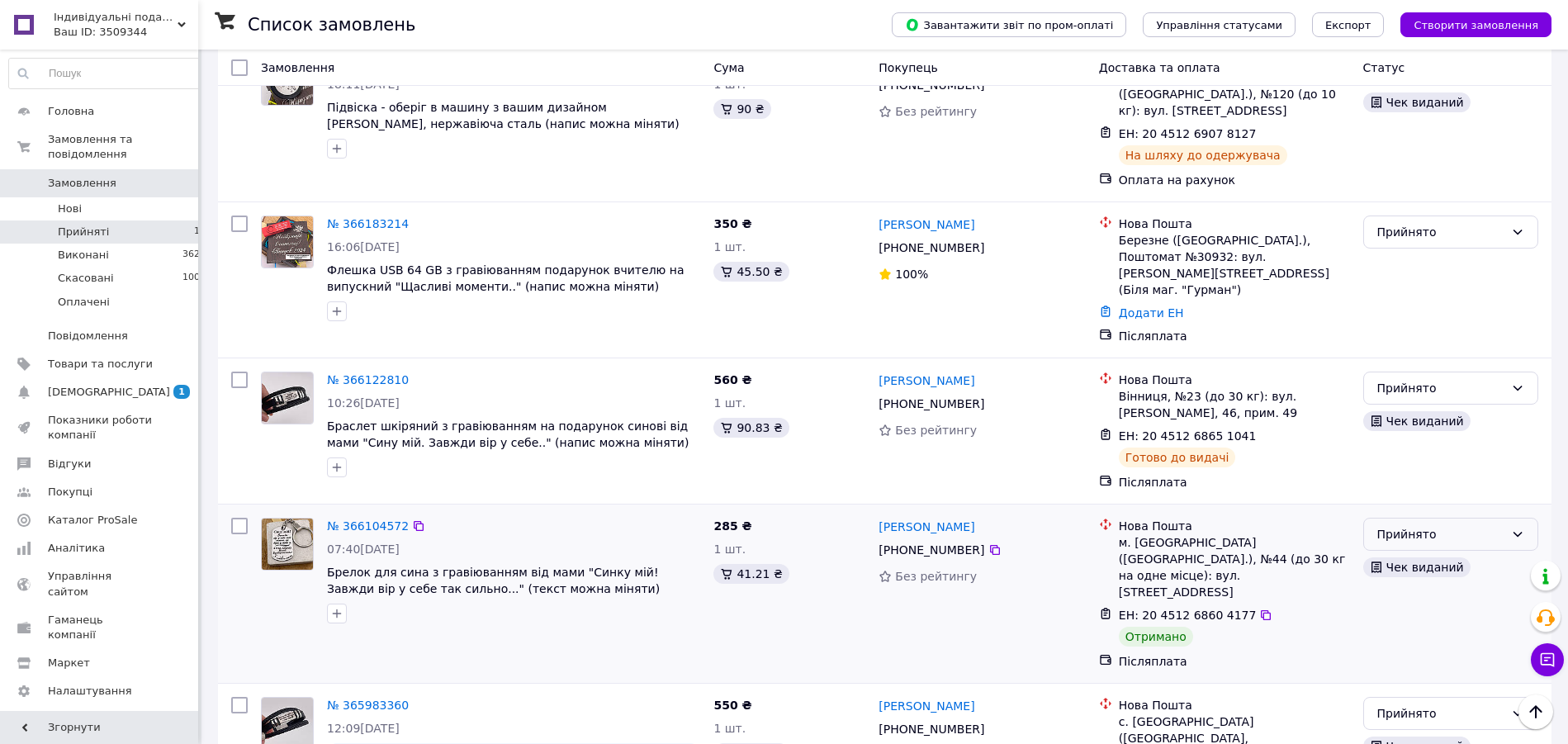
click at [1390, 525] on div "Прийнято" at bounding box center [1441, 534] width 127 height 18
click at [1391, 451] on li "Виконано" at bounding box center [1450, 451] width 174 height 30
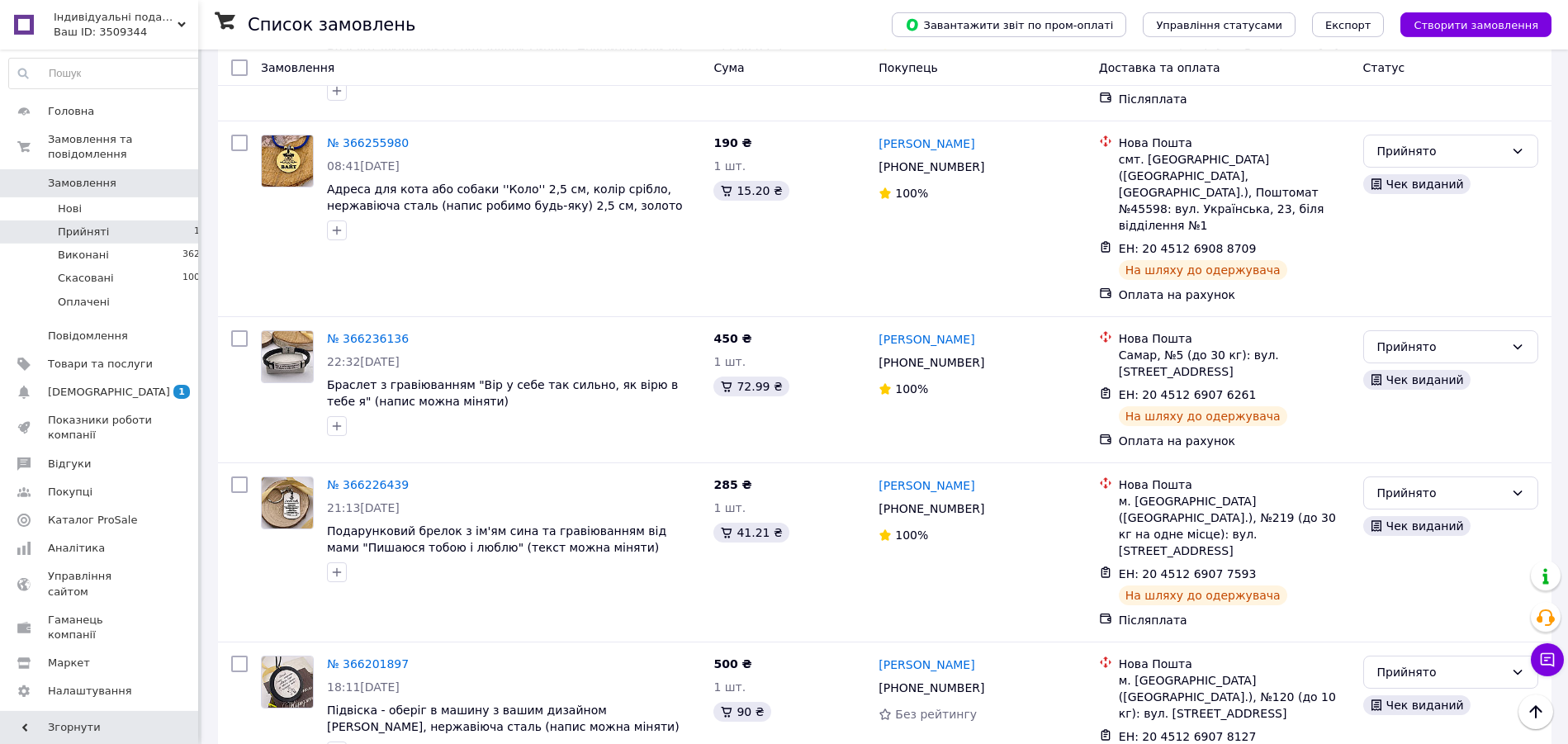
scroll to position [362, 0]
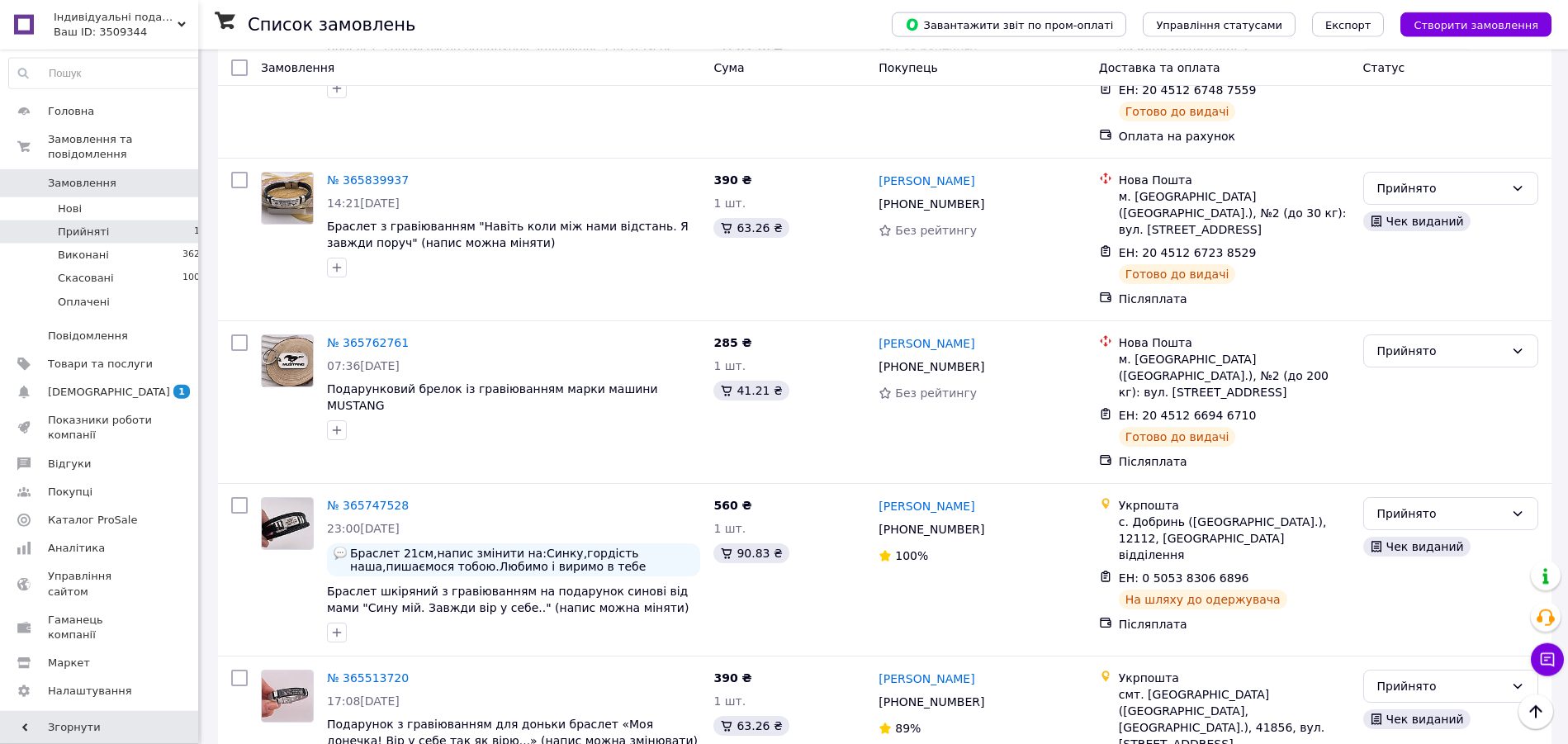
scroll to position [2136, 0]
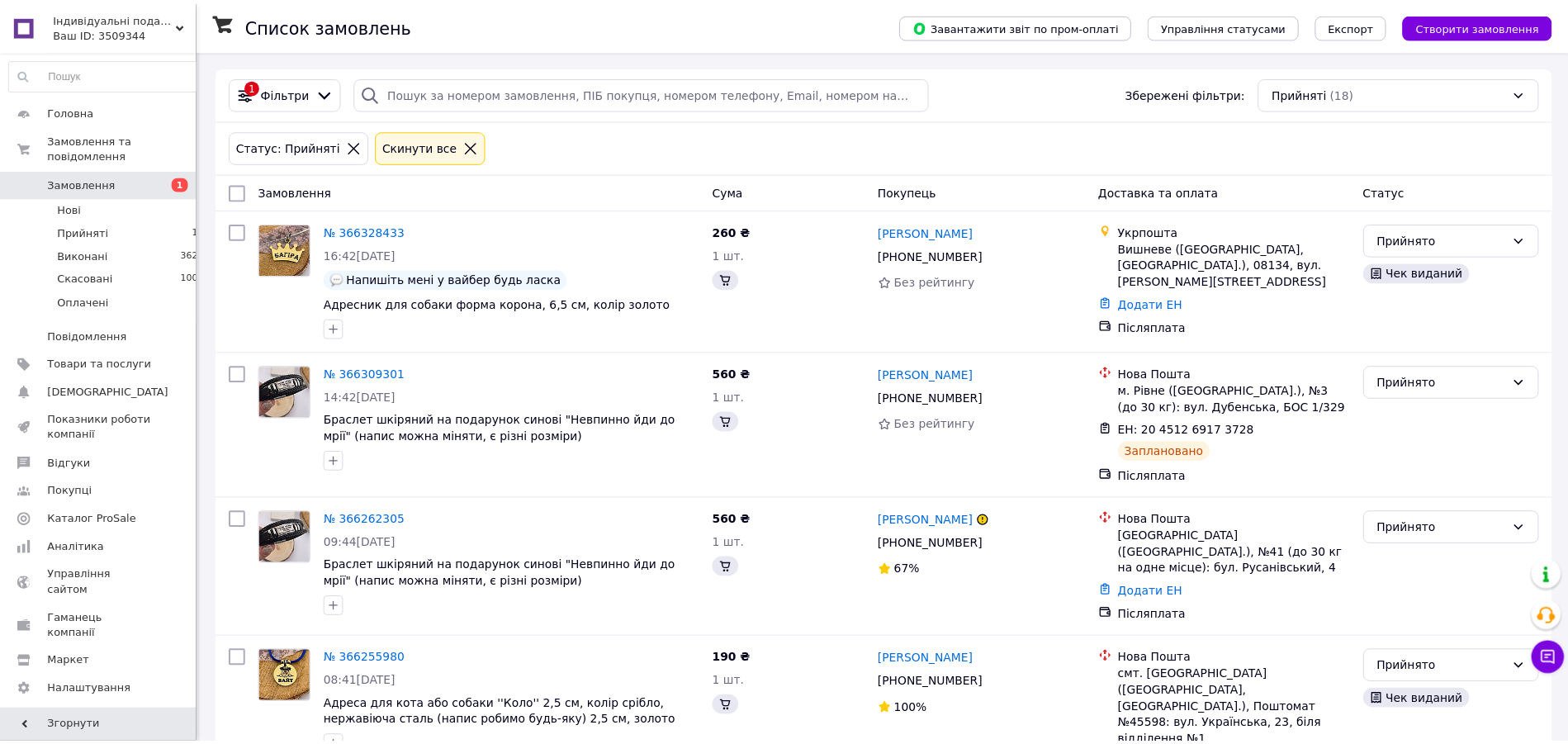
scroll to position [2136, 0]
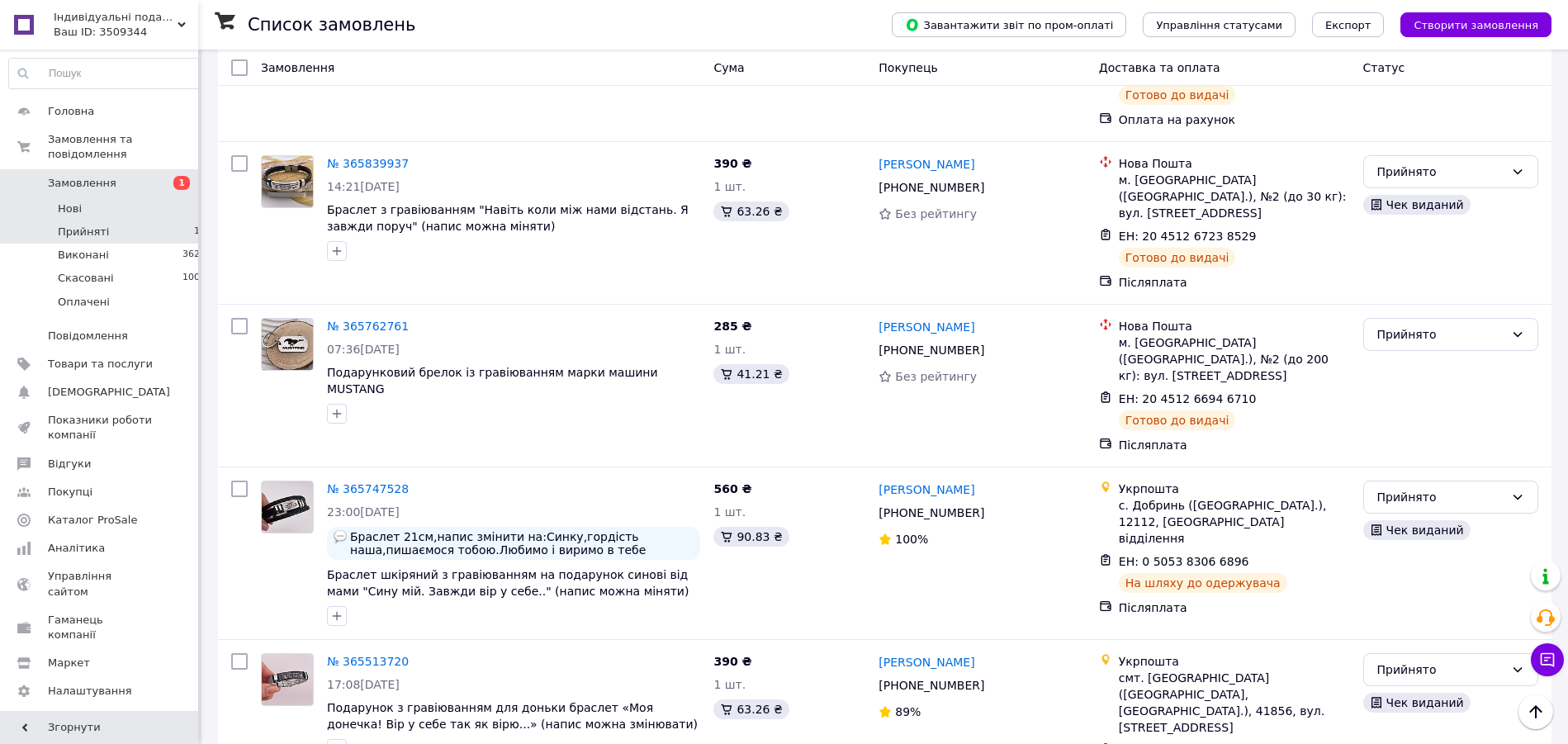
click at [176, 197] on li "Нові 1" at bounding box center [107, 208] width 215 height 23
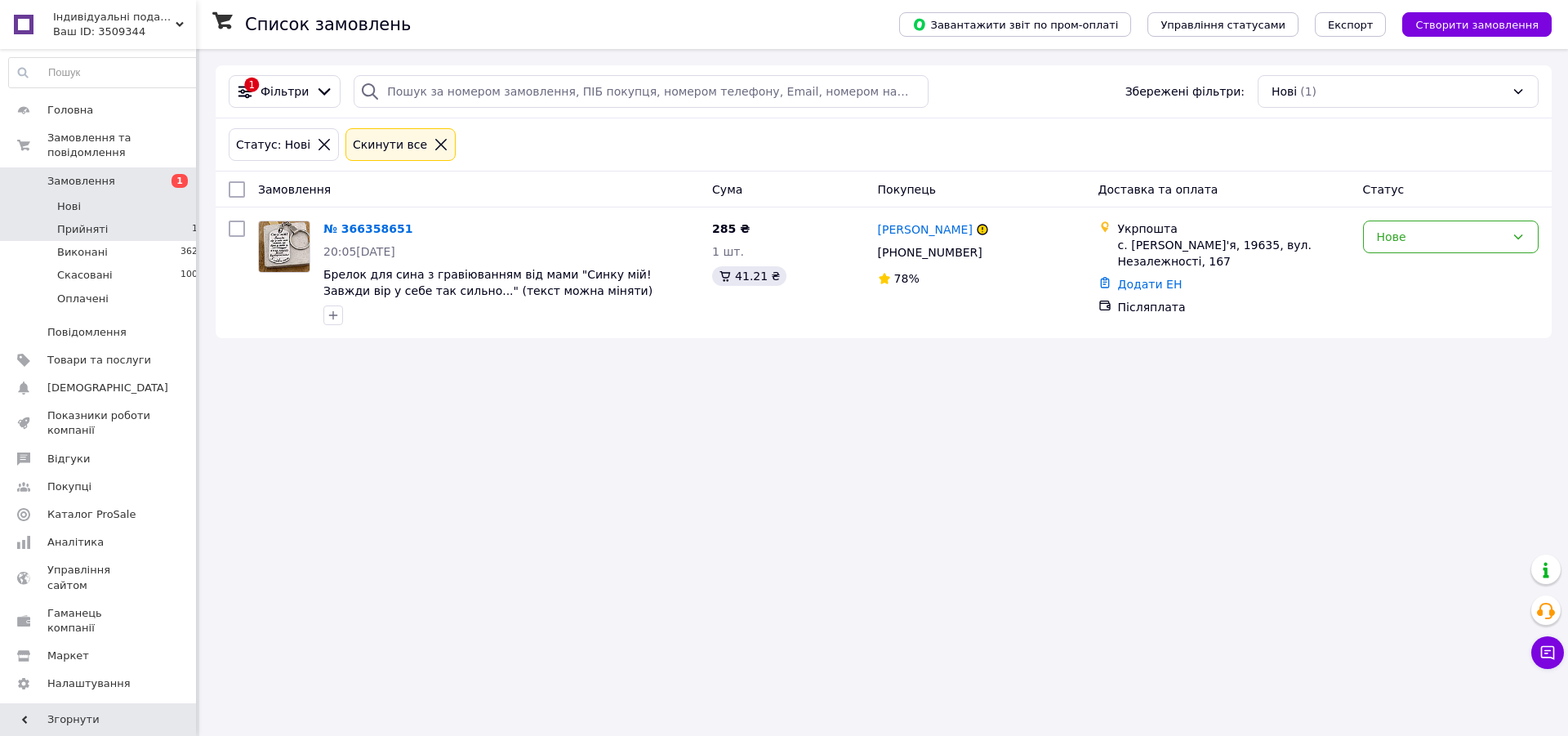
click at [156, 218] on li "Прийняті 18" at bounding box center [106, 229] width 213 height 22
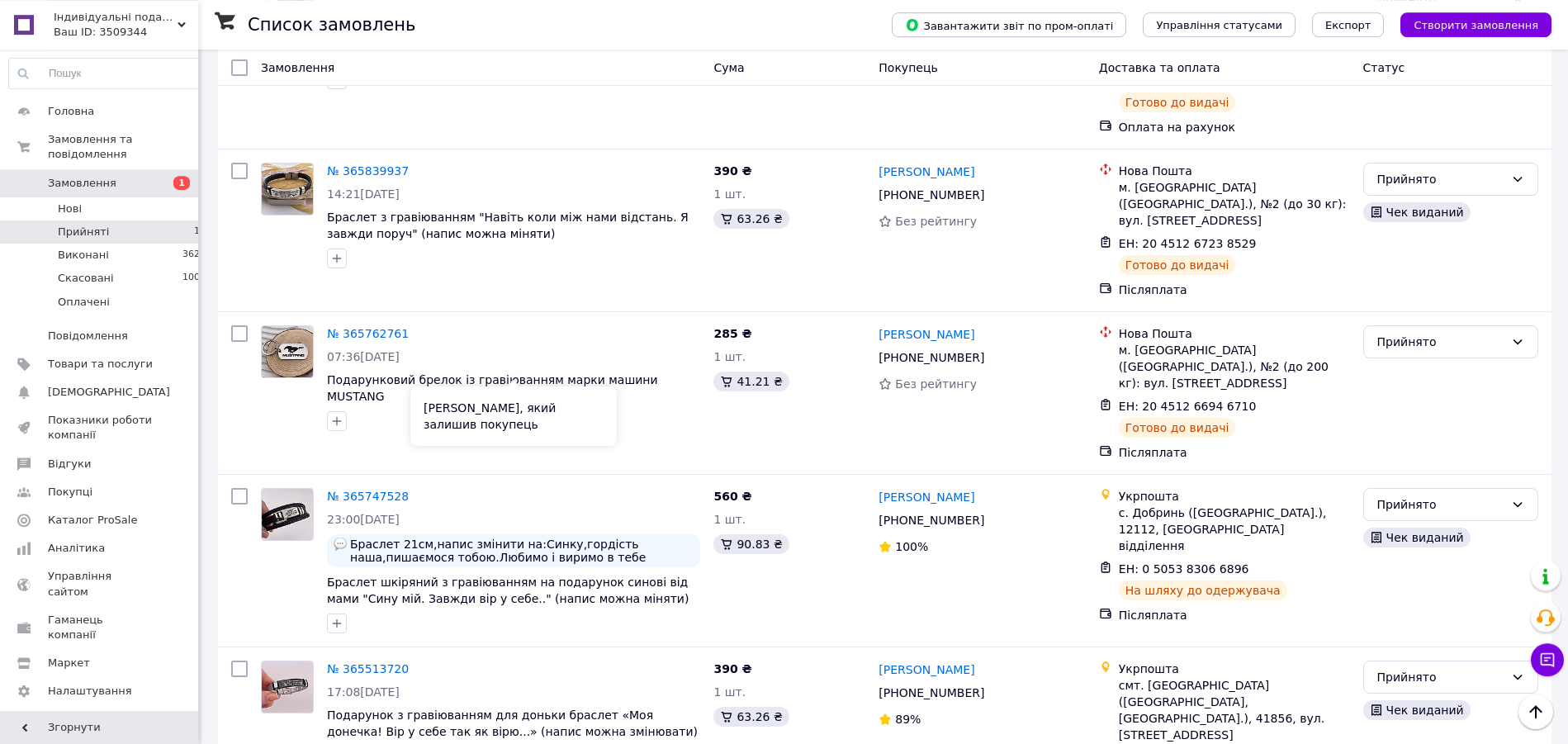
scroll to position [2136, 0]
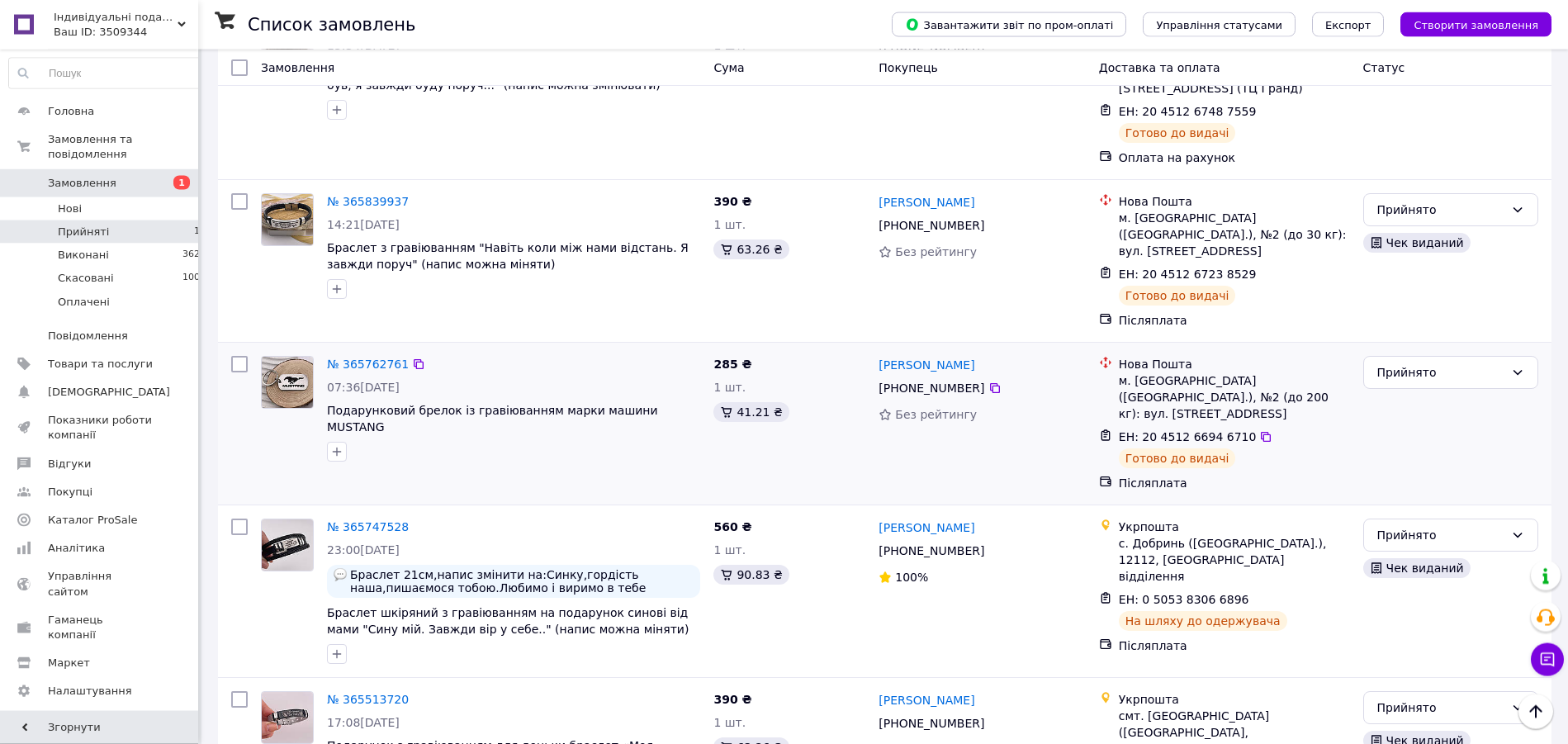
scroll to position [2136, 0]
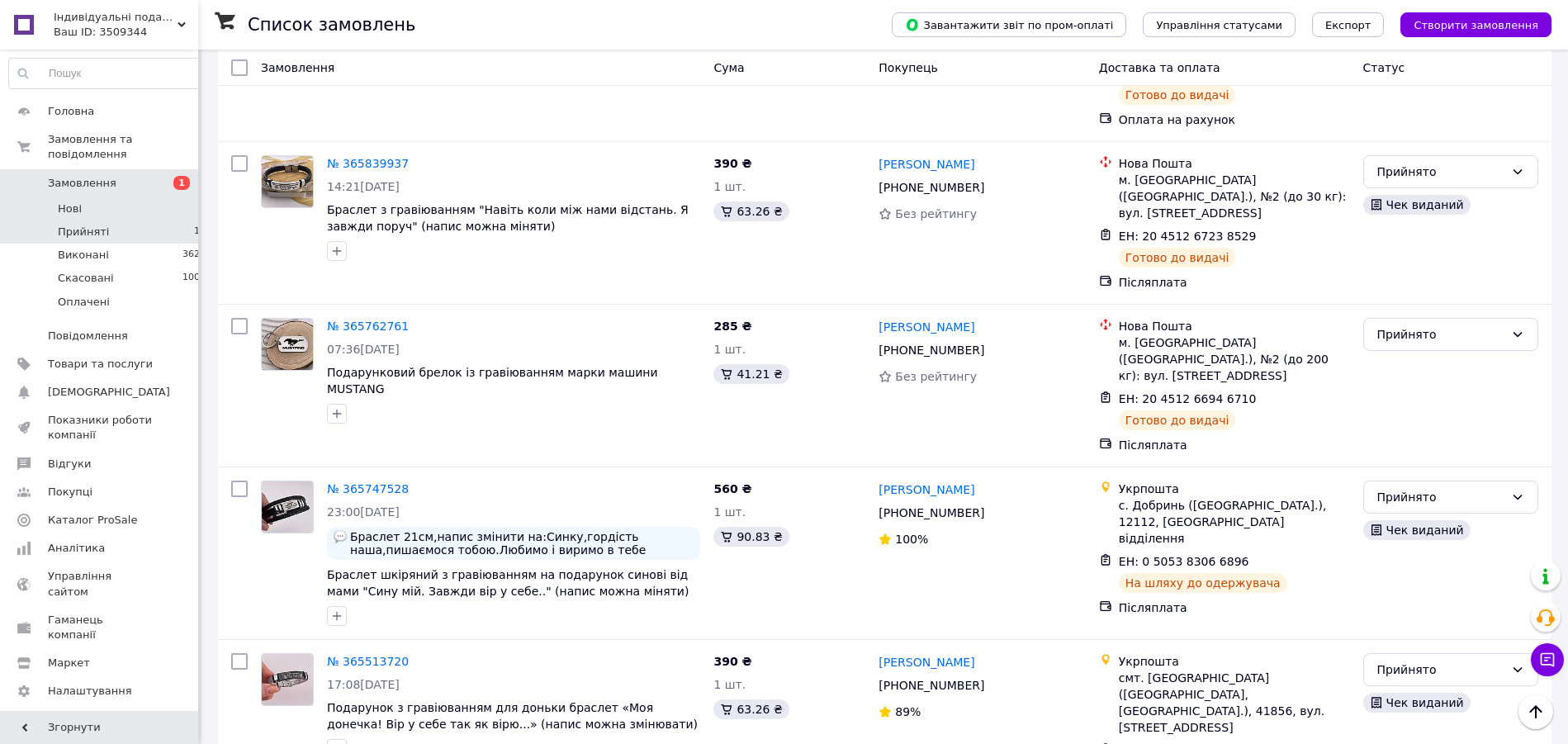
click at [124, 197] on li "Нові 1" at bounding box center [107, 208] width 215 height 23
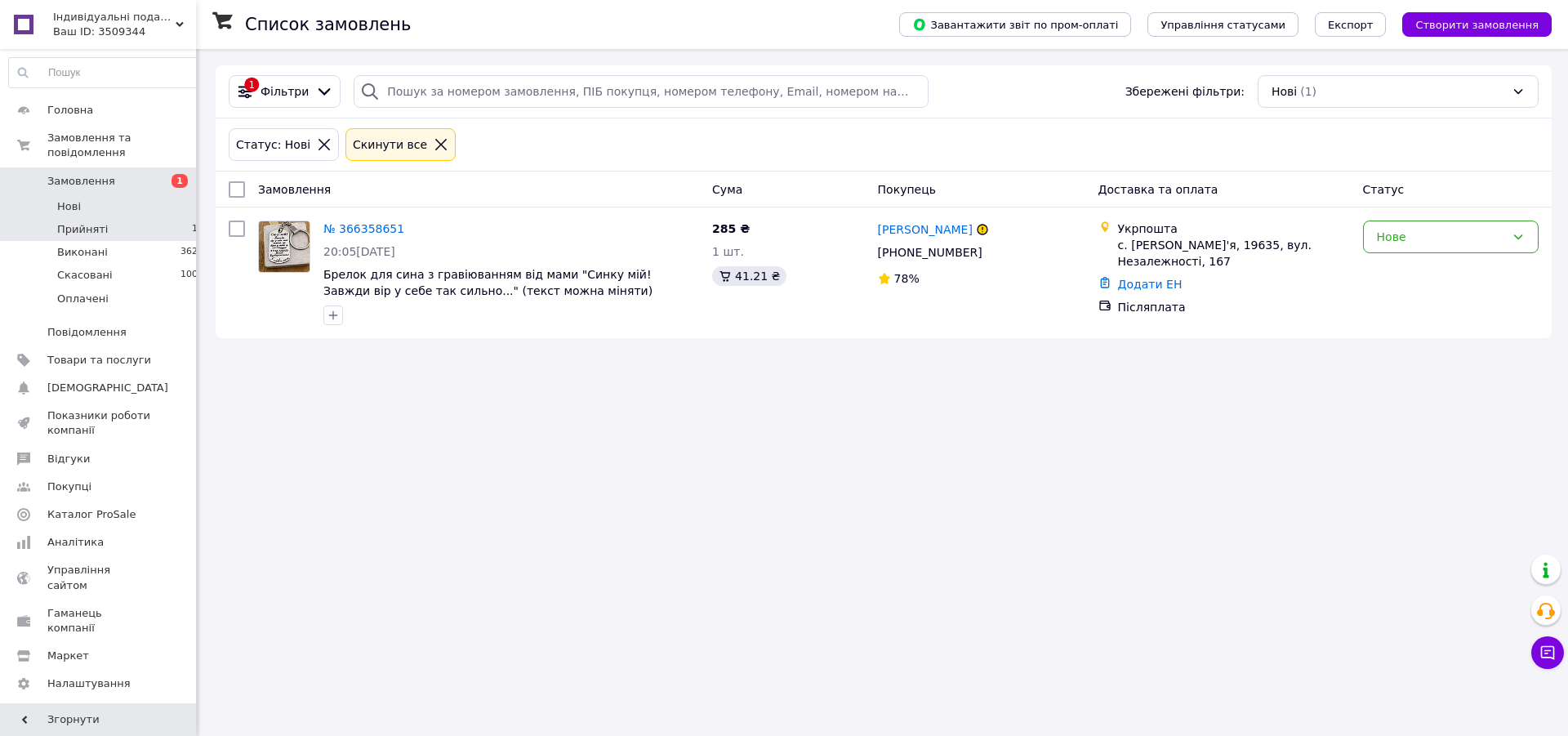
click at [151, 223] on li "Прийняті 18" at bounding box center [106, 229] width 213 height 22
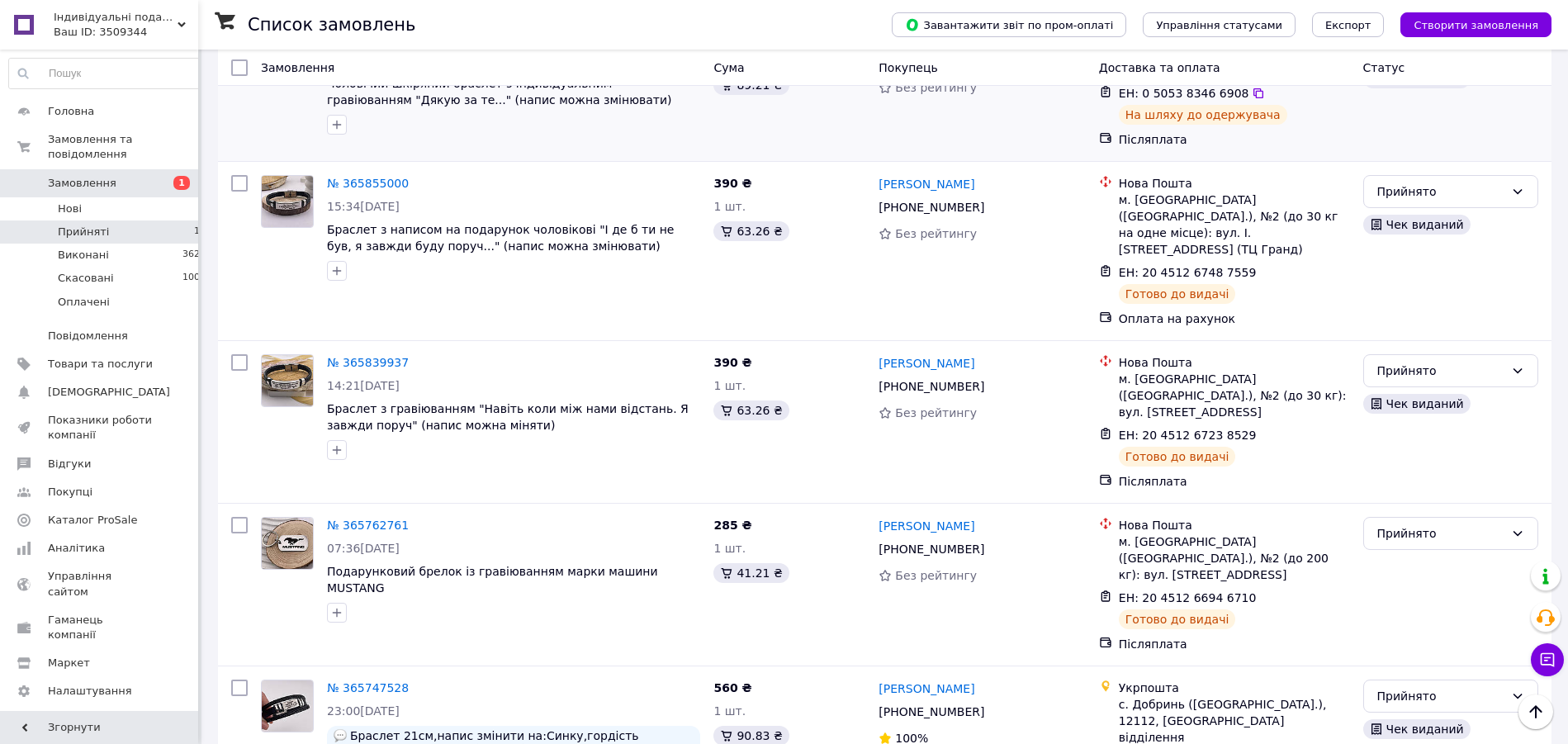
scroll to position [2136, 0]
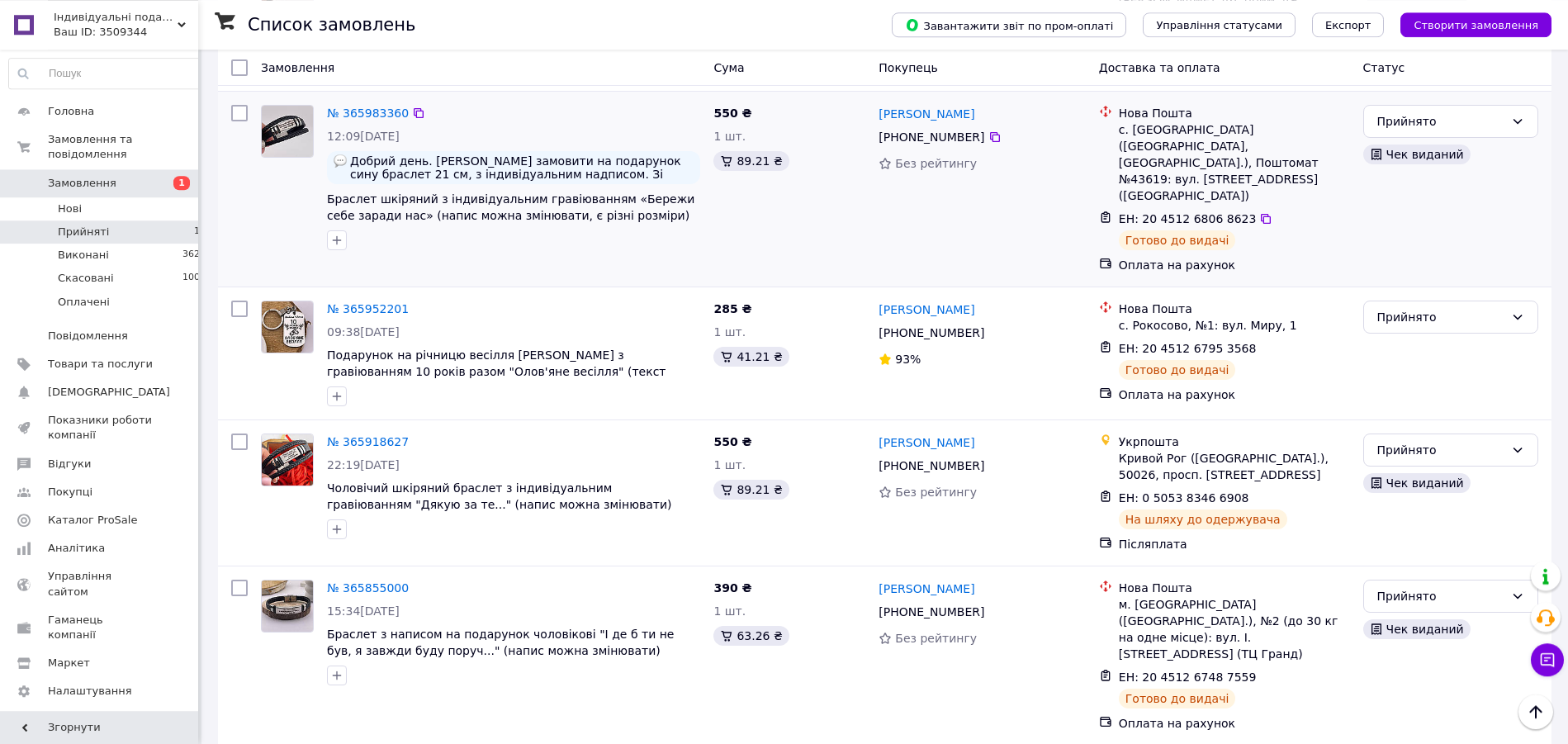
scroll to position [1631, 0]
